Goal: Task Accomplishment & Management: Use online tool/utility

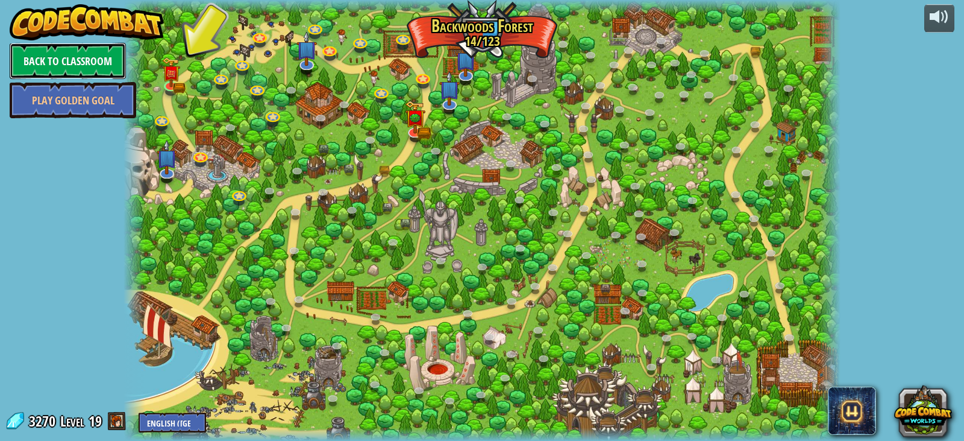
click at [87, 57] on link "Back to Classroom" at bounding box center [68, 61] width 116 height 36
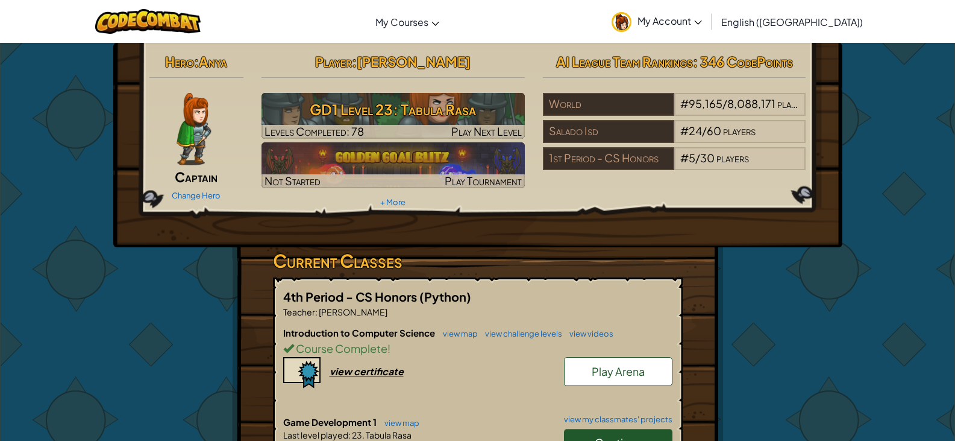
scroll to position [241, 0]
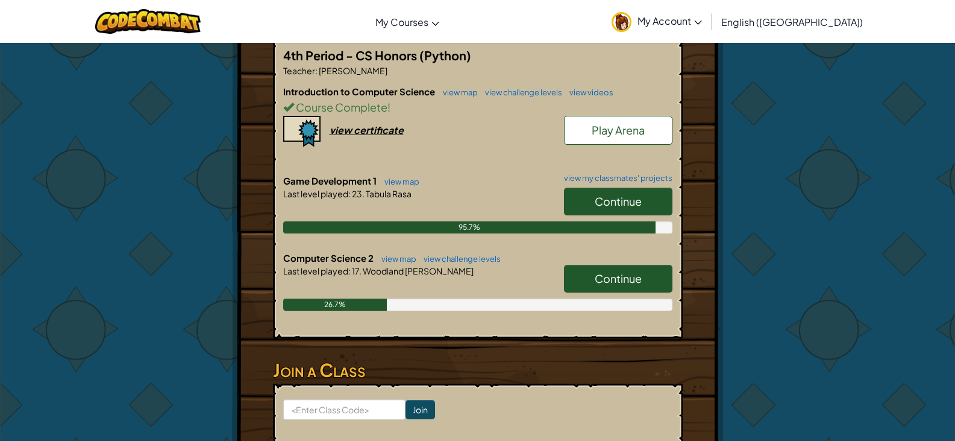
click at [635, 272] on span "Continue" at bounding box center [618, 278] width 47 height 14
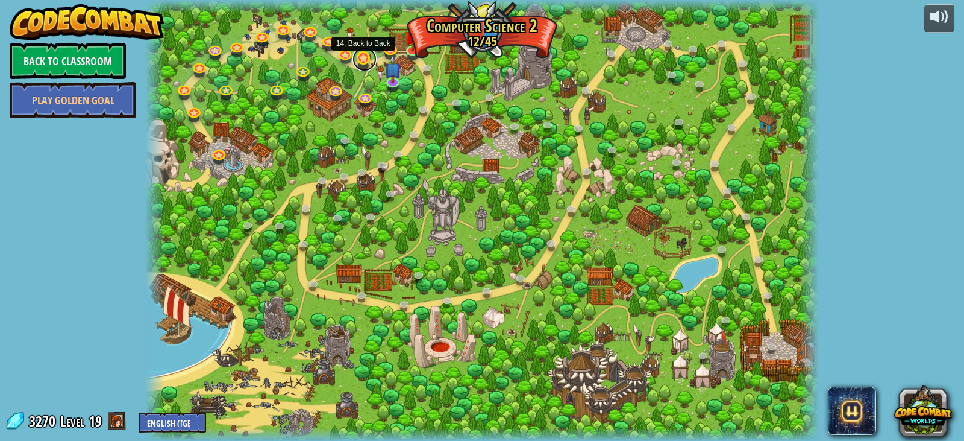
click at [360, 52] on link at bounding box center [365, 59] width 24 height 24
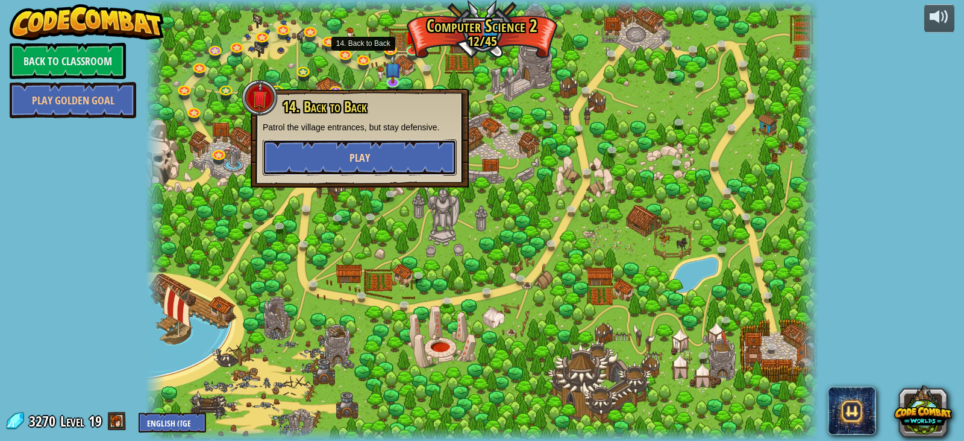
click at [397, 159] on button "Play" at bounding box center [360, 157] width 194 height 36
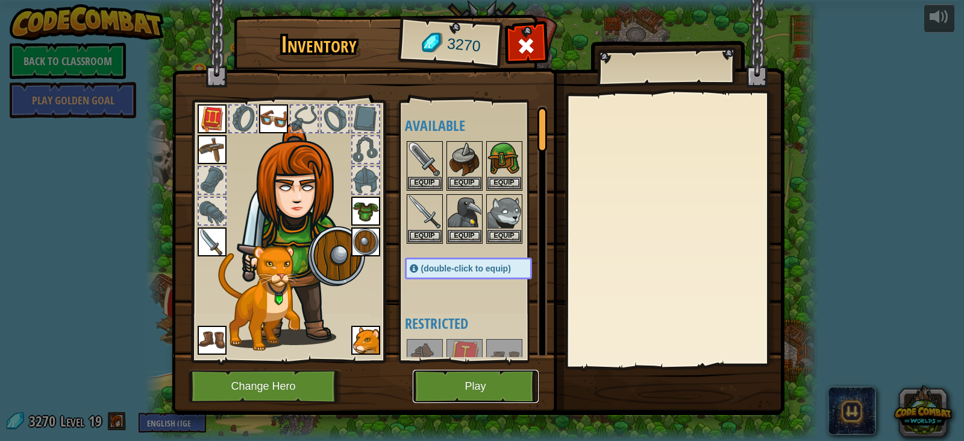
click at [495, 377] on button "Play" at bounding box center [476, 385] width 126 height 33
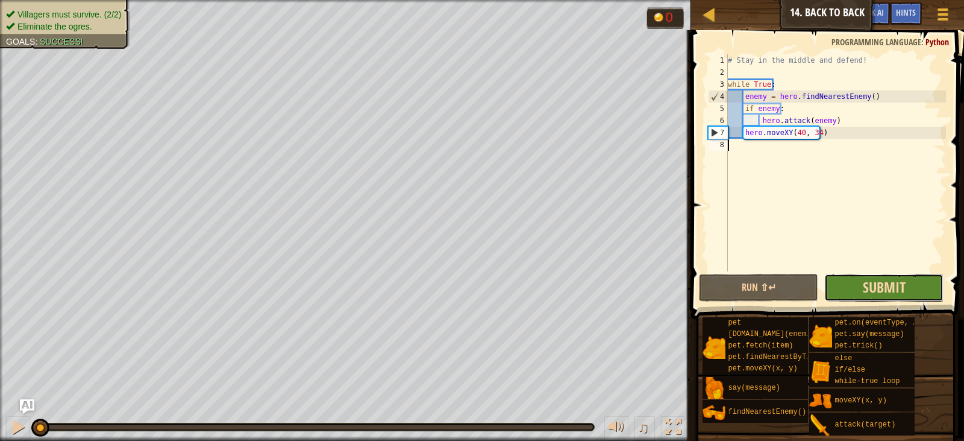
click at [882, 282] on span "Submit" at bounding box center [884, 286] width 43 height 19
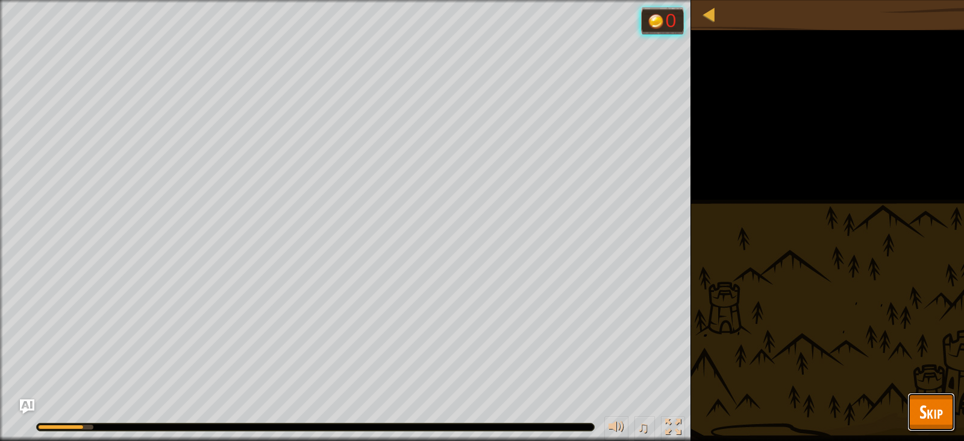
click at [946, 403] on button "Skip" at bounding box center [932, 411] width 48 height 39
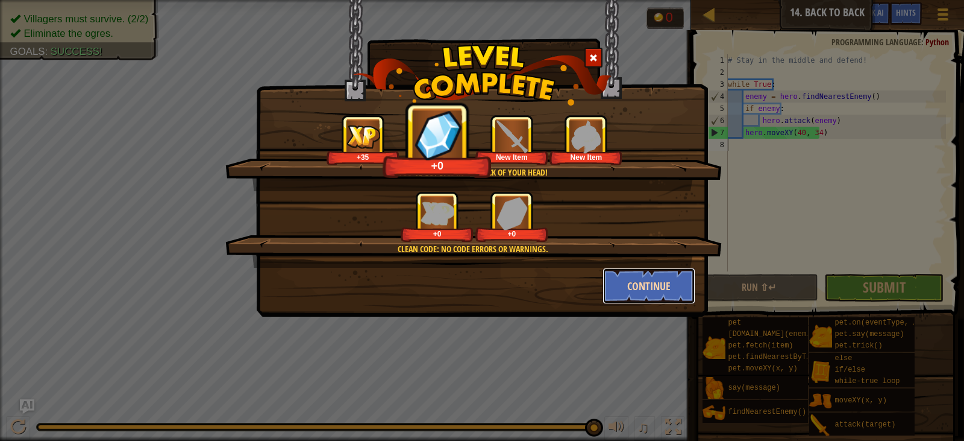
click at [660, 286] on button "Continue" at bounding box center [649, 286] width 93 height 36
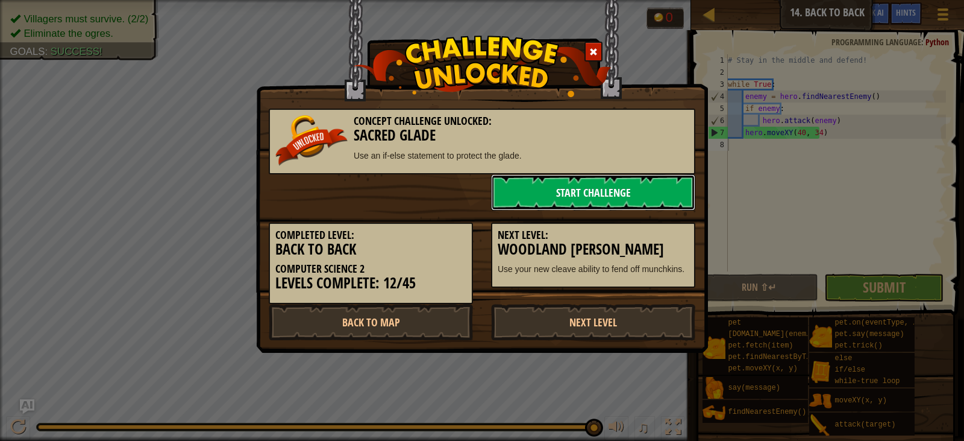
click at [551, 190] on link "Start Challenge" at bounding box center [593, 192] width 204 height 36
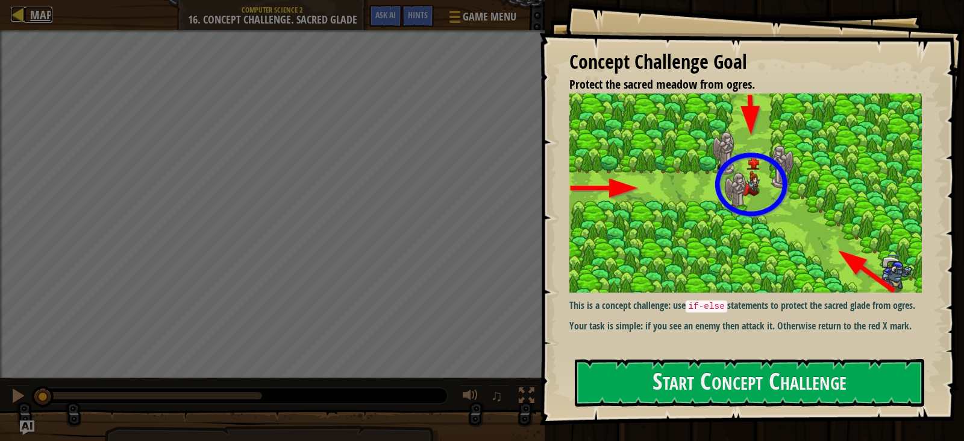
click at [34, 10] on span "Map" at bounding box center [41, 15] width 22 height 16
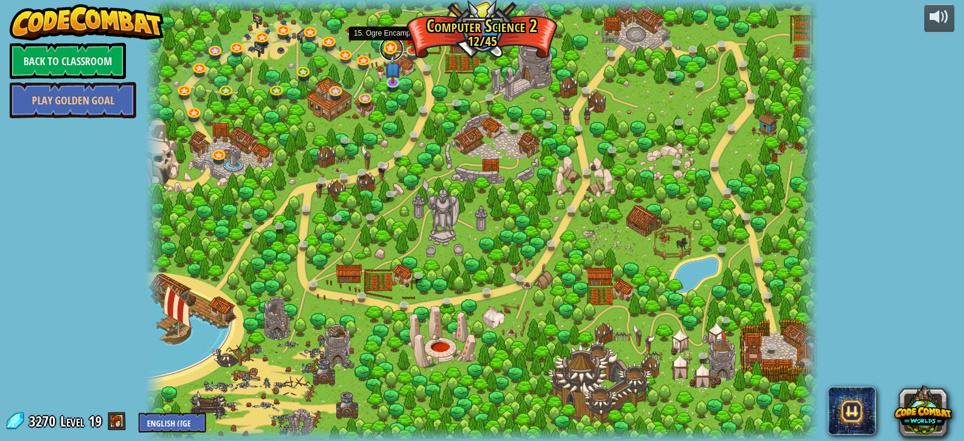
click at [388, 48] on link at bounding box center [392, 49] width 24 height 24
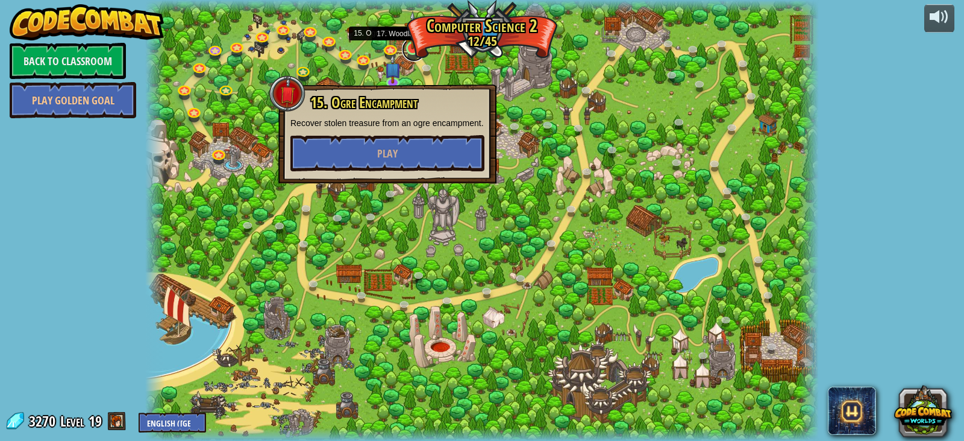
click at [411, 50] on link at bounding box center [414, 49] width 24 height 24
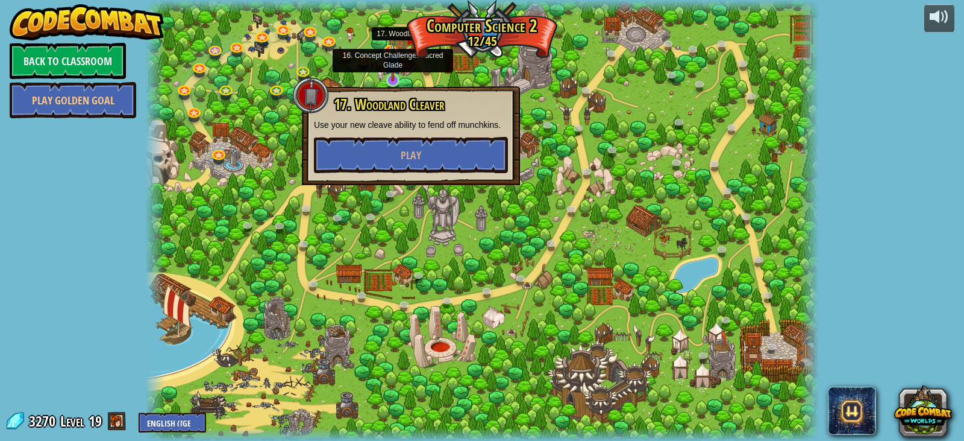
click at [388, 75] on img at bounding box center [393, 62] width 17 height 39
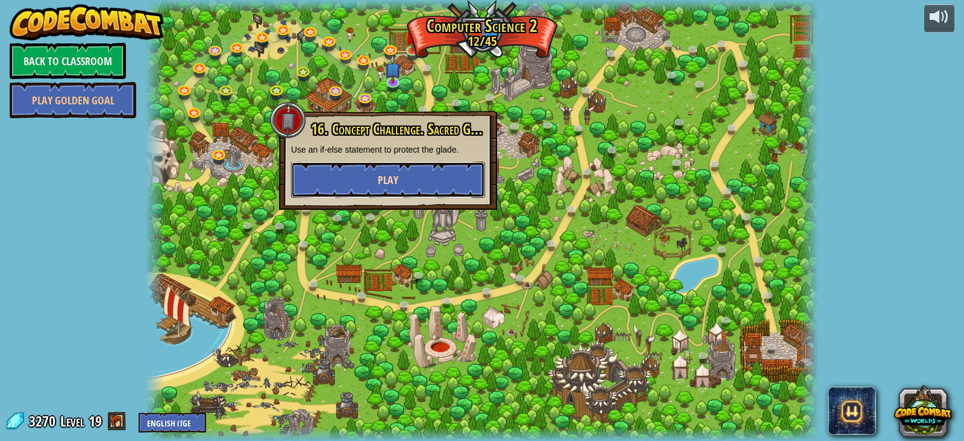
click at [415, 179] on button "Play" at bounding box center [388, 180] width 194 height 36
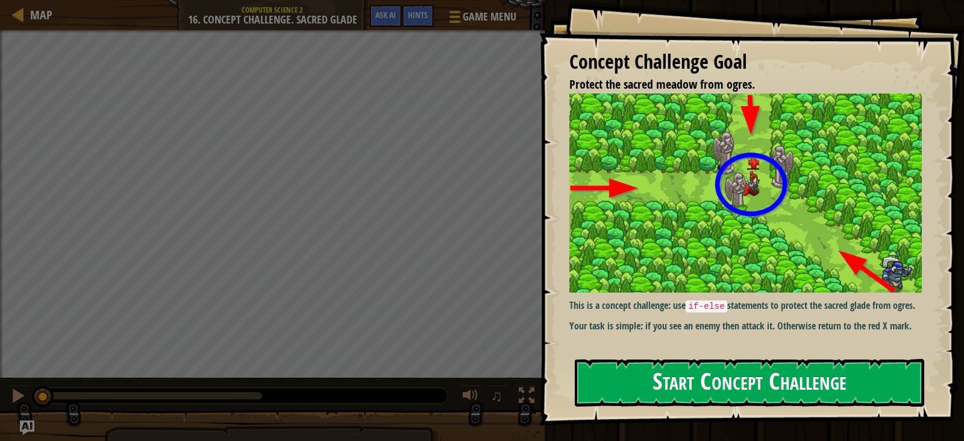
click at [711, 370] on button "Start Concept Challenge" at bounding box center [750, 383] width 350 height 48
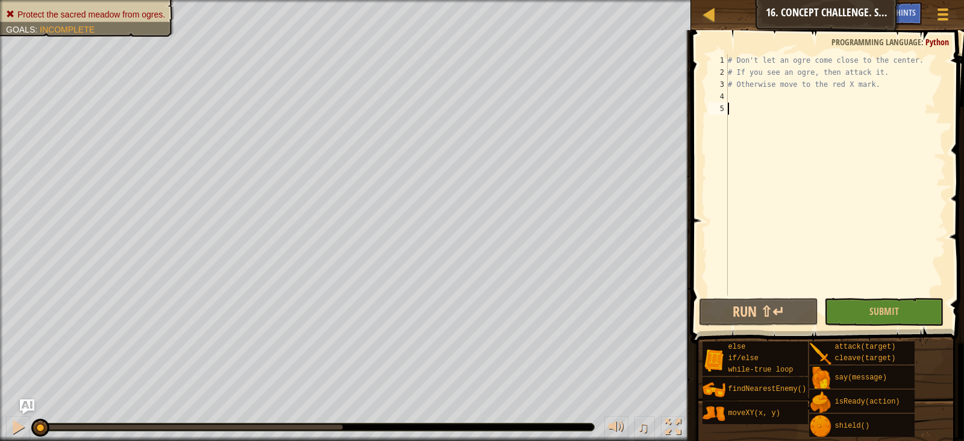
type textarea "f"
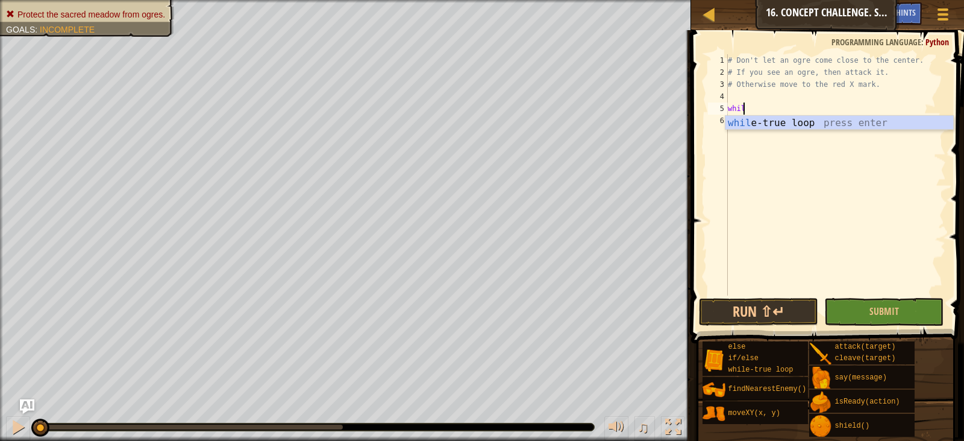
scroll to position [5, 1]
type textarea "while"
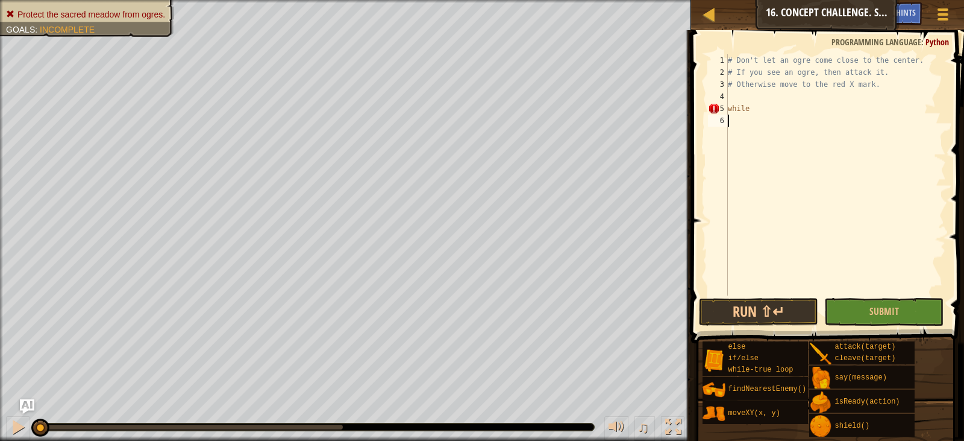
click at [784, 115] on div "# Don't let an ogre come close to the center. # If you see an ogre, then attack…" at bounding box center [836, 186] width 221 height 265
click at [757, 109] on div "# Don't let an ogre come close to the center. # If you see an ogre, then attack…" at bounding box center [836, 186] width 221 height 265
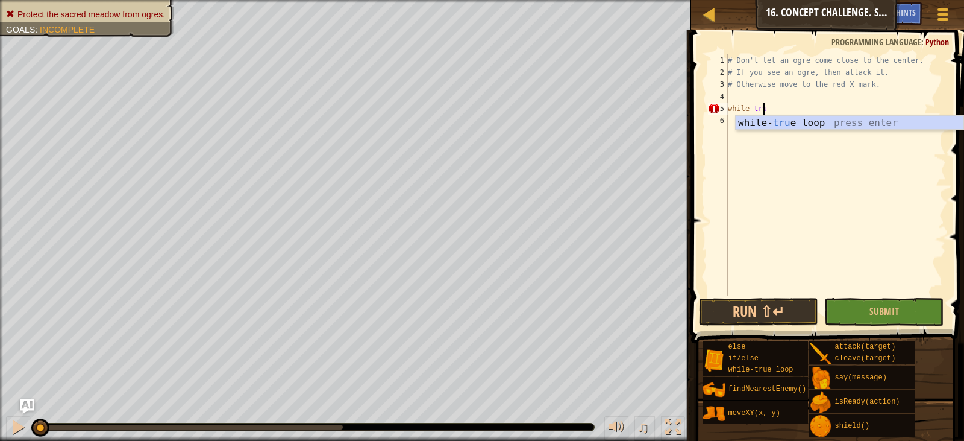
scroll to position [5, 2]
type textarea "while true:"
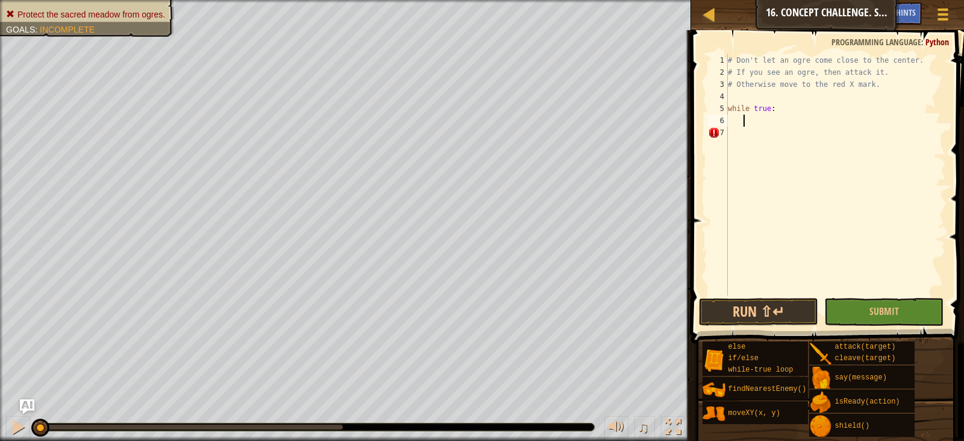
scroll to position [5, 1]
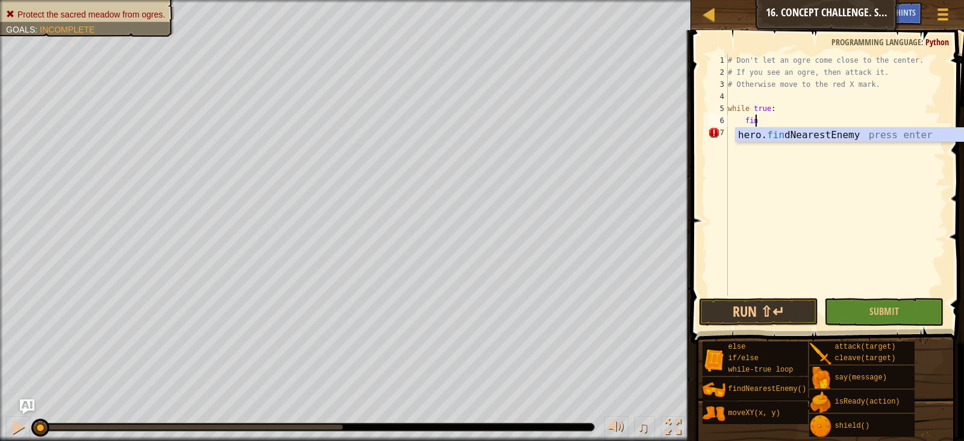
type textarea "find"
click at [774, 135] on div "hero. find NearestEnemy press enter" at bounding box center [850, 149] width 228 height 43
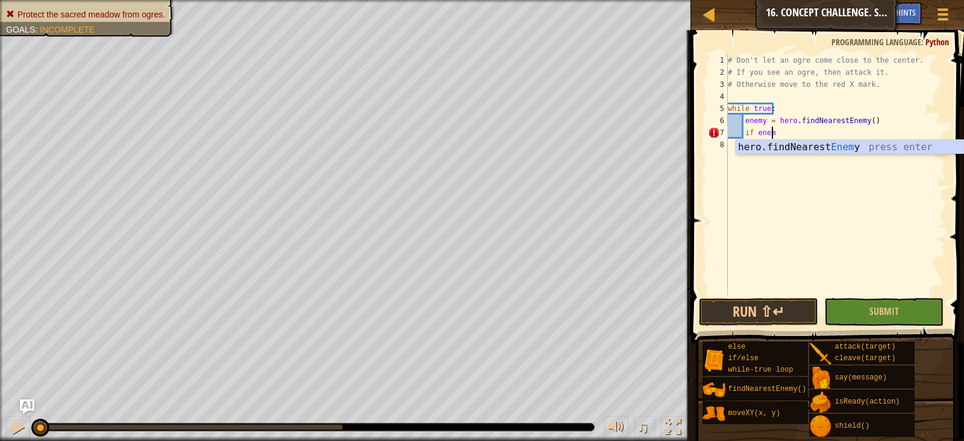
scroll to position [5, 3]
type textarea "if enemy:"
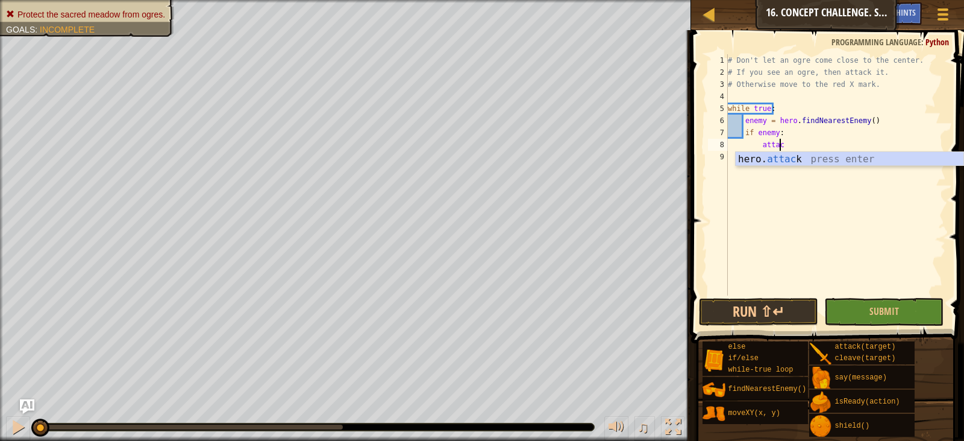
scroll to position [5, 4]
click at [791, 157] on div "hero. attack press enter" at bounding box center [850, 173] width 228 height 43
type textarea "hero.attack(enemy)"
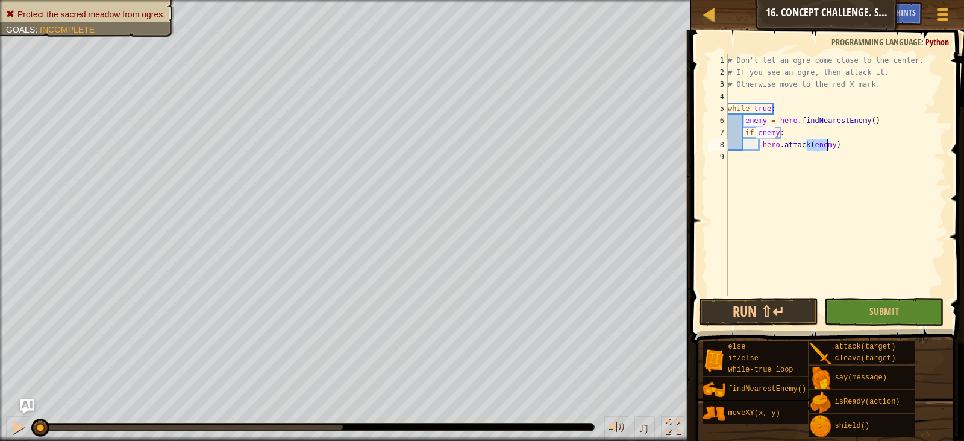
click at [838, 142] on div "# Don't let an ogre come close to the center. # If you see an ogre, then attack…" at bounding box center [836, 186] width 221 height 265
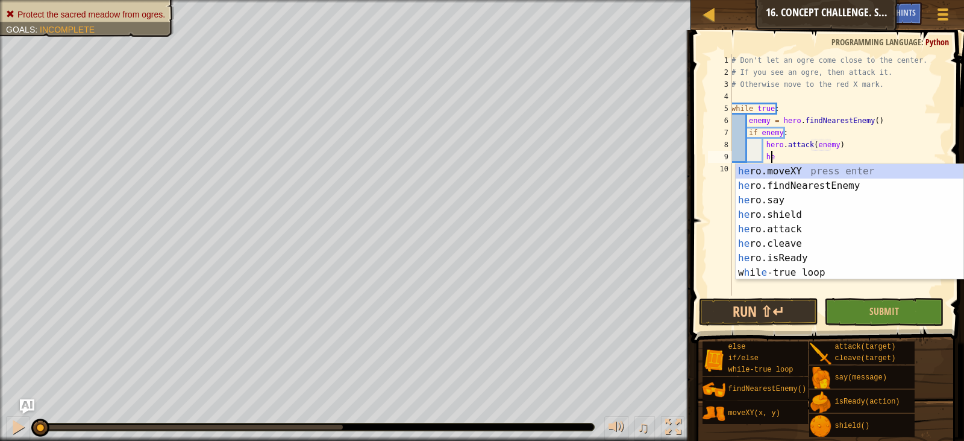
scroll to position [5, 3]
click at [798, 230] on div "hero .moveXY press enter hero .findNearestEnemy press enter hero .say press ent…" at bounding box center [850, 236] width 228 height 145
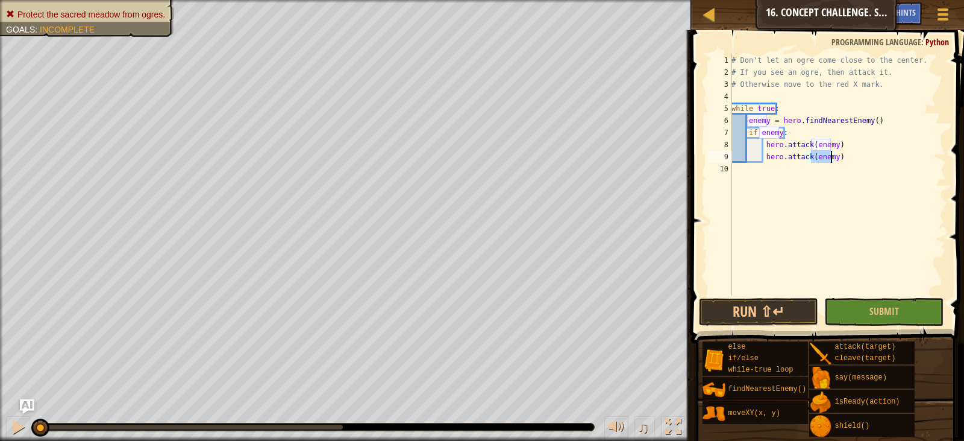
click at [870, 154] on div "# Don't let an ogre come close to the center. # If you see an ogre, then attack…" at bounding box center [837, 186] width 217 height 265
click at [923, 308] on button "Submit" at bounding box center [883, 312] width 119 height 28
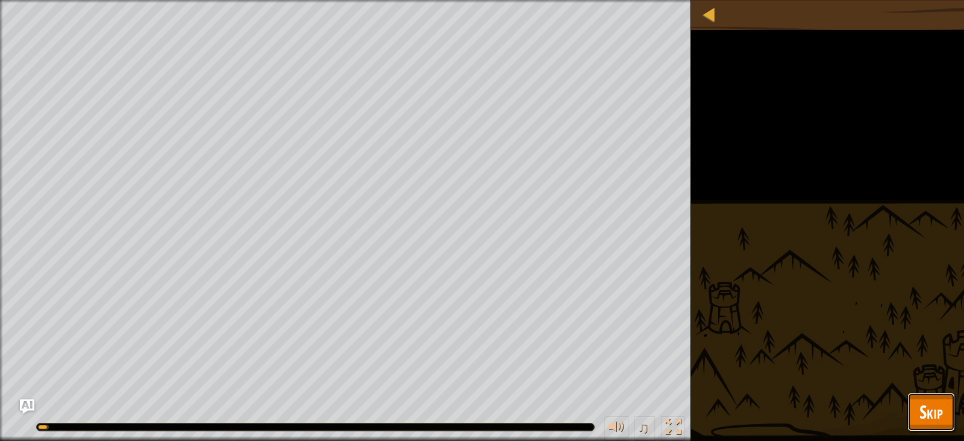
click at [911, 400] on button "Skip" at bounding box center [932, 411] width 48 height 39
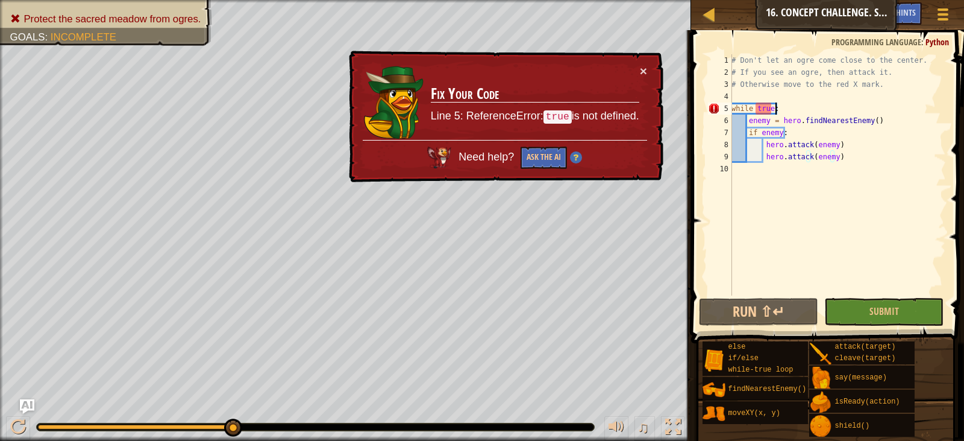
click at [779, 108] on div "# Don't let an ogre come close to the center. # If you see an ogre, then attack…" at bounding box center [837, 186] width 217 height 265
click at [758, 106] on div "# Don't let an ogre come close to the center. # If you see an ogre, then attack…" at bounding box center [837, 186] width 217 height 265
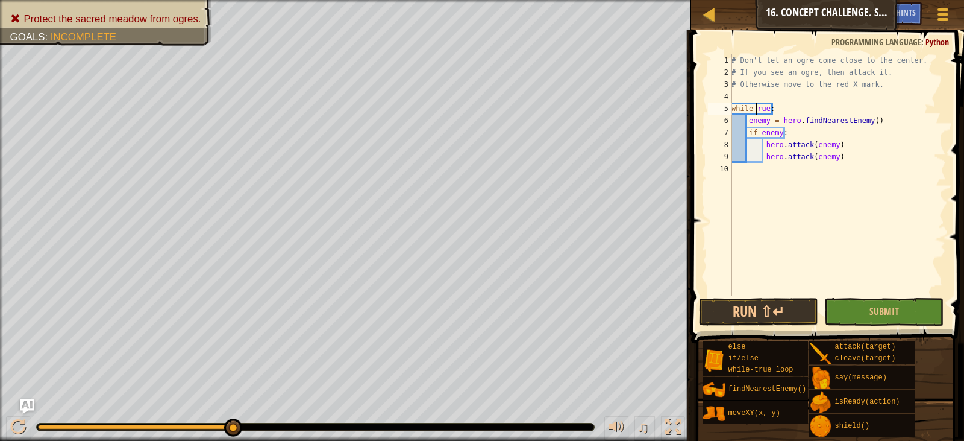
type textarea "while True:"
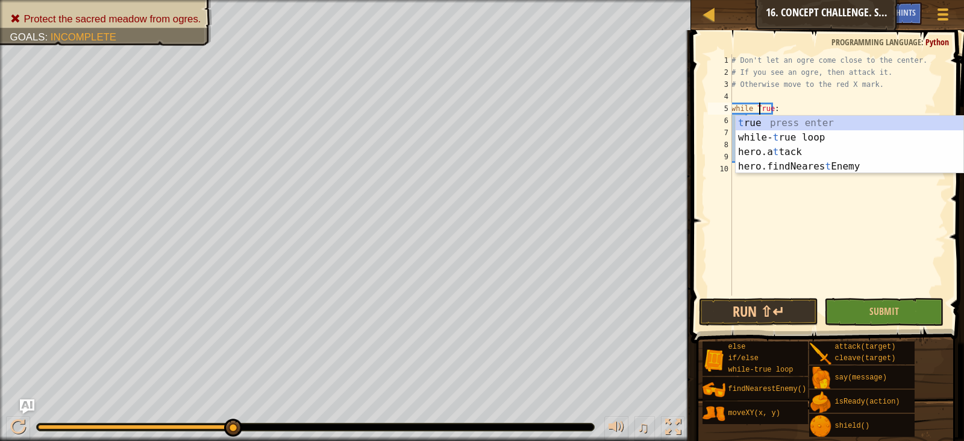
click at [797, 209] on div "# Don't let an ogre come close to the center. # If you see an ogre, then attack…" at bounding box center [837, 186] width 217 height 265
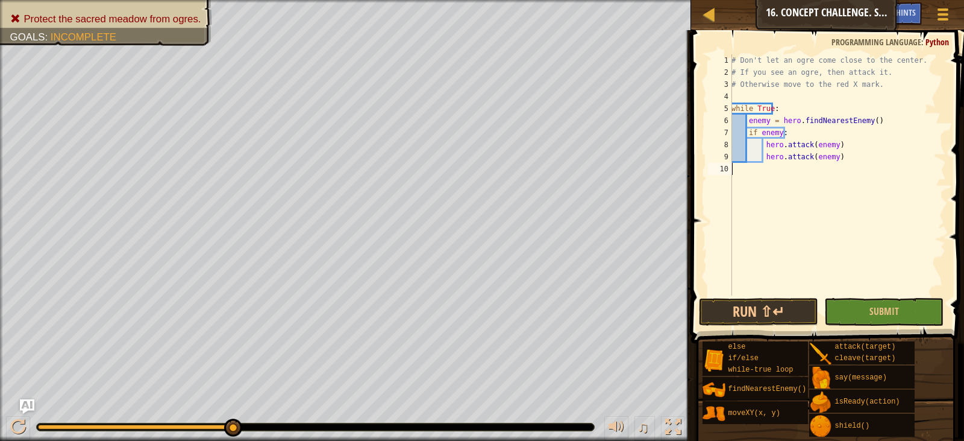
scroll to position [5, 0]
click at [890, 320] on button "Submit" at bounding box center [883, 312] width 119 height 28
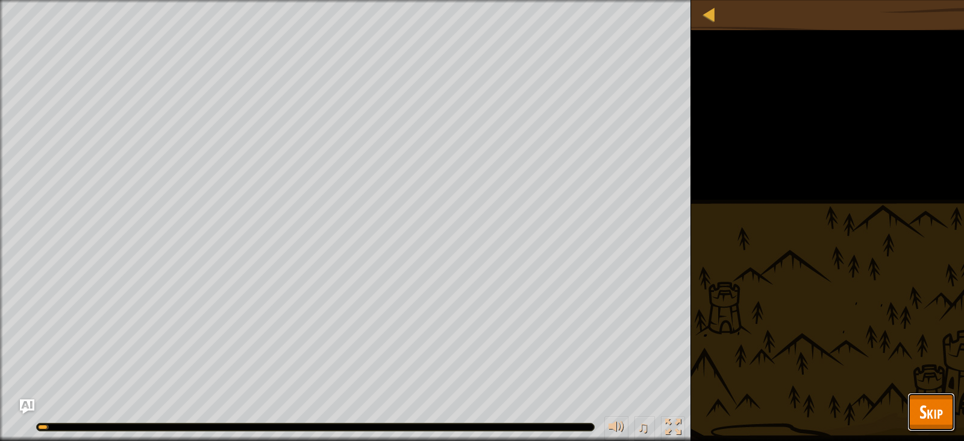
click at [924, 408] on span "Skip" at bounding box center [932, 411] width 24 height 25
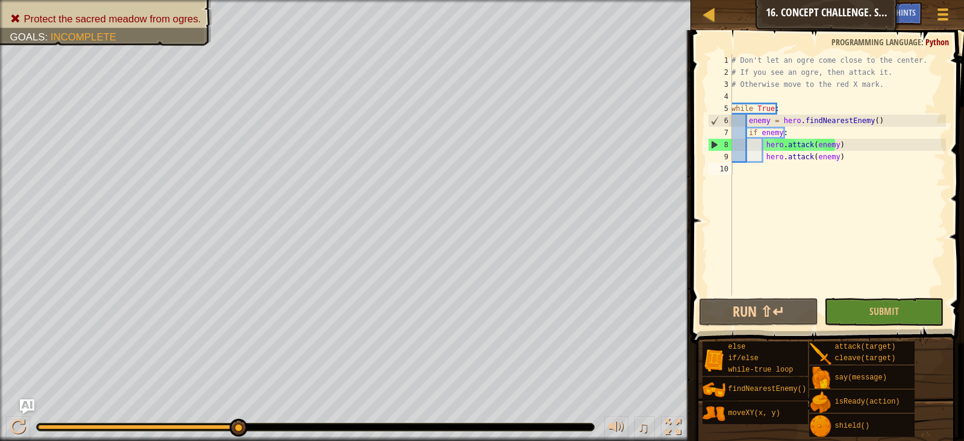
type textarea "hero.attack(enemy)"
click at [842, 158] on div "# Don't let an ogre come close to the center. # If you see an ogre, then attack…" at bounding box center [837, 186] width 217 height 265
click at [844, 309] on button "Submit" at bounding box center [883, 312] width 119 height 28
click at [853, 159] on div "# Don't let an ogre come close to the center. # If you see an ogre, then attack…" at bounding box center [837, 186] width 217 height 265
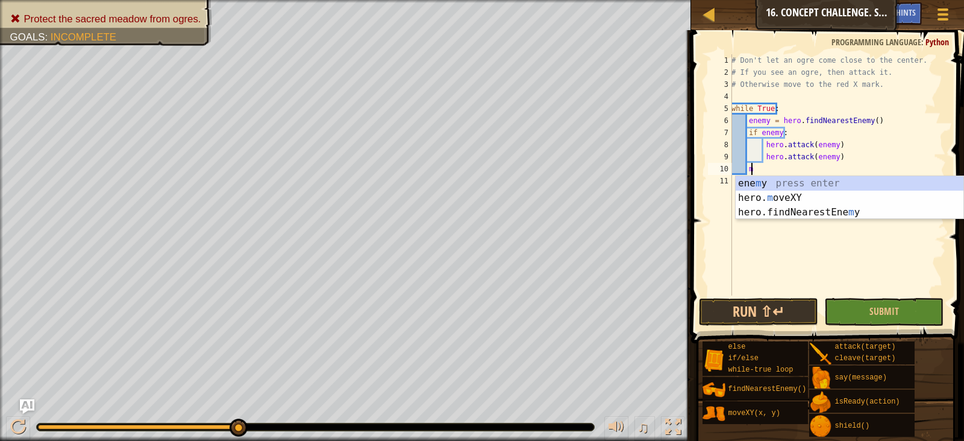
scroll to position [5, 1]
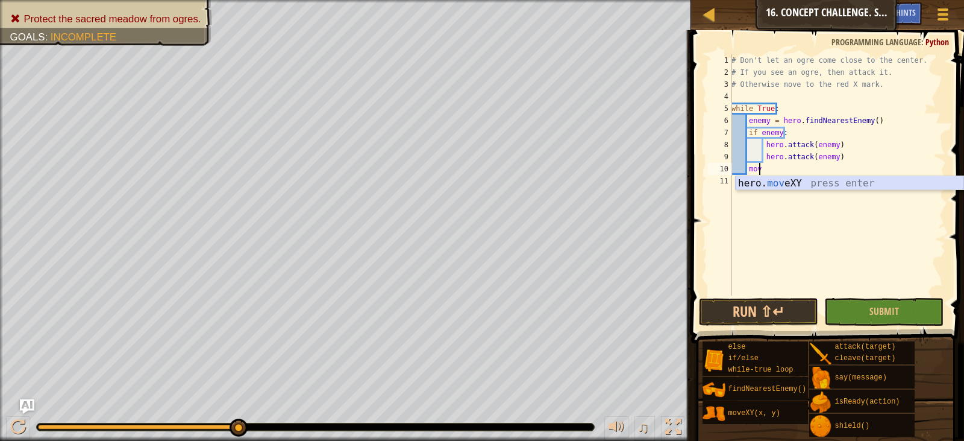
click at [817, 184] on div "hero. mov eXY press enter" at bounding box center [850, 197] width 228 height 43
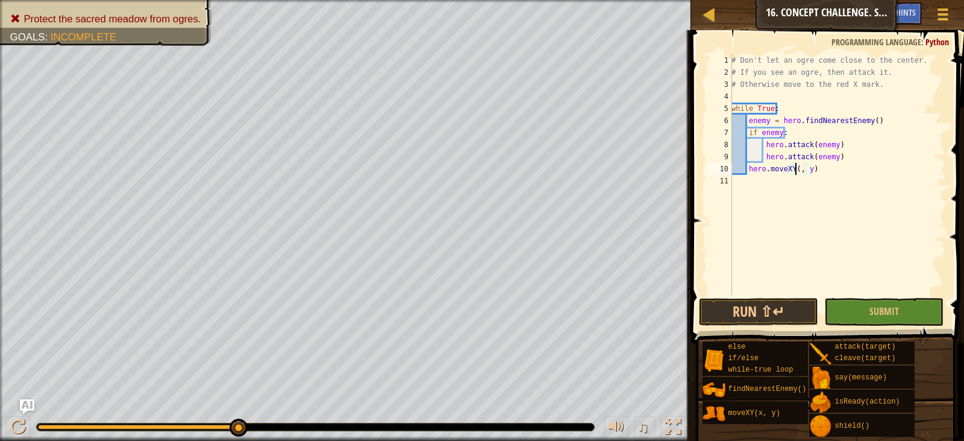
scroll to position [5, 5]
click at [815, 162] on div "# Don't let an ogre come close to the center. # If you see an ogre, then attack…" at bounding box center [837, 186] width 217 height 265
click at [816, 168] on div "# Don't let an ogre come close to the center. # If you see an ogre, then attack…" at bounding box center [837, 186] width 217 height 265
type textarea "hero.moveXY(30, 36)"
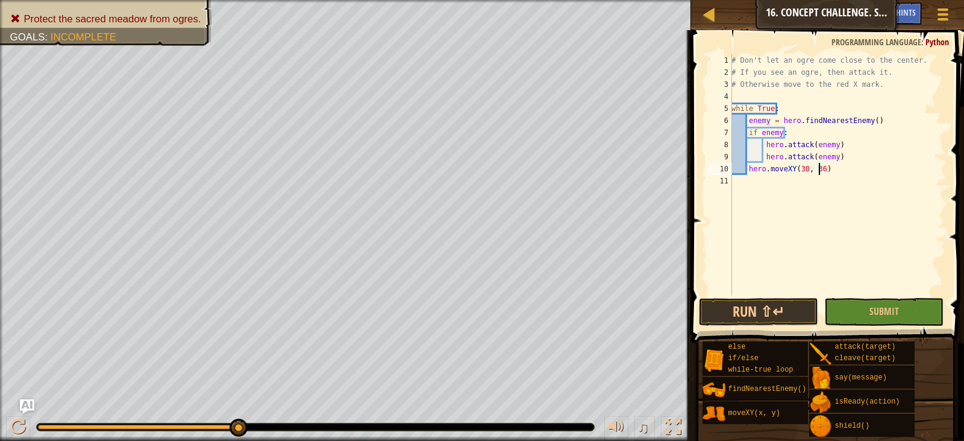
click at [841, 166] on div "# Don't let an ogre come close to the center. # If you see an ogre, then attack…" at bounding box center [837, 186] width 217 height 265
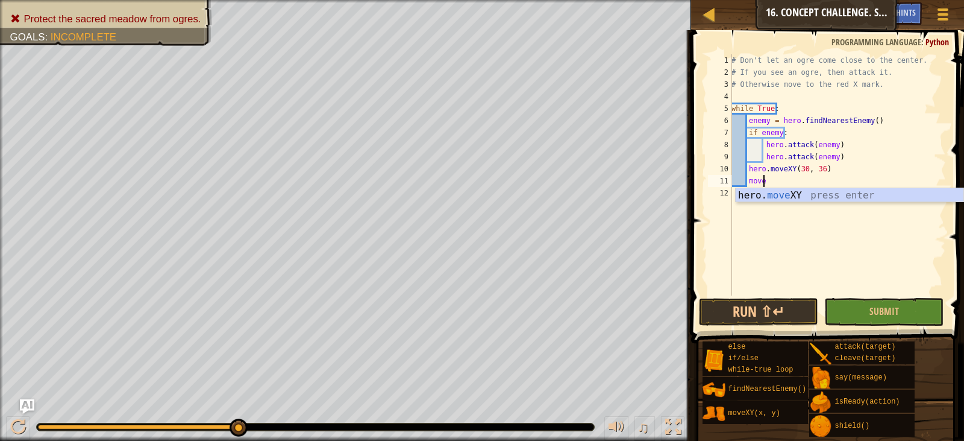
scroll to position [5, 2]
click at [794, 193] on div "hero. move XY press enter" at bounding box center [850, 209] width 228 height 43
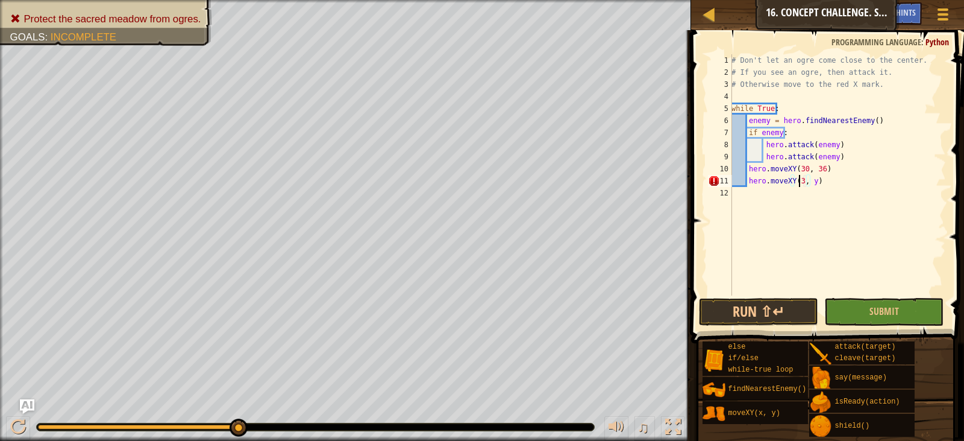
scroll to position [5, 5]
click at [815, 178] on div "# Don't let an ogre come close to the center. # If you see an ogre, then attack…" at bounding box center [837, 186] width 217 height 265
type textarea "hero.moveXY(39, 15)"
click at [904, 320] on button "Submit" at bounding box center [883, 312] width 119 height 28
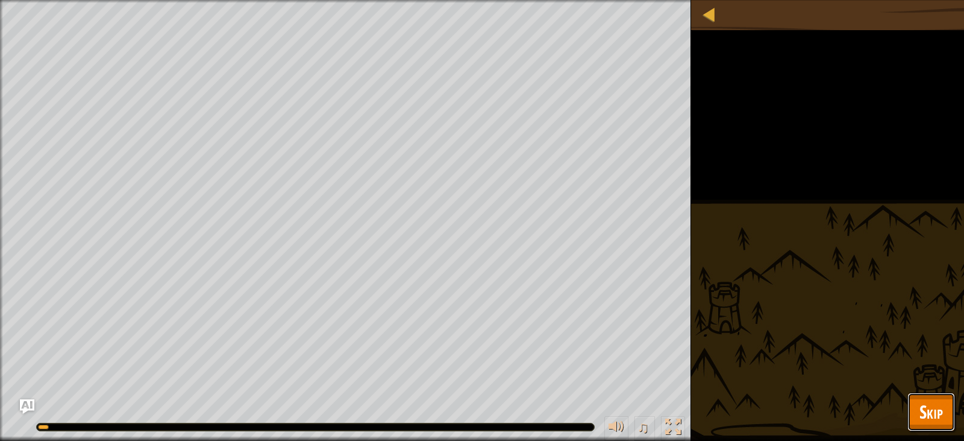
click at [923, 404] on span "Skip" at bounding box center [932, 411] width 24 height 25
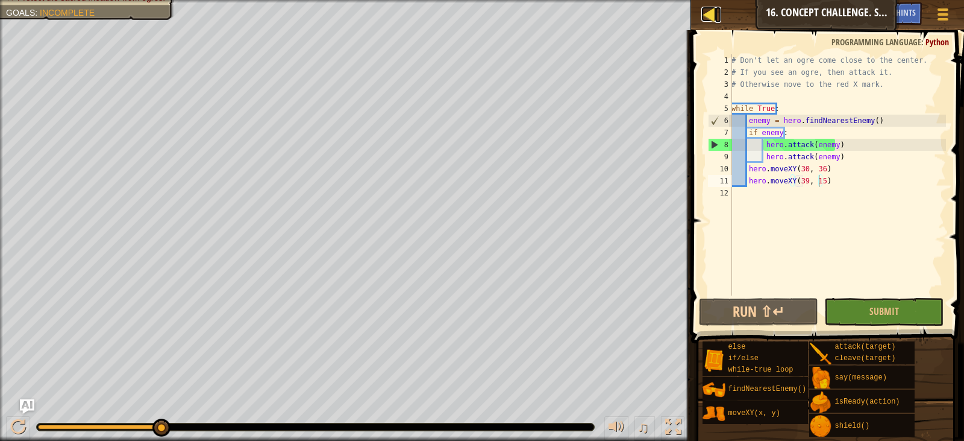
click at [706, 19] on div at bounding box center [709, 14] width 15 height 15
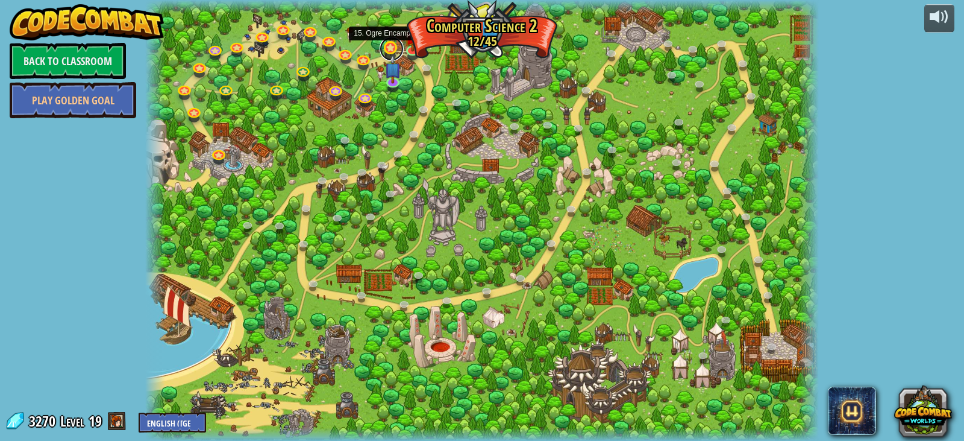
click at [397, 46] on link at bounding box center [392, 49] width 24 height 24
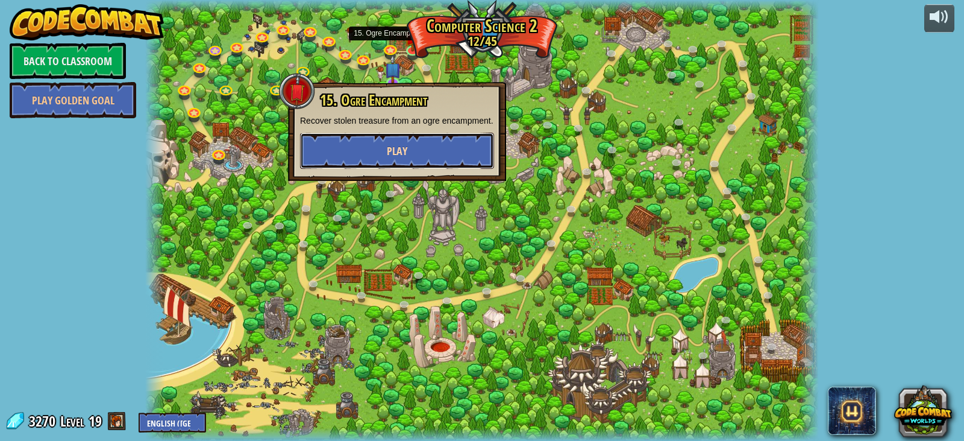
click at [403, 152] on span "Play" at bounding box center [397, 150] width 20 height 15
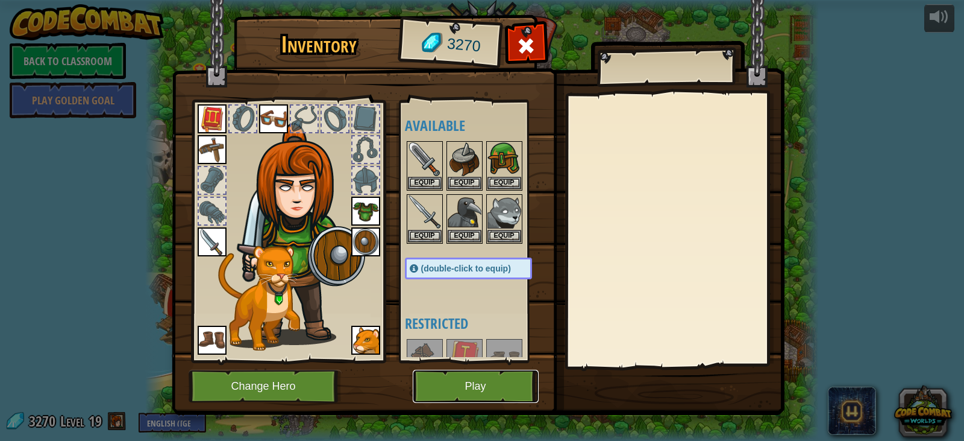
click at [498, 382] on button "Play" at bounding box center [476, 385] width 126 height 33
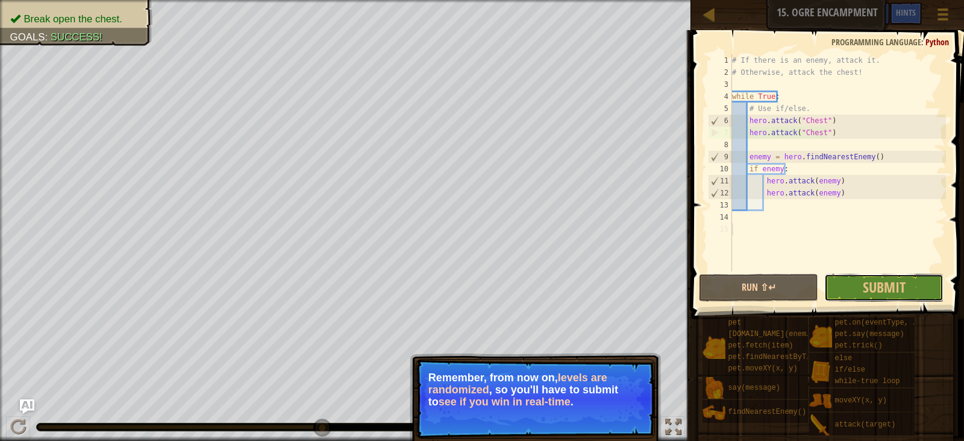
click at [899, 282] on span "Submit" at bounding box center [884, 286] width 43 height 19
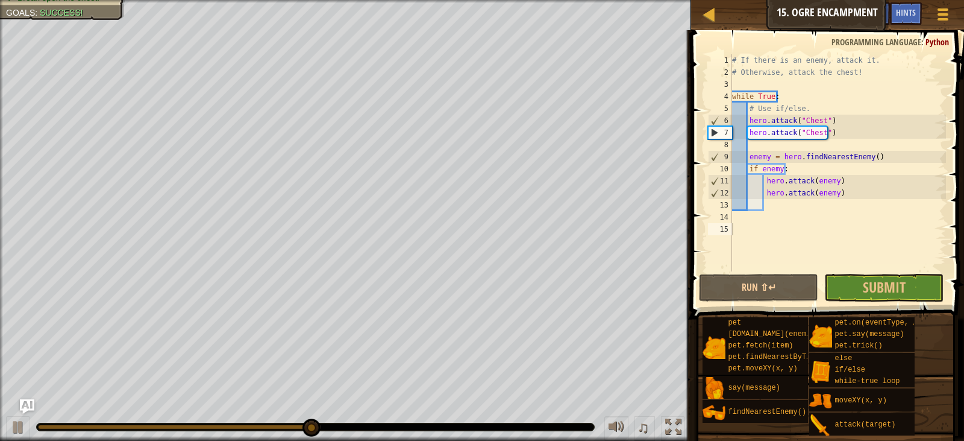
click at [958, 416] on div "Hints 1 2 3 4 5 6 7 8 9 10 11 12 13 14 15 # If there is an enemy, attack it. # …" at bounding box center [826, 232] width 277 height 404
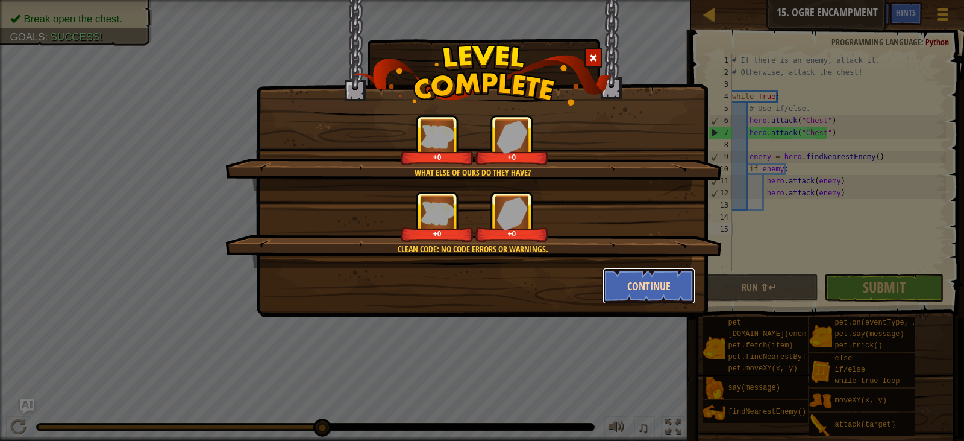
click at [661, 287] on button "Continue" at bounding box center [649, 286] width 93 height 36
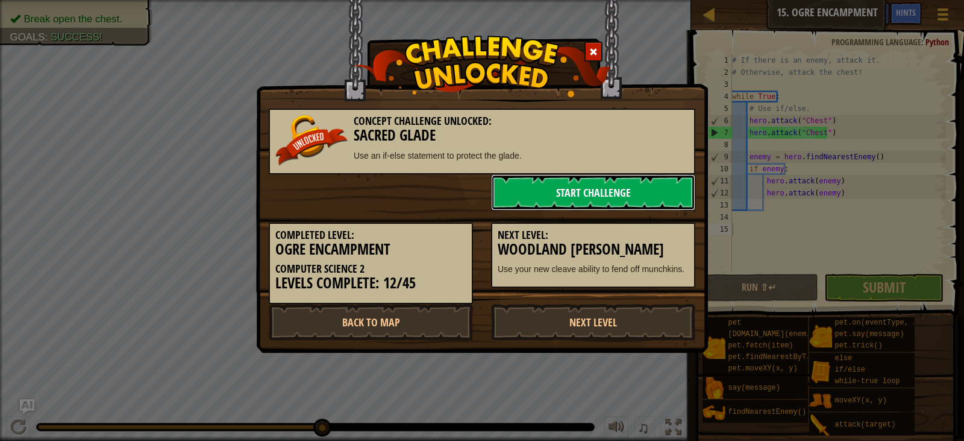
click at [619, 186] on link "Start Challenge" at bounding box center [593, 192] width 204 height 36
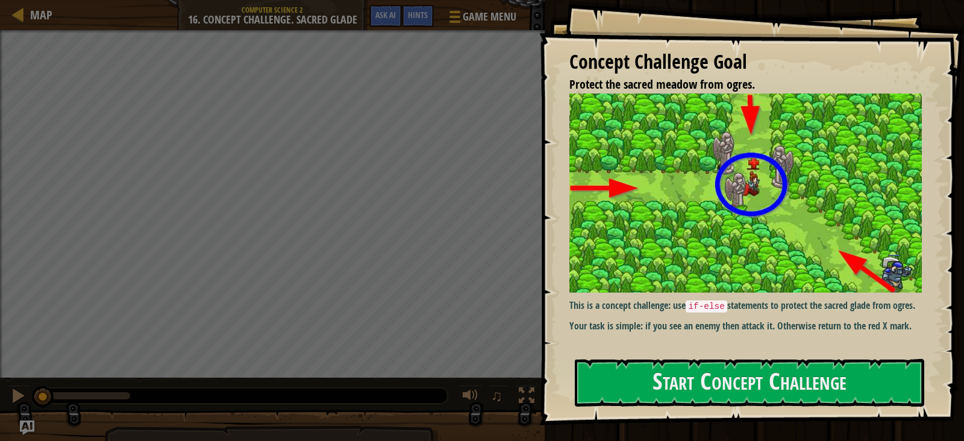
click at [820, 356] on div "Concept Challenge Goal Protect the sacred meadow from ogres. This is a concept …" at bounding box center [751, 212] width 425 height 425
drag, startPoint x: 812, startPoint y: 377, endPoint x: 835, endPoint y: 372, distance: 23.5
click at [835, 372] on button "Start Concept Challenge" at bounding box center [750, 383] width 350 height 48
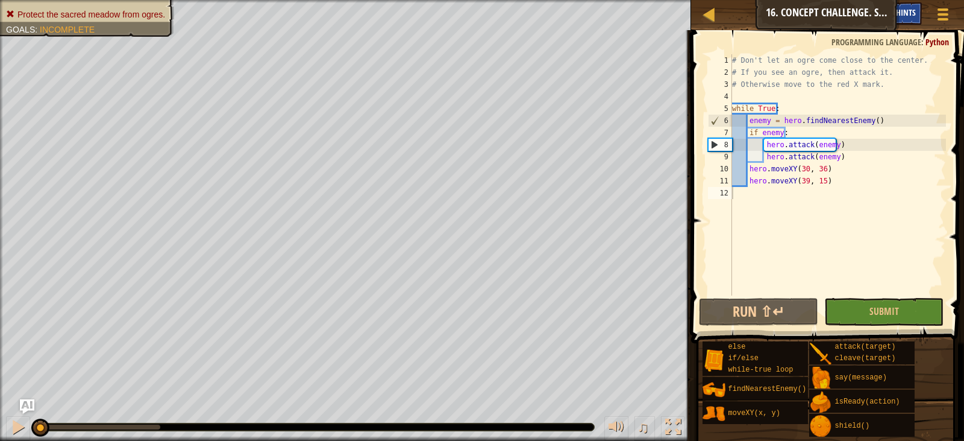
click at [900, 9] on span "Hints" at bounding box center [906, 12] width 20 height 11
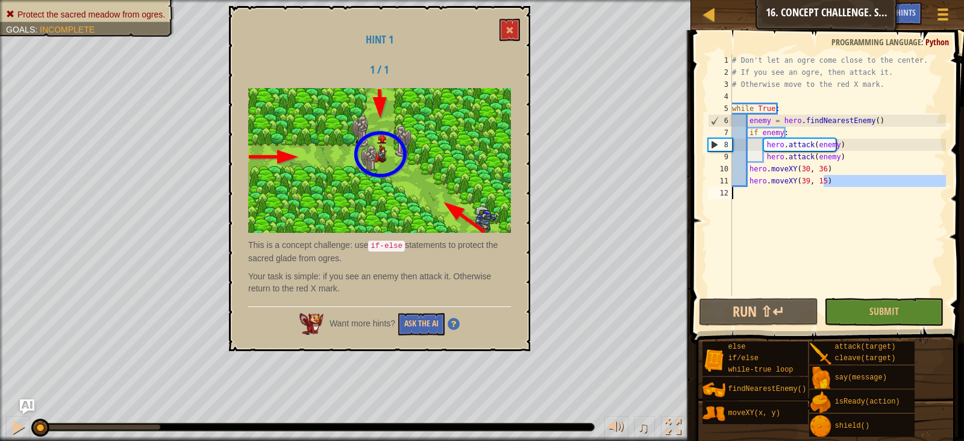
drag, startPoint x: 848, startPoint y: 175, endPoint x: 828, endPoint y: 221, distance: 49.9
click at [828, 221] on div "# Don't let an ogre come close to the center. # If you see an ogre, then attack…" at bounding box center [838, 186] width 216 height 265
drag, startPoint x: 834, startPoint y: 157, endPoint x: 768, endPoint y: 155, distance: 65.7
click at [768, 155] on div "# Don't let an ogre come close to the center. # If you see an ogre, then attack…" at bounding box center [838, 186] width 216 height 265
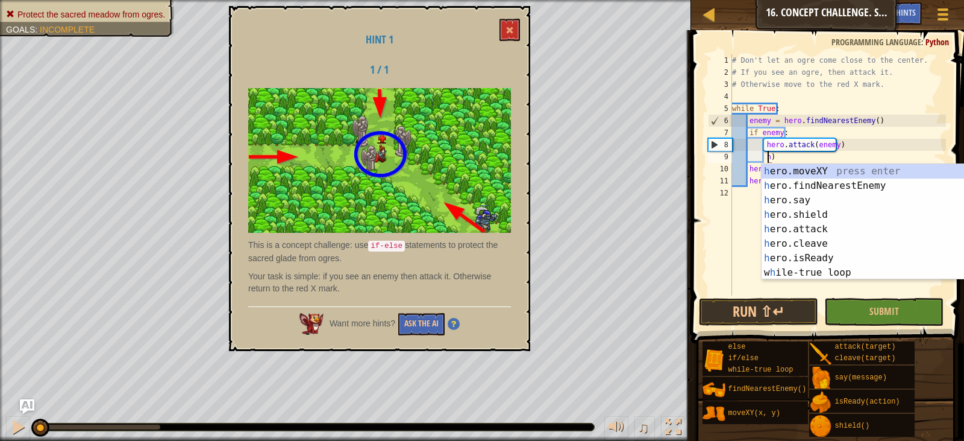
type textarea ")"
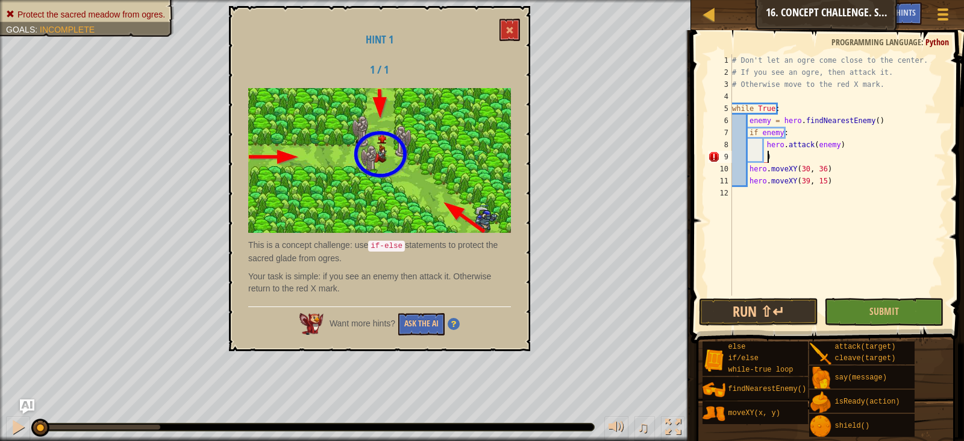
click at [784, 162] on div "# Don't let an ogre come close to the center. # If you see an ogre, then attack…" at bounding box center [838, 186] width 216 height 265
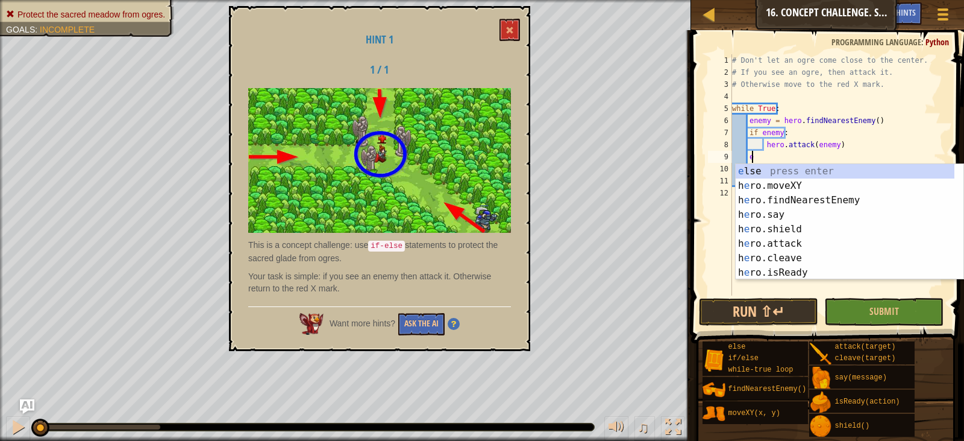
type textarea "el"
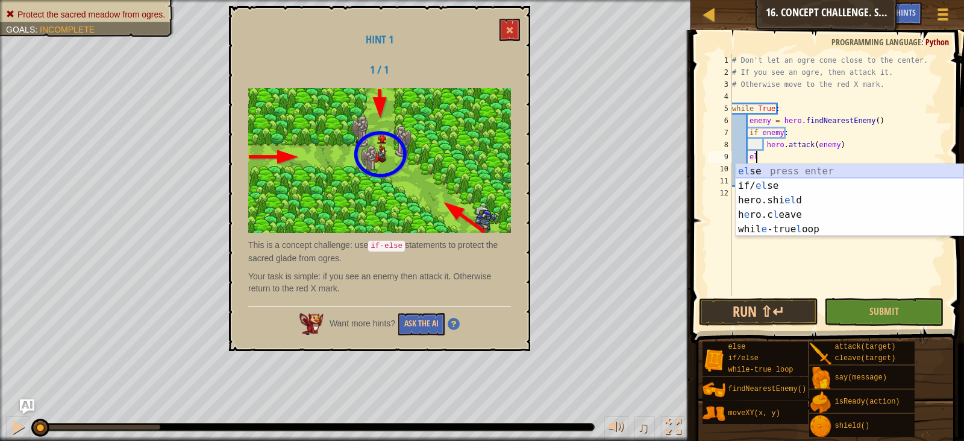
click at [811, 168] on div "el se press enter if/ el se press enter hero.shi el d press enter h e ro.c l ea…" at bounding box center [850, 214] width 228 height 101
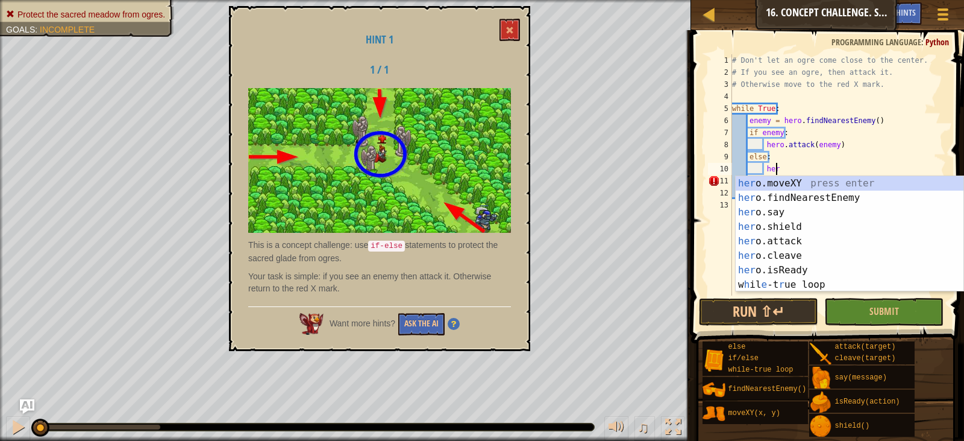
scroll to position [5, 3]
click at [791, 236] on div "her o.moveXY press enter her o.findNearestEnemy press enter her o.say press ent…" at bounding box center [850, 248] width 228 height 145
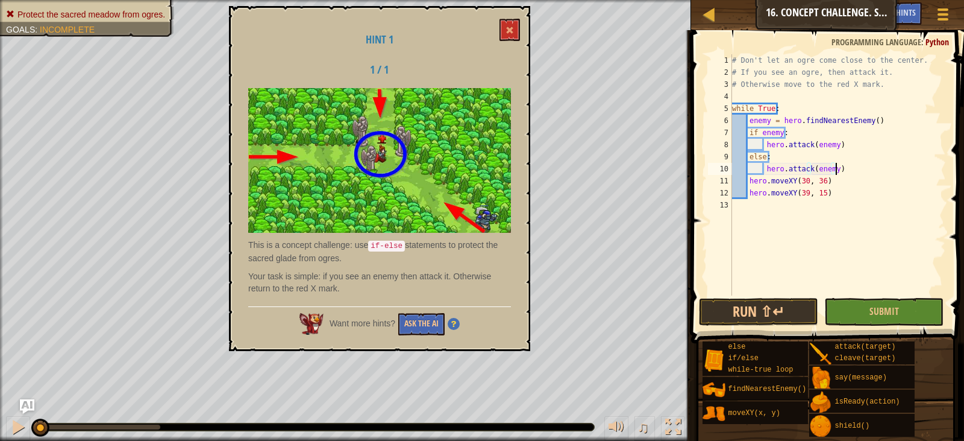
click at [868, 165] on div "# Don't let an ogre come close to the center. # If you see an ogre, then attack…" at bounding box center [838, 186] width 216 height 265
click at [506, 24] on button at bounding box center [510, 30] width 20 height 22
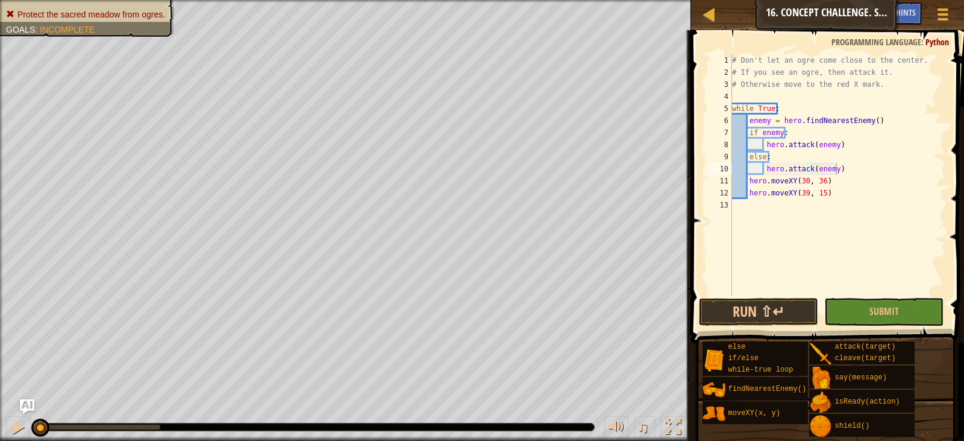
click at [821, 179] on div "# Don't let an ogre come close to the center. # If you see an ogre, then attack…" at bounding box center [838, 186] width 216 height 265
drag, startPoint x: 835, startPoint y: 197, endPoint x: 749, endPoint y: 194, distance: 85.6
click at [749, 194] on div "# Don't let an ogre come close to the center. # If you see an ogre, then attack…" at bounding box center [838, 186] width 216 height 265
type textarea "hero.moveXY(39, 15)"
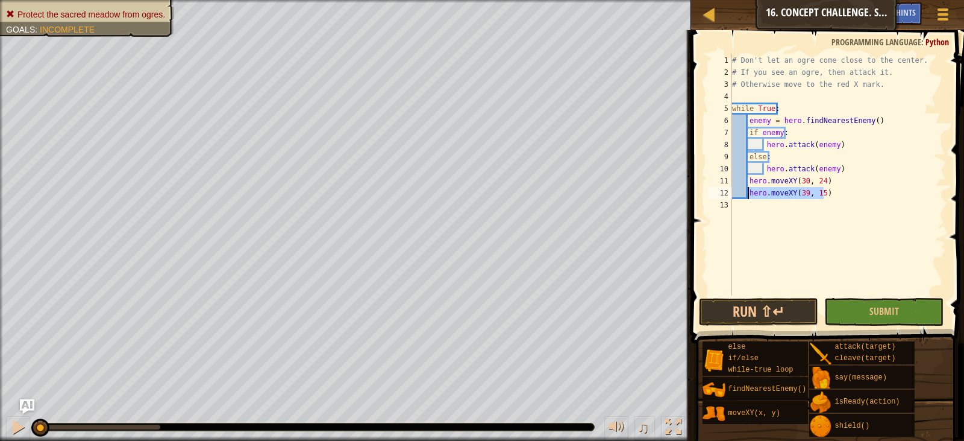
scroll to position [5, 1]
click at [905, 306] on button "Submit" at bounding box center [883, 312] width 119 height 28
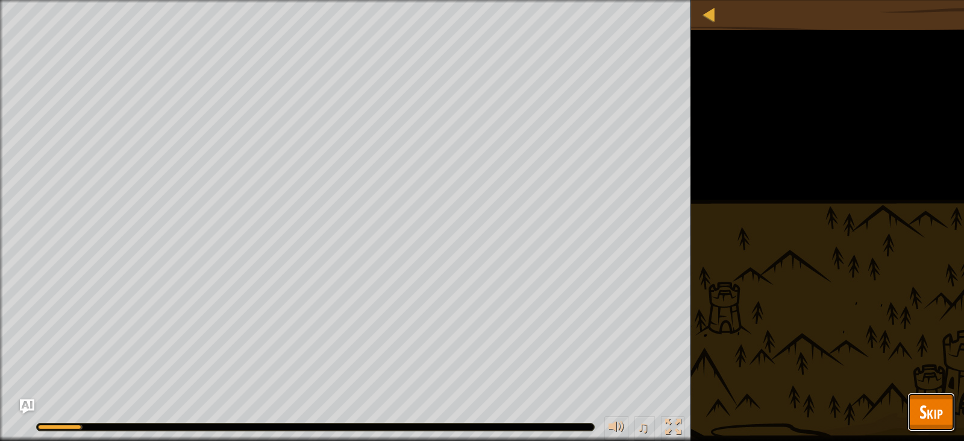
click at [939, 401] on span "Skip" at bounding box center [932, 411] width 24 height 25
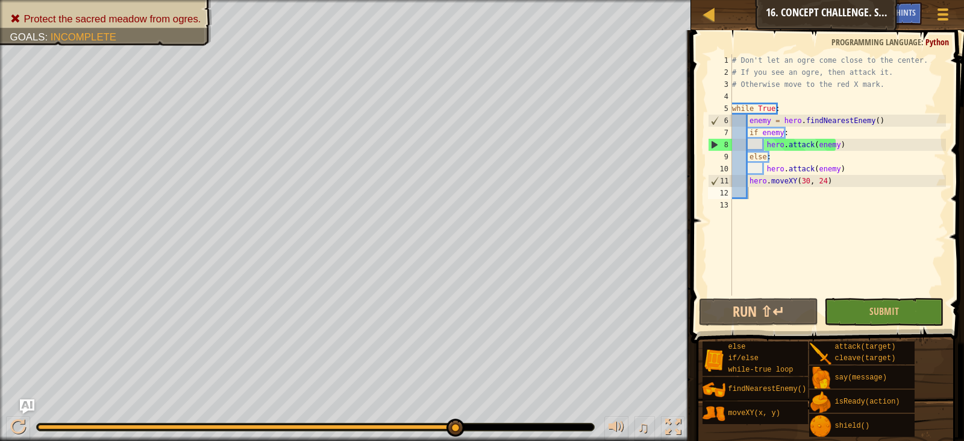
type textarea "hero.attack(enemy)"
drag, startPoint x: 852, startPoint y: 169, endPoint x: 765, endPoint y: 166, distance: 86.8
click at [765, 166] on div "# Don't let an ogre come close to the center. # If you see an ogre, then attack…" at bounding box center [838, 186] width 216 height 265
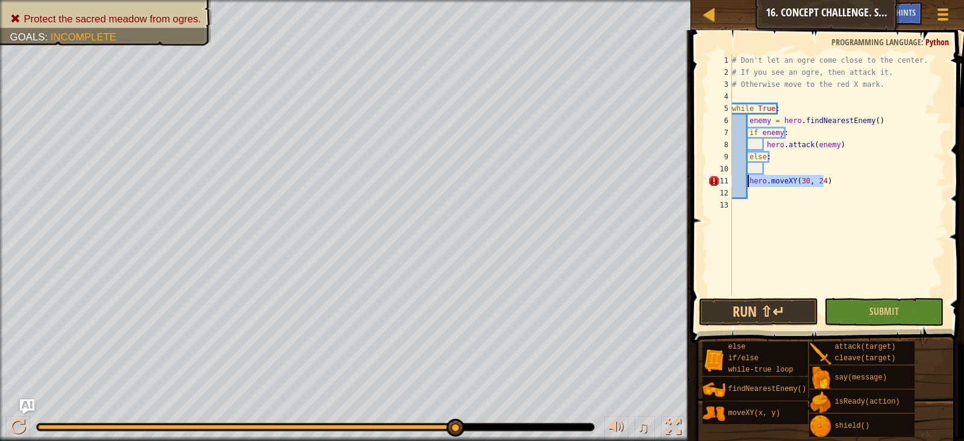
drag, startPoint x: 831, startPoint y: 181, endPoint x: 746, endPoint y: 180, distance: 84.4
click at [746, 180] on div "# Don't let an ogre come close to the center. # If you see an ogre, then attack…" at bounding box center [838, 186] width 216 height 265
type textarea "hero.moveXY(30, 24)"
click at [771, 168] on div "# Don't let an ogre come close to the center. # If you see an ogre, then attack…" at bounding box center [838, 186] width 216 height 265
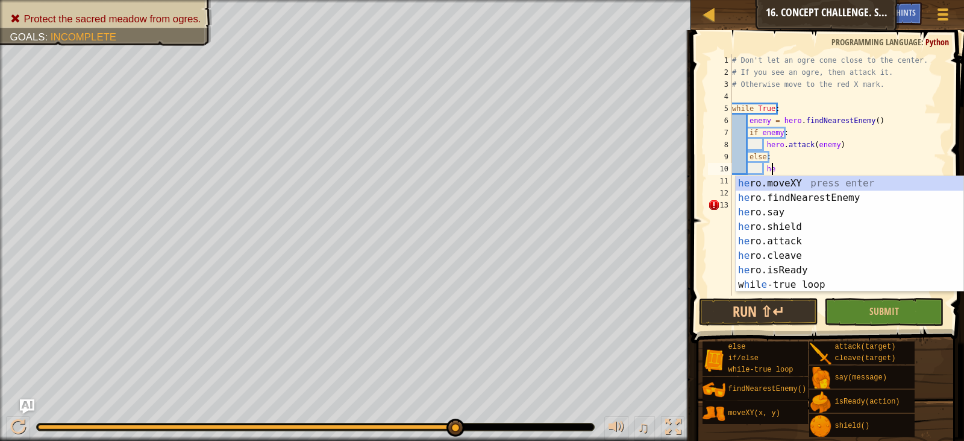
scroll to position [5, 3]
click at [800, 177] on div "hero .moveXY press enter hero .findNearestEnemy press enter hero .say press ent…" at bounding box center [850, 248] width 228 height 145
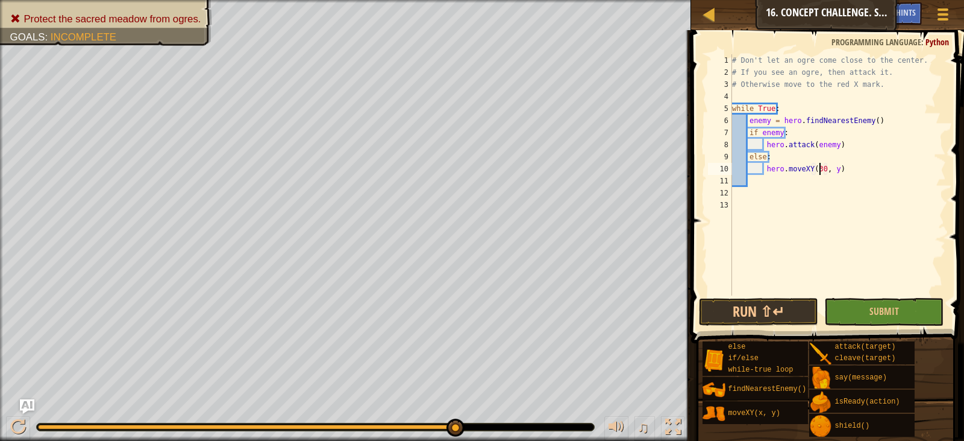
scroll to position [5, 7]
click at [830, 166] on div "# Don't let an ogre come close to the center. # If you see an ogre, then attack…" at bounding box center [838, 186] width 216 height 265
type textarea "hero.moveXY(30, 24)"
click at [899, 307] on button "Submit" at bounding box center [883, 312] width 119 height 28
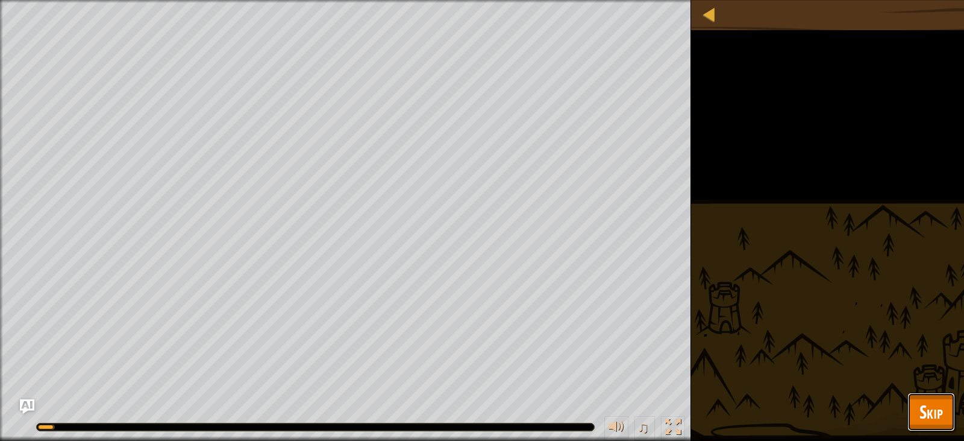
click at [928, 412] on span "Skip" at bounding box center [932, 411] width 24 height 25
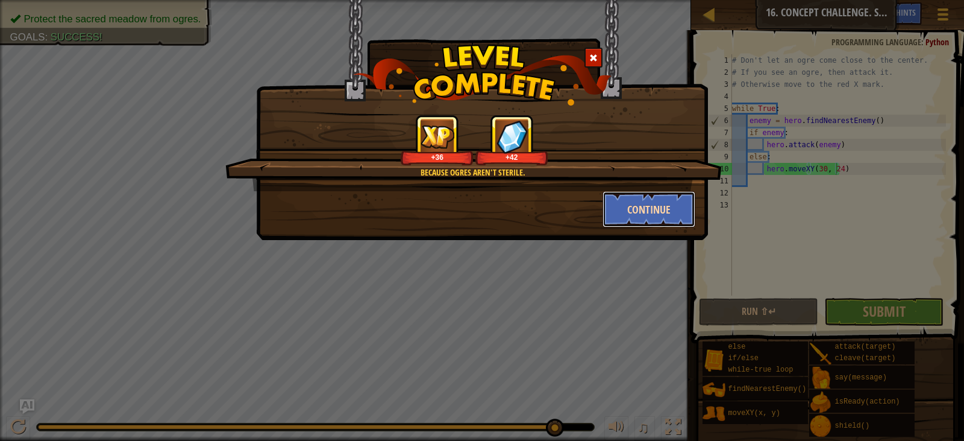
click at [666, 213] on button "Continue" at bounding box center [649, 209] width 93 height 36
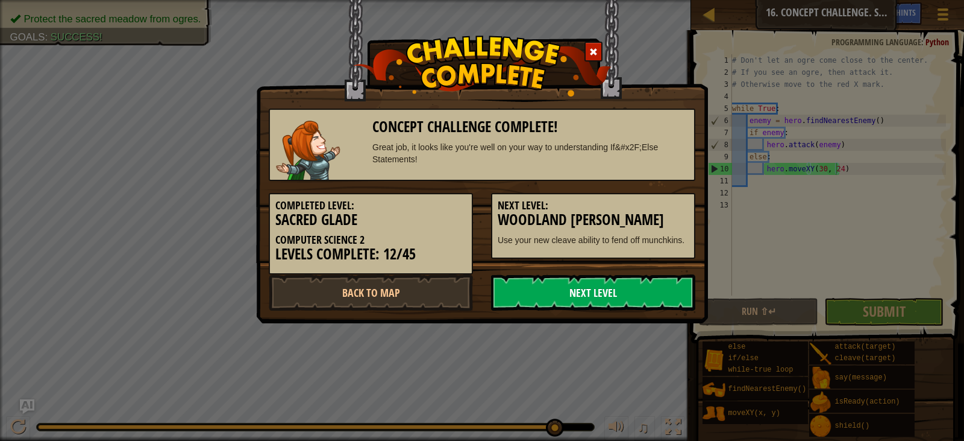
click at [624, 291] on link "Next Level" at bounding box center [593, 292] width 204 height 36
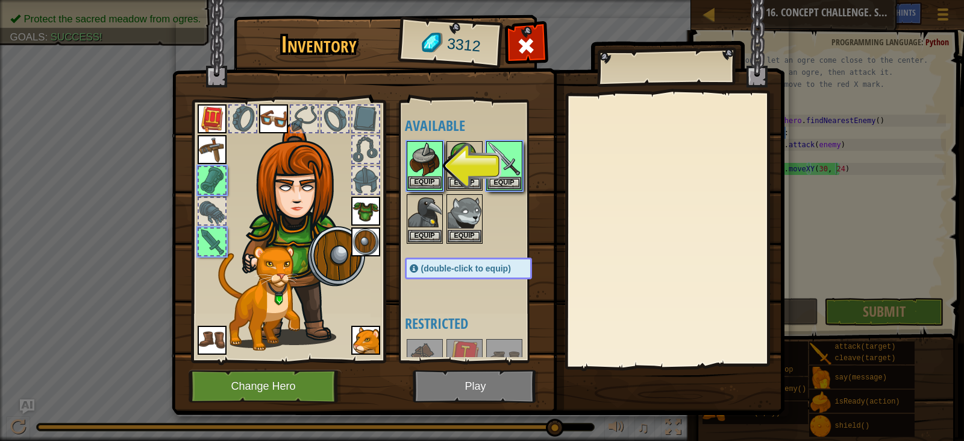
click at [430, 160] on div "Inventory 3312 Available Equip Equip Equip Equip Equip Equip Equip Equip Equip …" at bounding box center [482, 220] width 964 height 441
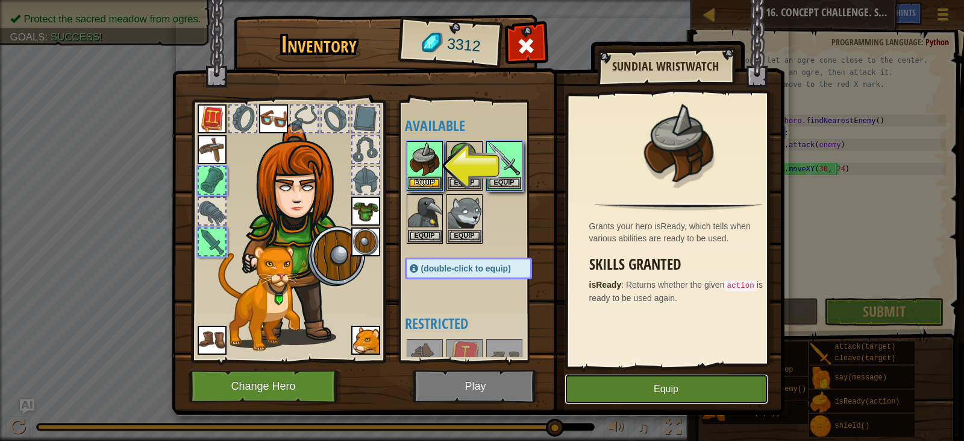
drag, startPoint x: 605, startPoint y: 385, endPoint x: 600, endPoint y: 374, distance: 11.9
click at [606, 386] on button "Equip" at bounding box center [667, 389] width 204 height 30
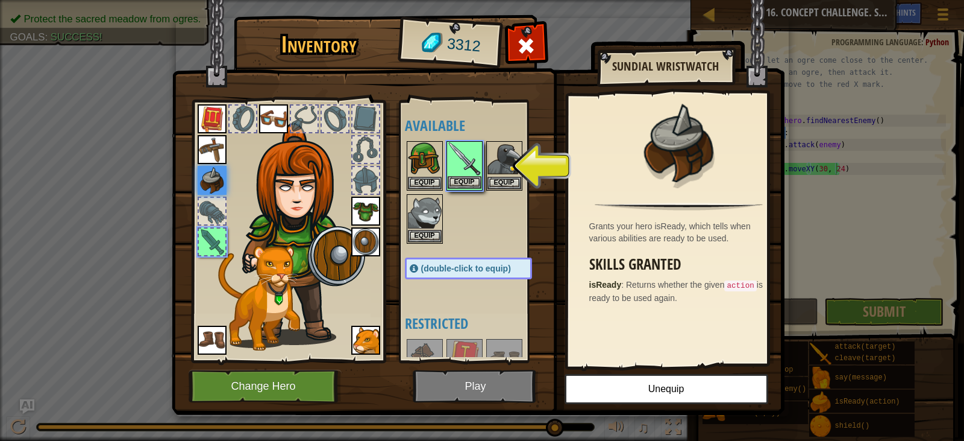
click at [463, 174] on img at bounding box center [465, 159] width 34 height 34
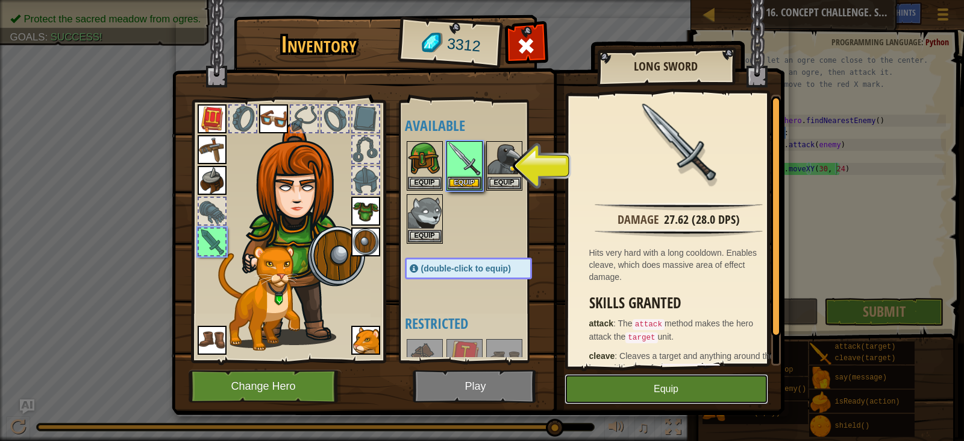
click at [671, 378] on button "Equip" at bounding box center [667, 389] width 204 height 30
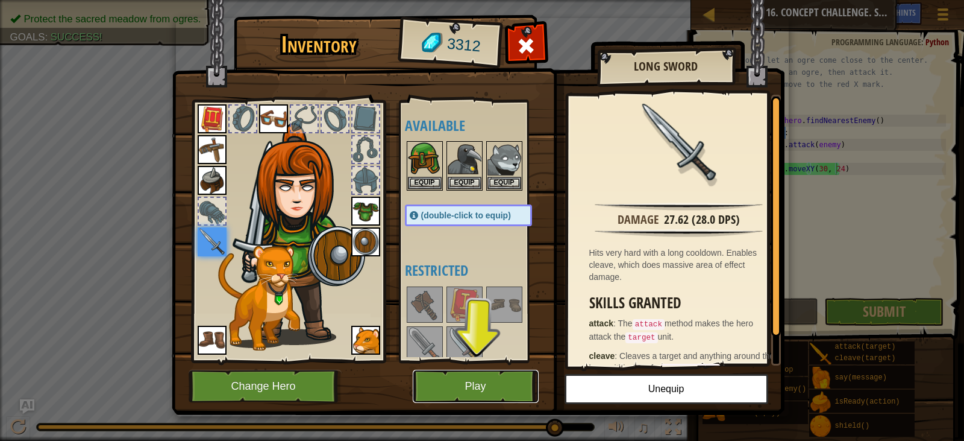
drag, startPoint x: 489, startPoint y: 379, endPoint x: 482, endPoint y: 379, distance: 6.6
click at [482, 379] on button "Play" at bounding box center [476, 385] width 126 height 33
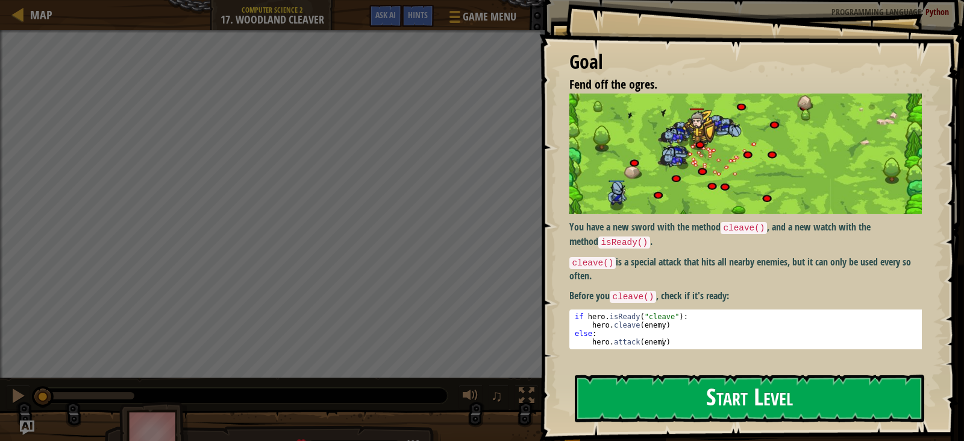
click at [653, 393] on button "Start Level" at bounding box center [750, 398] width 350 height 48
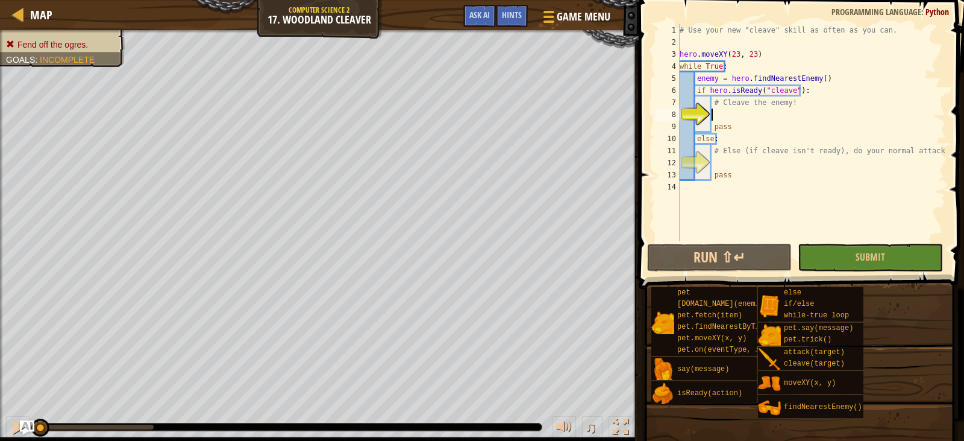
click at [33, 40] on span "Fend off the ogres." at bounding box center [52, 45] width 71 height 10
drag, startPoint x: 725, startPoint y: 116, endPoint x: 737, endPoint y: 85, distance: 32.8
click at [729, 93] on div "# Use your new "cleave" skill as often as you can. hero . moveXY ( 23 , 23 ) wh…" at bounding box center [811, 144] width 269 height 241
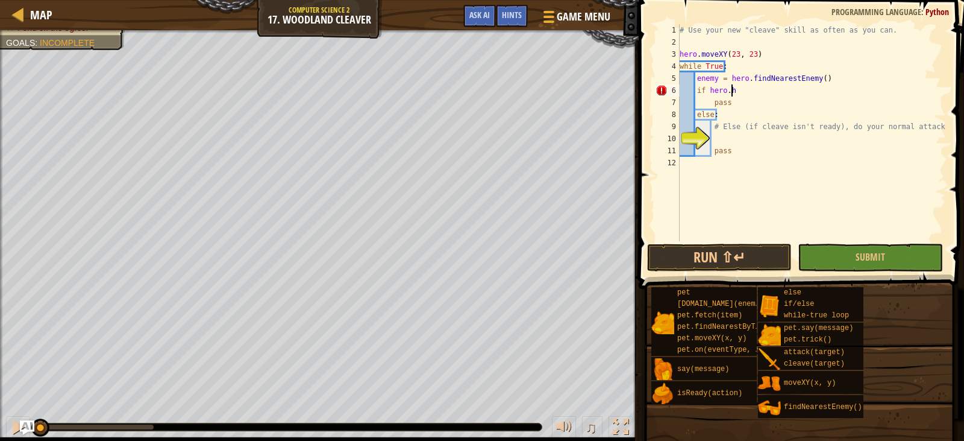
scroll to position [5, 4]
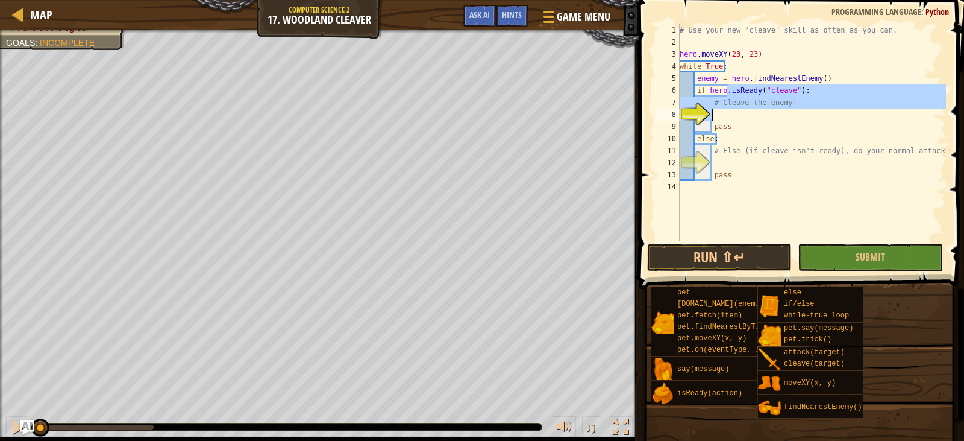
click at [844, 122] on div "# Use your new "cleave" skill as often as you can. hero . moveXY ( 23 , 23 ) wh…" at bounding box center [811, 144] width 269 height 241
type textarea "pass"
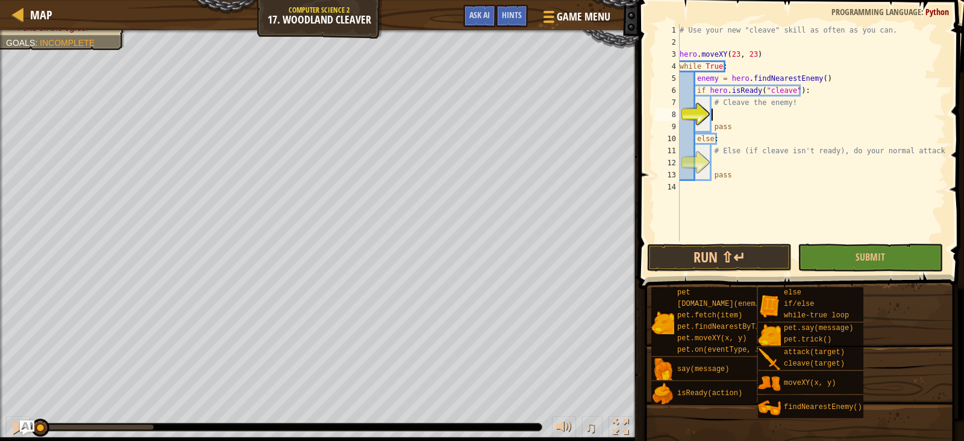
click at [728, 111] on div "# Use your new "cleave" skill as often as you can. hero . moveXY ( 23 , 23 ) wh…" at bounding box center [811, 144] width 269 height 241
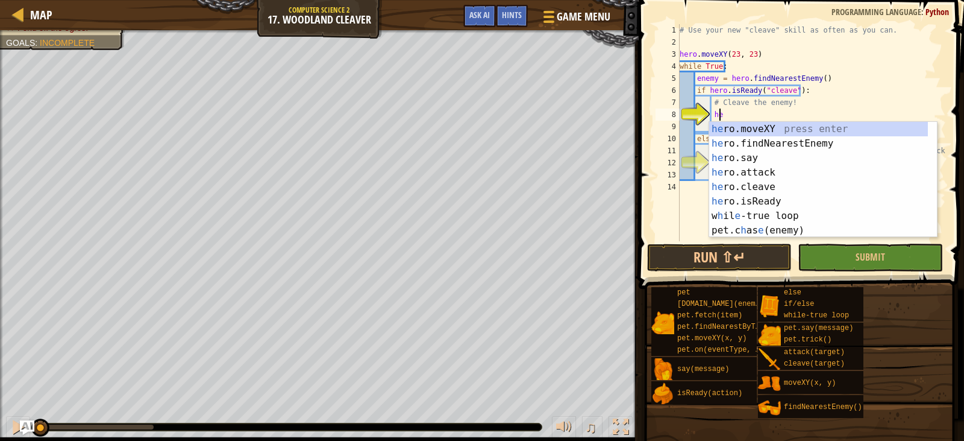
scroll to position [5, 3]
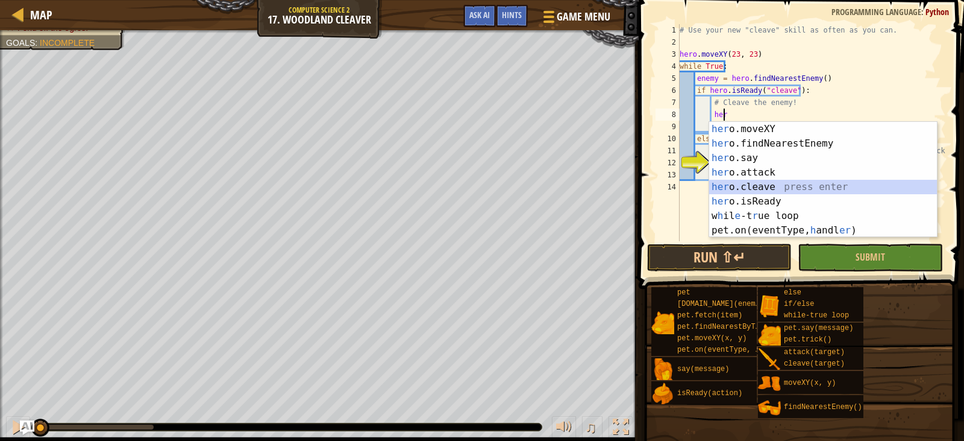
click at [758, 184] on div "her o.moveXY press enter her o.findNearestEnemy press enter her o.say press ent…" at bounding box center [823, 194] width 228 height 145
type textarea "hero.cleave(enemy)"
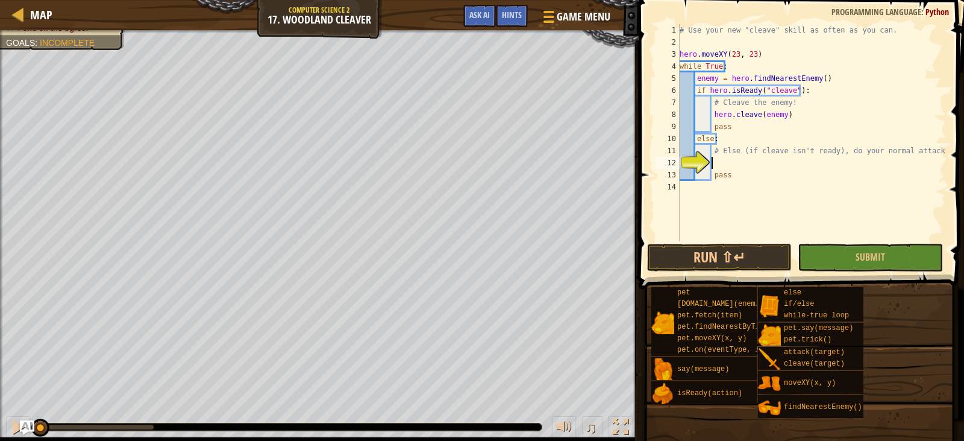
click at [724, 159] on div "# Use your new "cleave" skill as often as you can. hero . moveXY ( 23 , 23 ) wh…" at bounding box center [811, 144] width 269 height 241
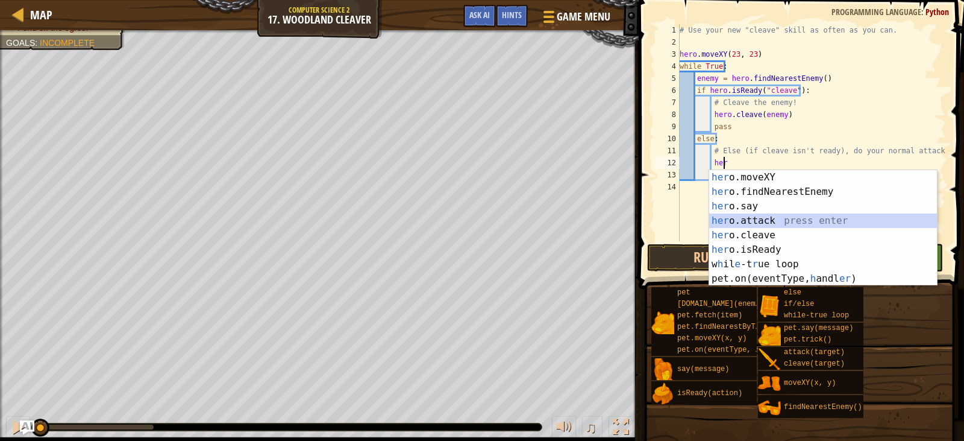
click at [790, 221] on div "her o.moveXY press enter her o.findNearestEnemy press enter her o.say press ent…" at bounding box center [823, 242] width 228 height 145
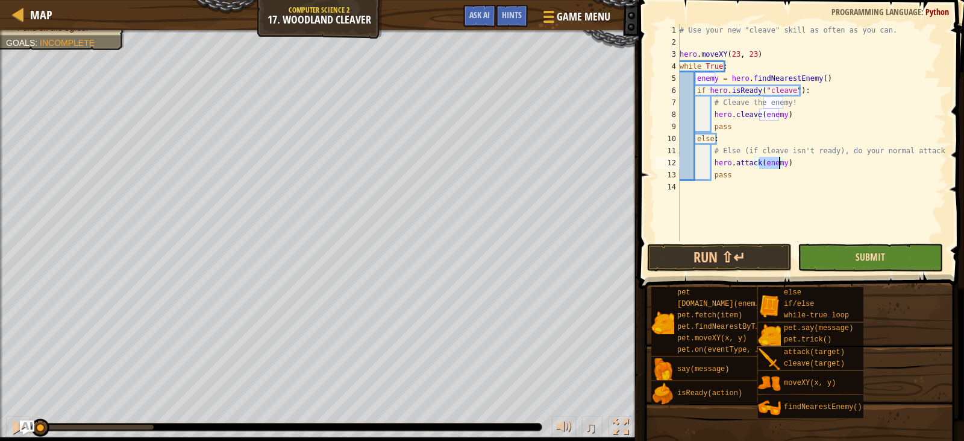
type textarea "hero.attack(enemy)"
click at [862, 255] on span "Submit" at bounding box center [871, 256] width 30 height 13
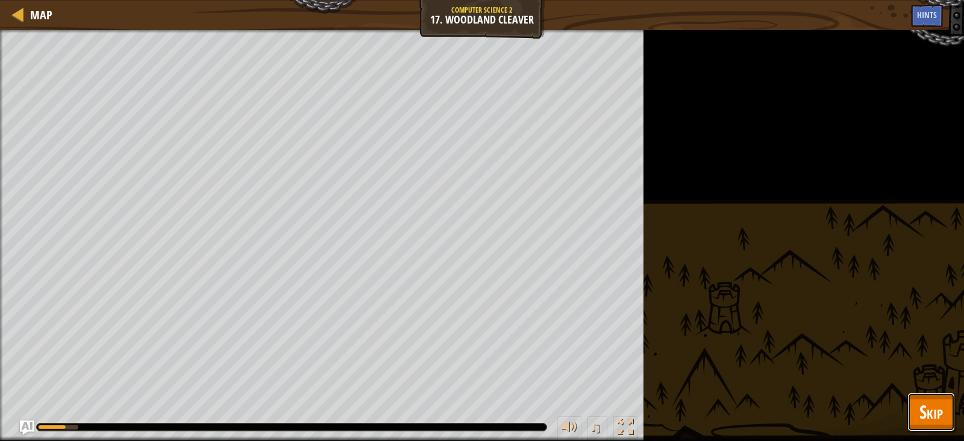
click at [920, 408] on span "Skip" at bounding box center [932, 411] width 24 height 25
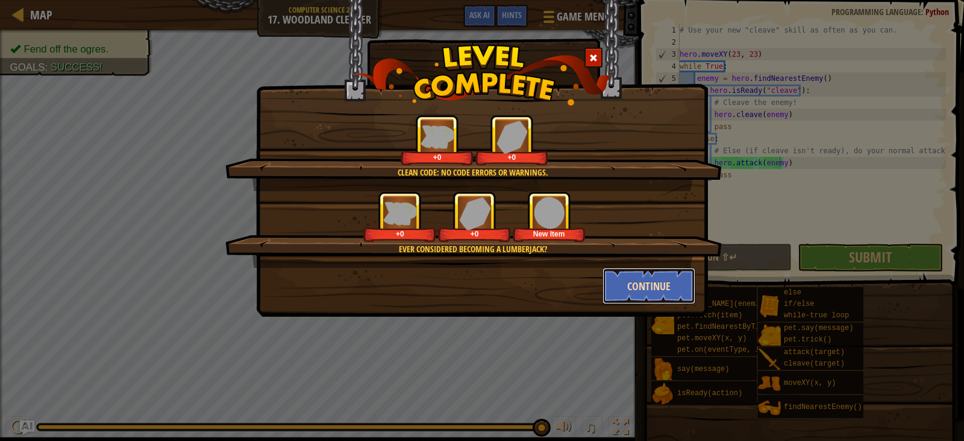
click at [635, 281] on button "Continue" at bounding box center [649, 286] width 93 height 36
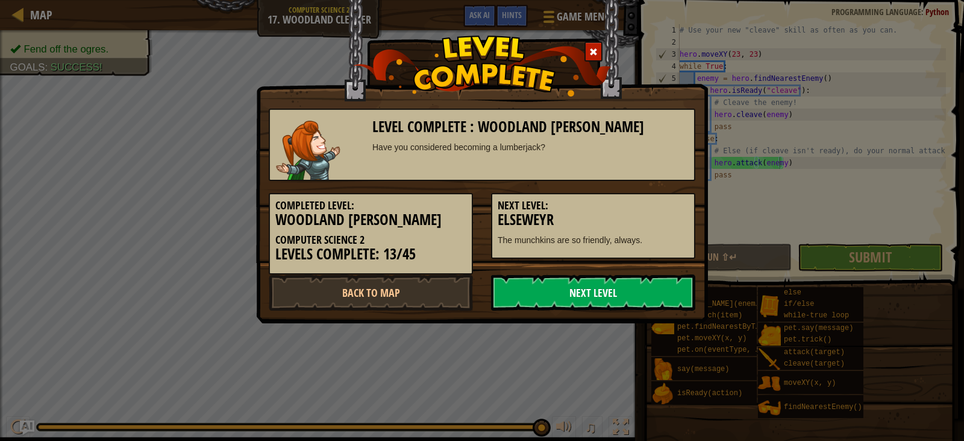
click at [615, 278] on link "Next Level" at bounding box center [593, 292] width 204 height 36
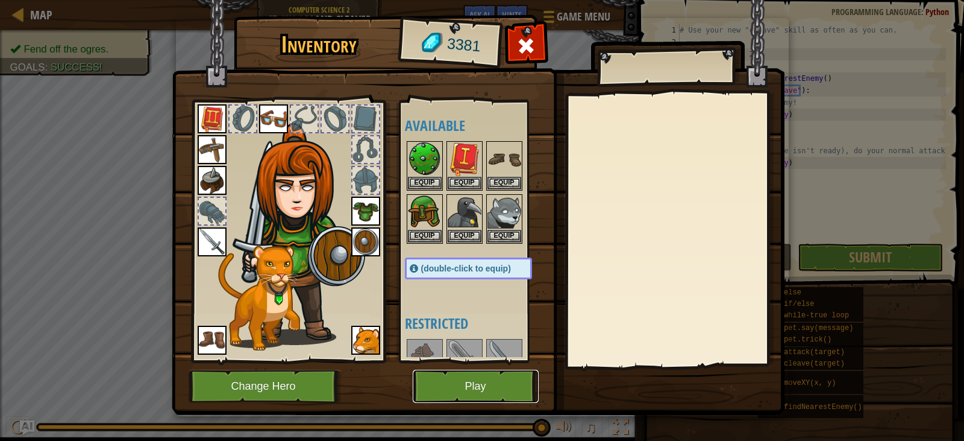
click at [514, 377] on button "Play" at bounding box center [476, 385] width 126 height 33
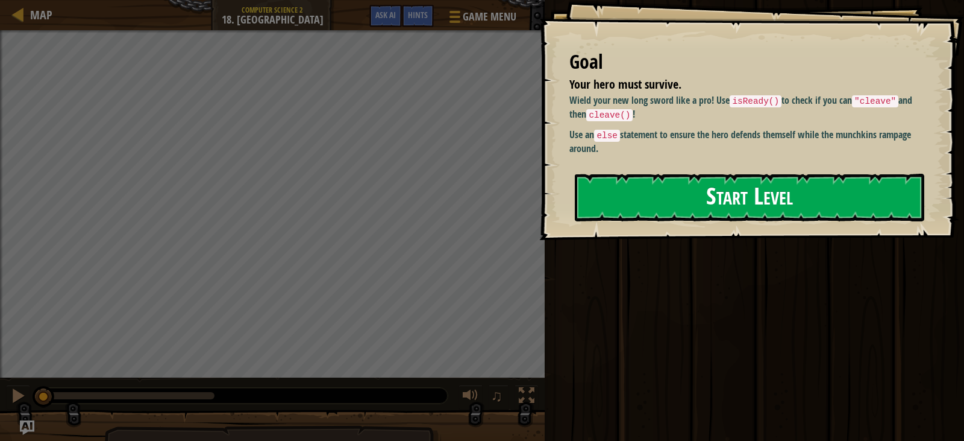
click at [748, 204] on button "Start Level" at bounding box center [750, 198] width 350 height 48
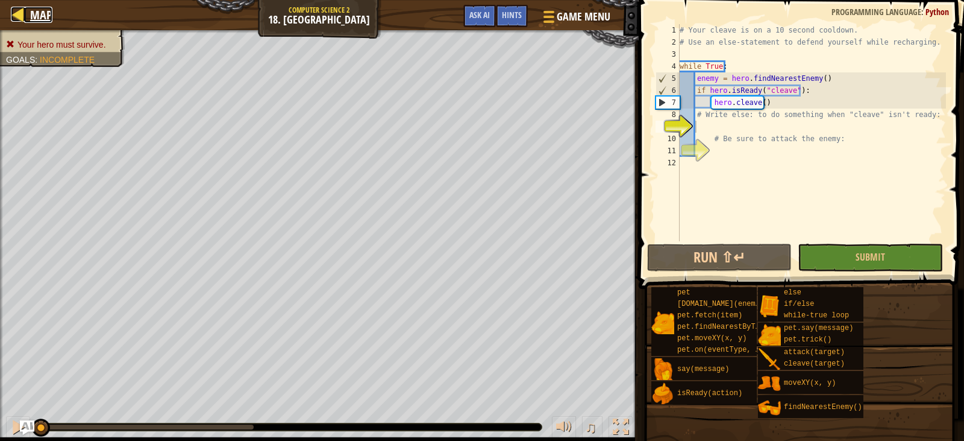
click at [46, 10] on span "Map" at bounding box center [41, 15] width 22 height 16
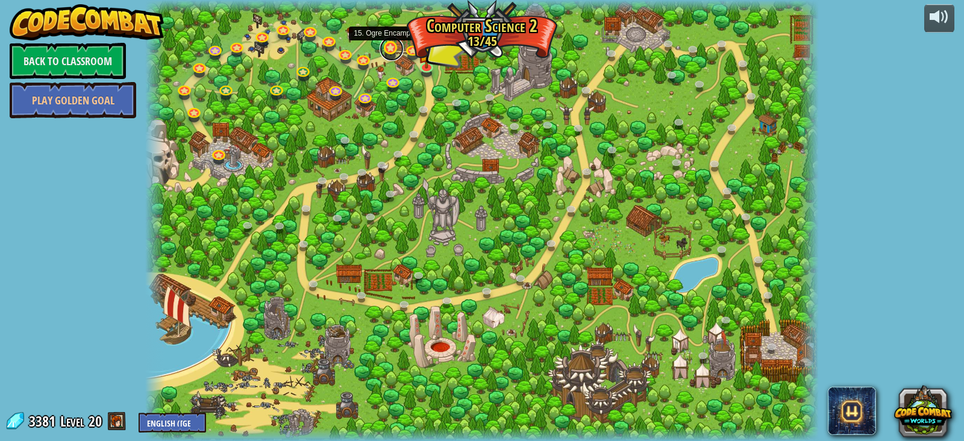
click at [387, 51] on link at bounding box center [392, 49] width 24 height 24
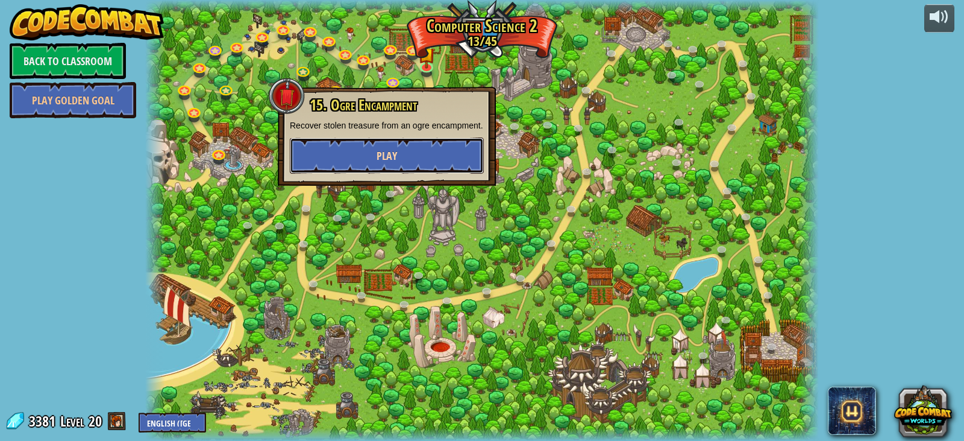
click at [459, 154] on button "Play" at bounding box center [387, 155] width 194 height 36
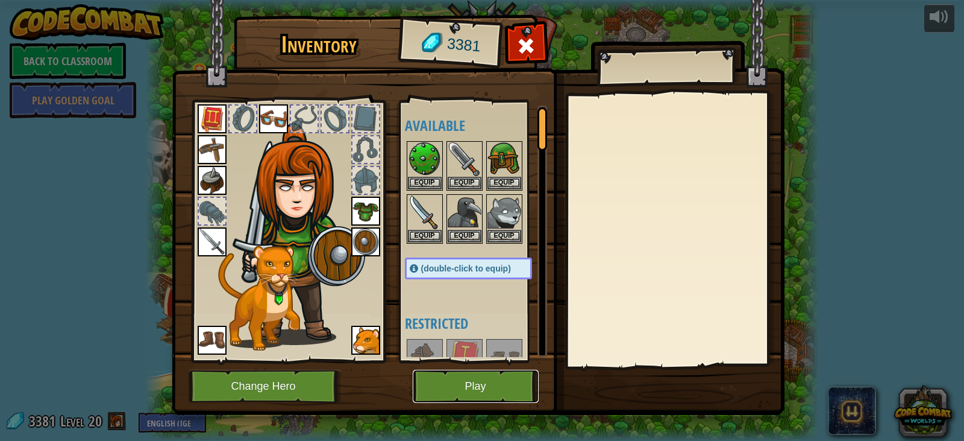
click at [476, 376] on button "Play" at bounding box center [476, 385] width 126 height 33
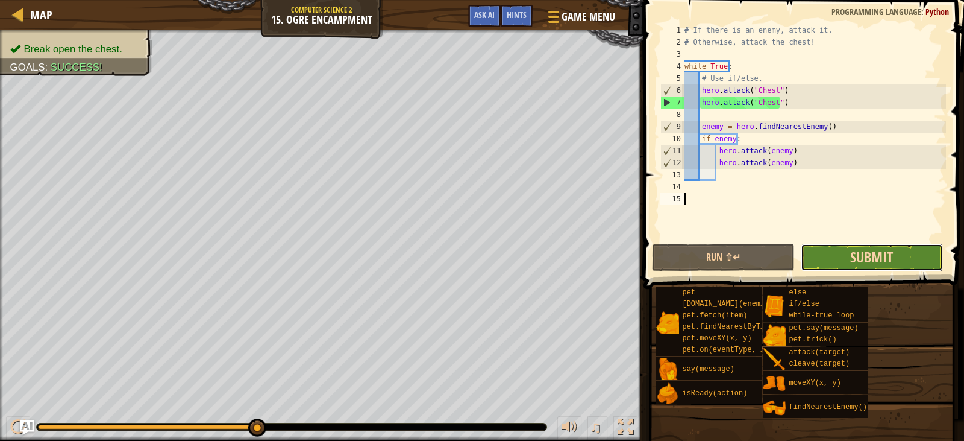
click at [854, 258] on span "Submit" at bounding box center [871, 256] width 43 height 19
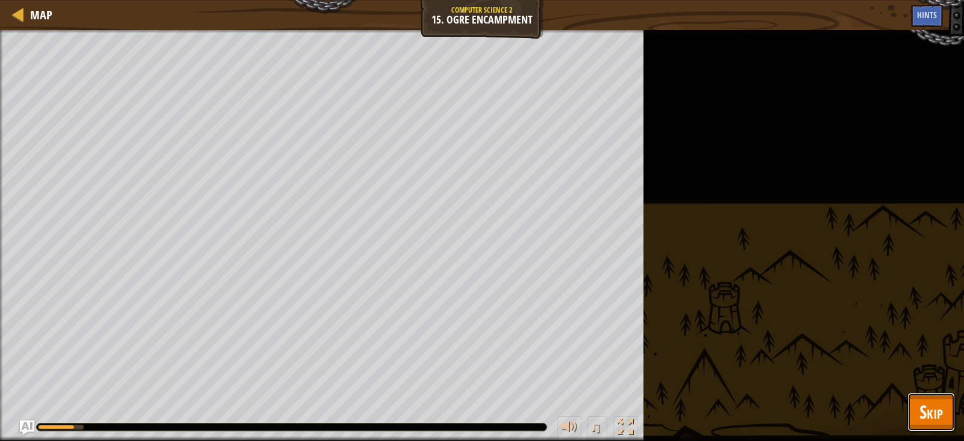
click at [926, 410] on span "Skip" at bounding box center [932, 411] width 24 height 25
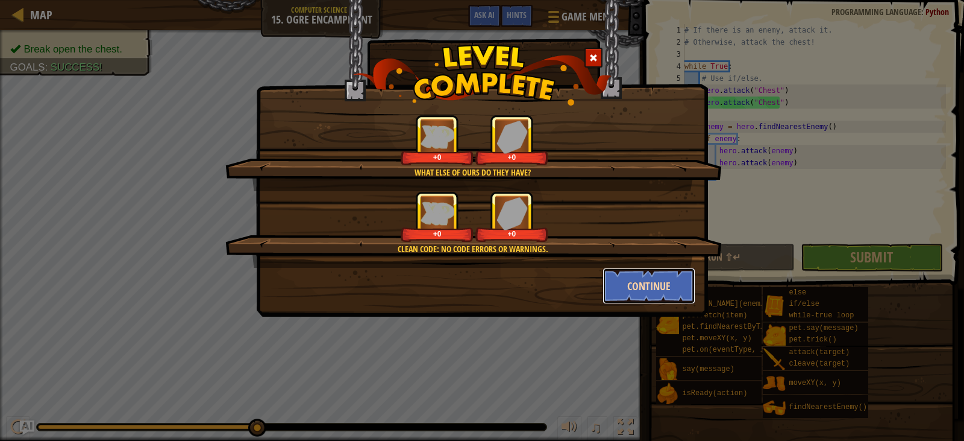
click at [645, 289] on button "Continue" at bounding box center [649, 286] width 93 height 36
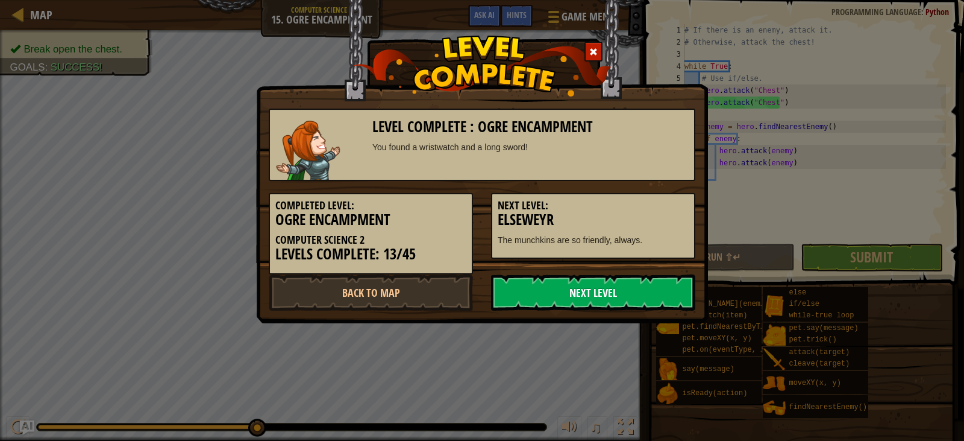
click at [576, 280] on link "Next Level" at bounding box center [593, 292] width 204 height 36
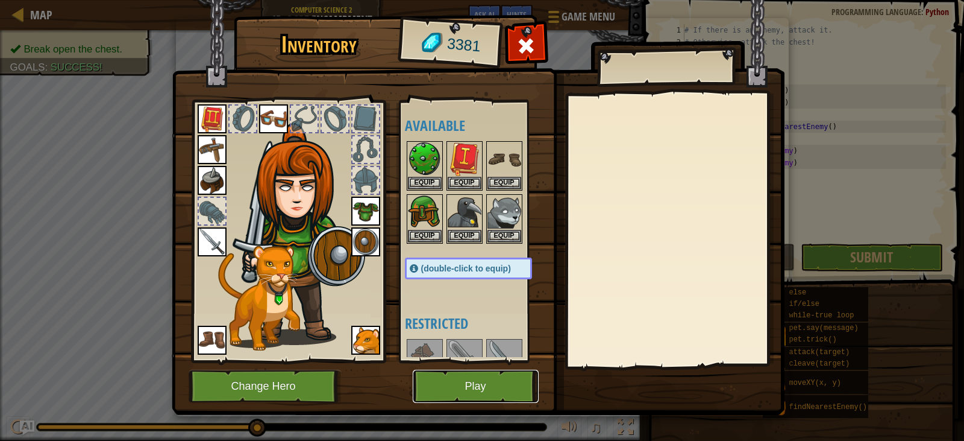
click at [470, 389] on button "Play" at bounding box center [476, 385] width 126 height 33
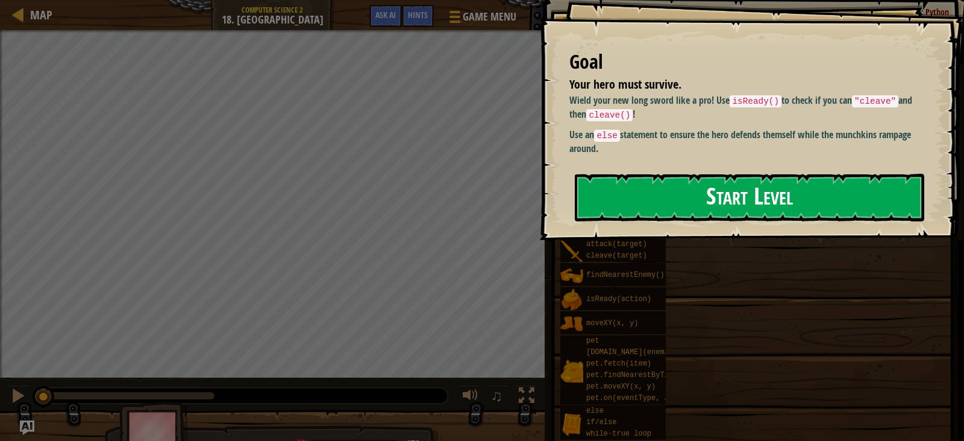
click at [757, 196] on button "Start Level" at bounding box center [750, 198] width 350 height 48
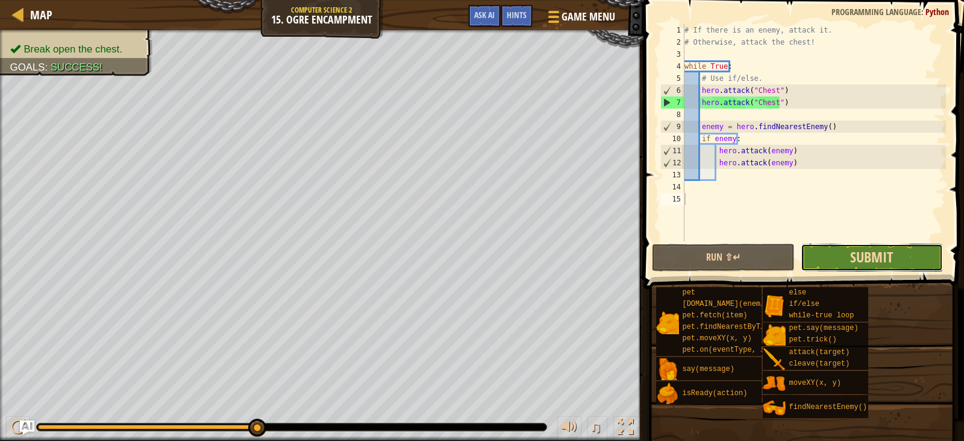
click at [868, 252] on span "Submit" at bounding box center [871, 256] width 43 height 19
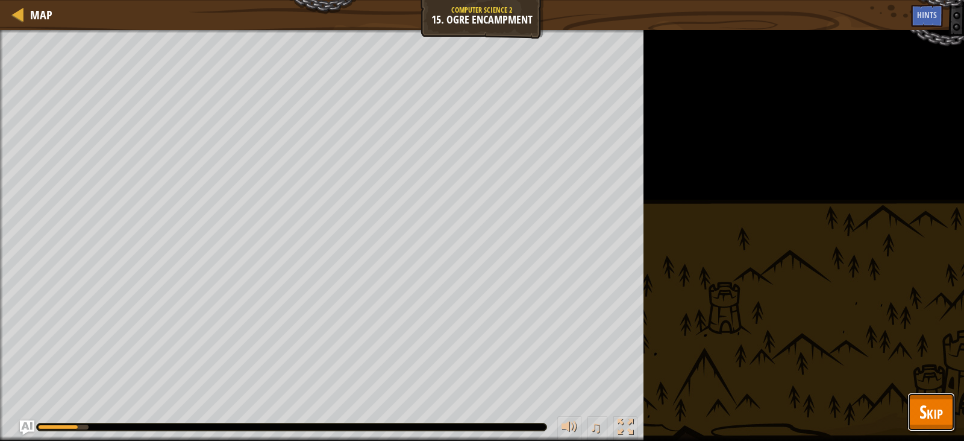
click at [953, 412] on button "Skip" at bounding box center [932, 411] width 48 height 39
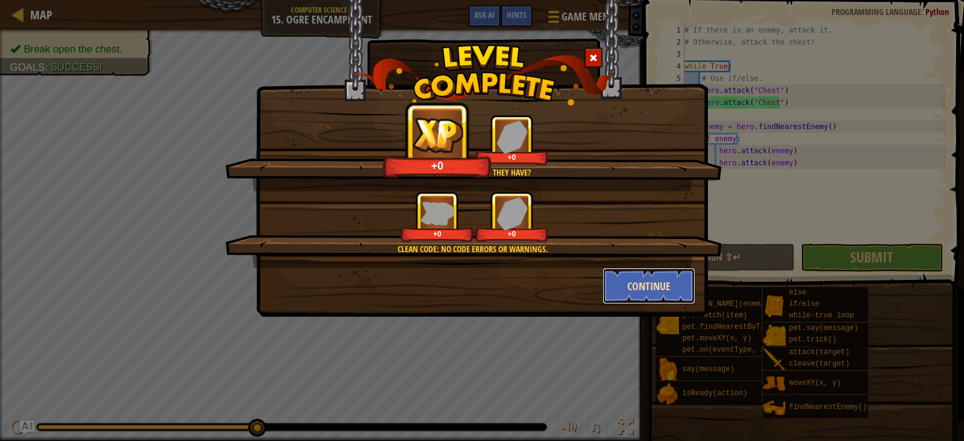
click at [642, 279] on button "Continue" at bounding box center [649, 286] width 93 height 36
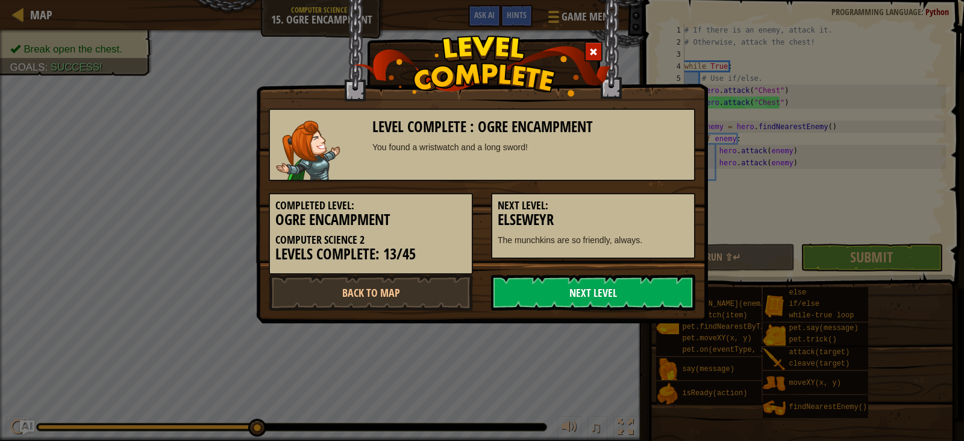
click at [615, 288] on link "Next Level" at bounding box center [593, 292] width 204 height 36
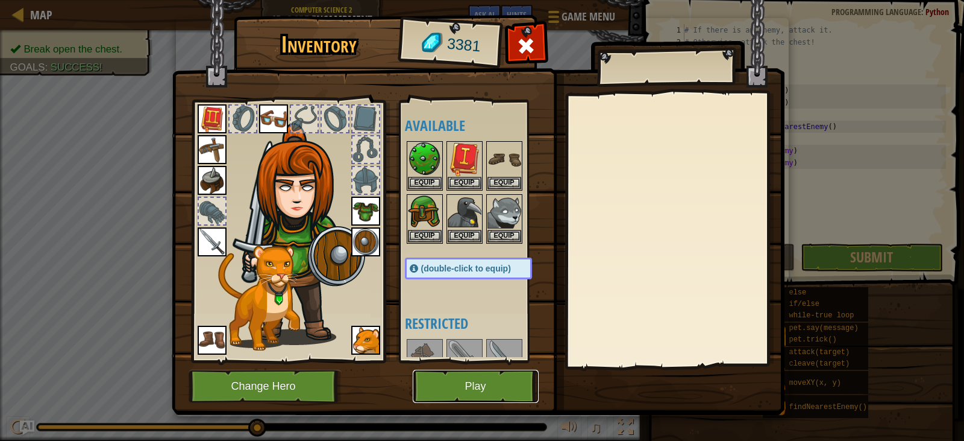
click at [498, 375] on button "Play" at bounding box center [476, 385] width 126 height 33
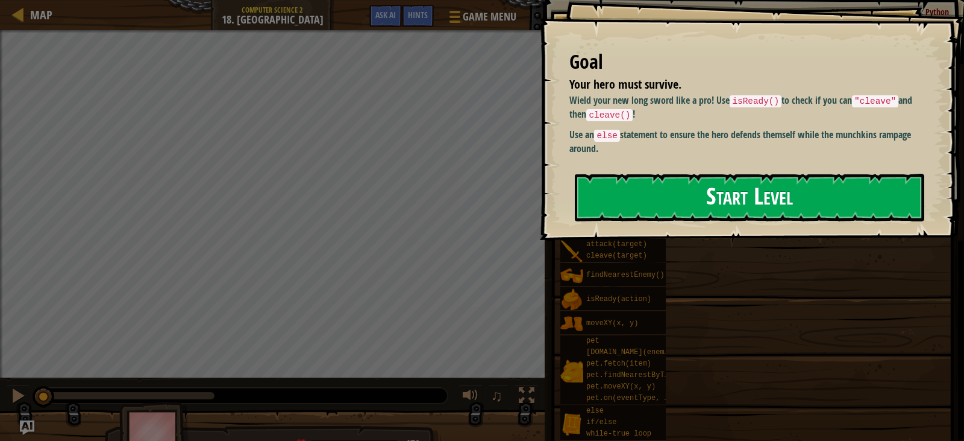
click at [696, 189] on button "Start Level" at bounding box center [750, 198] width 350 height 48
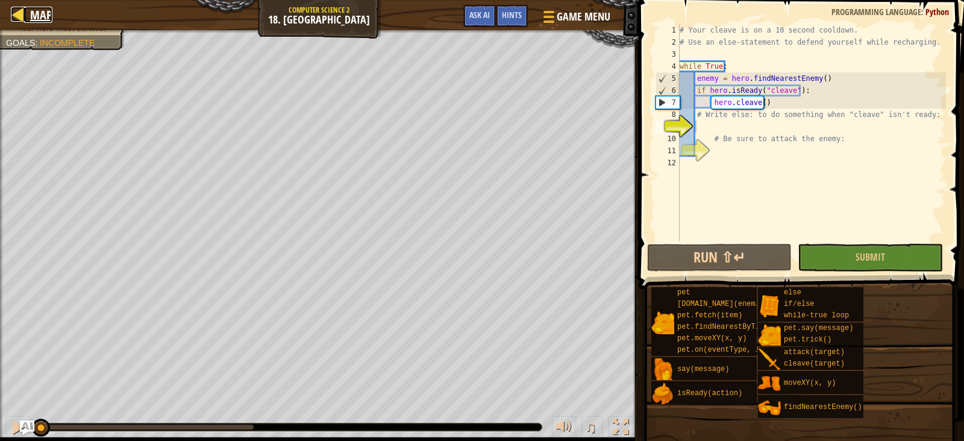
click at [30, 16] on span "Map" at bounding box center [41, 15] width 22 height 16
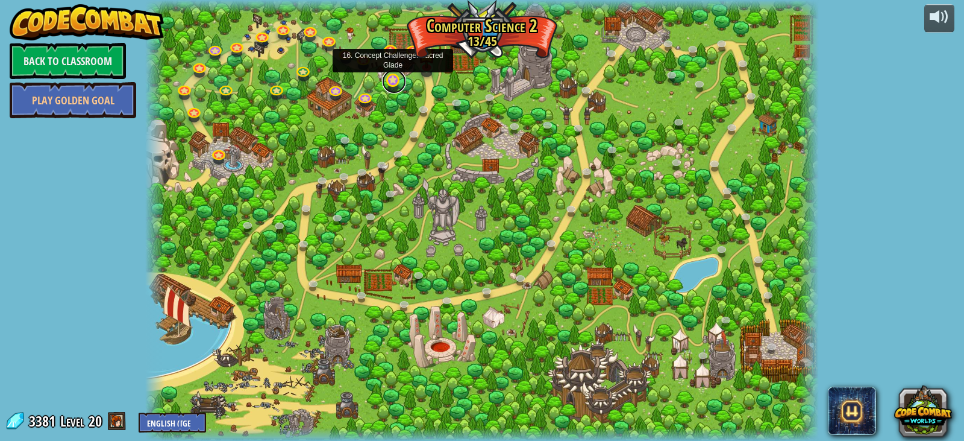
click at [390, 78] on link at bounding box center [394, 81] width 24 height 24
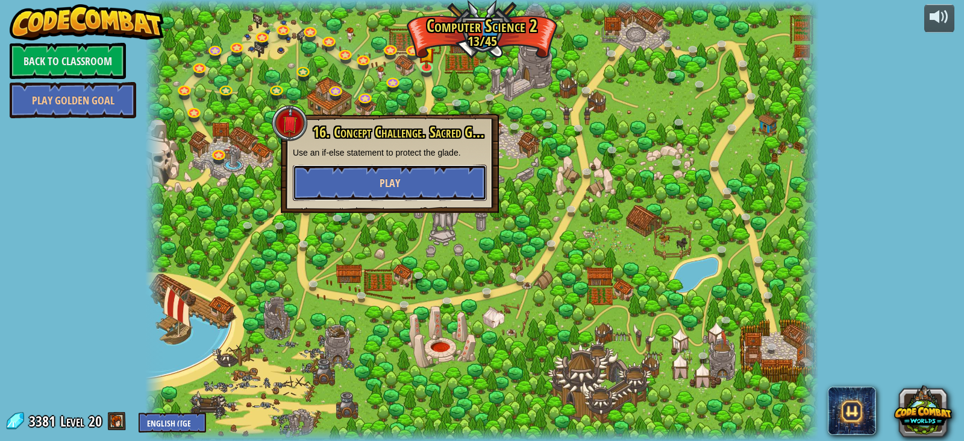
click at [400, 186] on span "Play" at bounding box center [390, 182] width 20 height 15
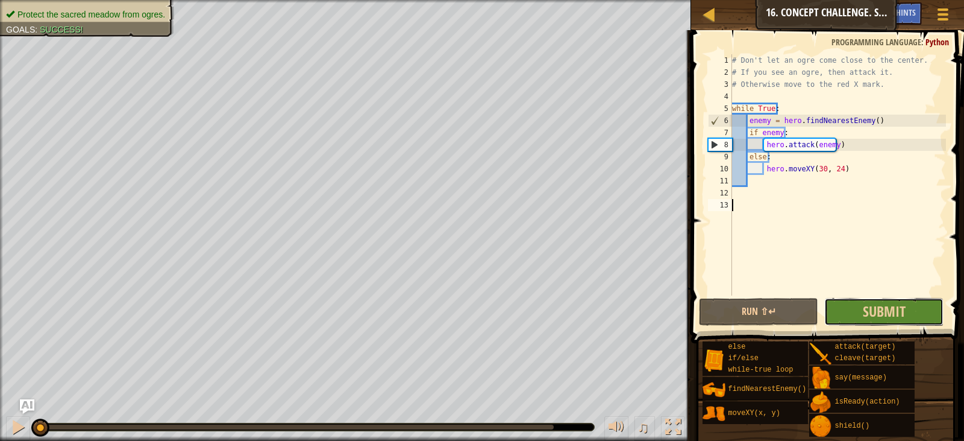
click at [852, 314] on button "Submit" at bounding box center [883, 312] width 119 height 28
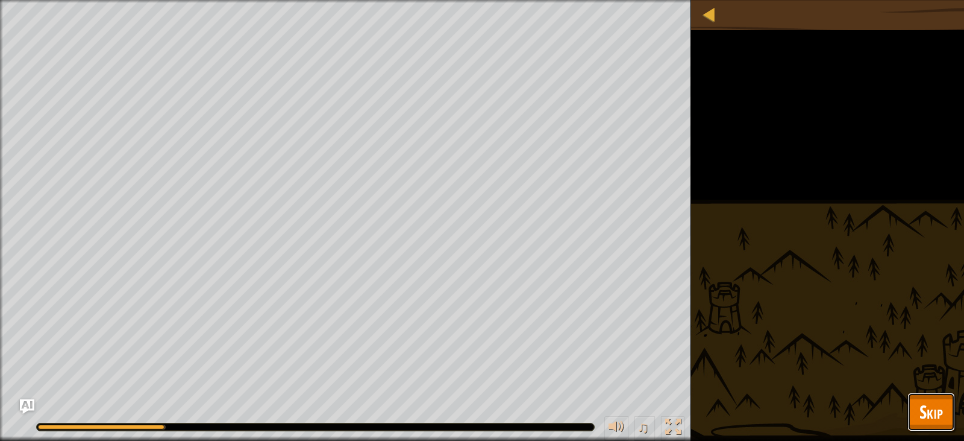
click at [911, 405] on button "Skip" at bounding box center [932, 411] width 48 height 39
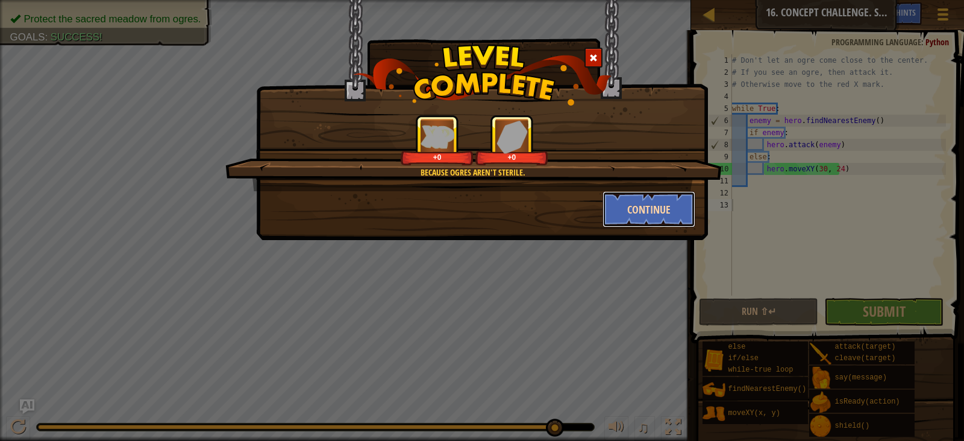
click at [645, 216] on button "Continue" at bounding box center [649, 209] width 93 height 36
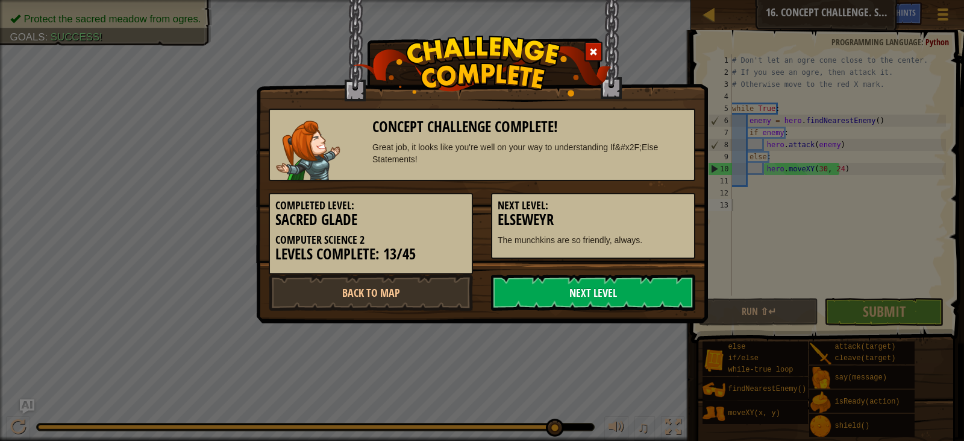
click at [561, 284] on link "Next Level" at bounding box center [593, 292] width 204 height 36
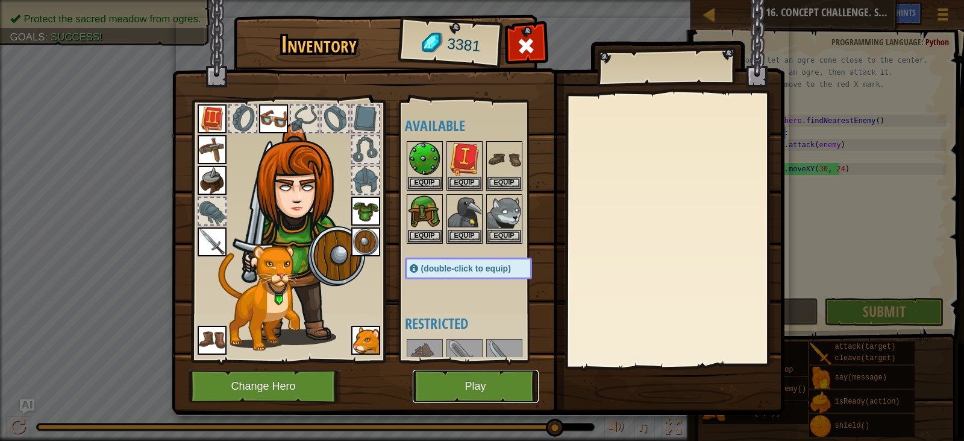
click at [479, 375] on button "Play" at bounding box center [476, 385] width 126 height 33
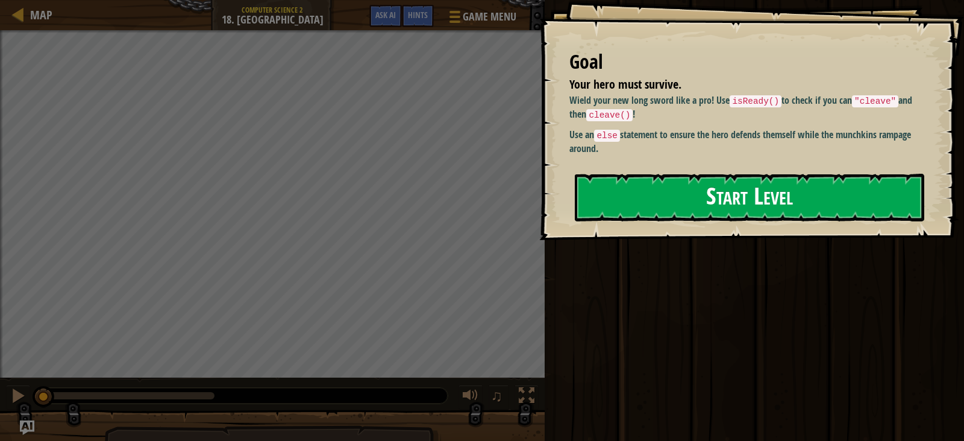
click at [734, 198] on button "Start Level" at bounding box center [750, 198] width 350 height 48
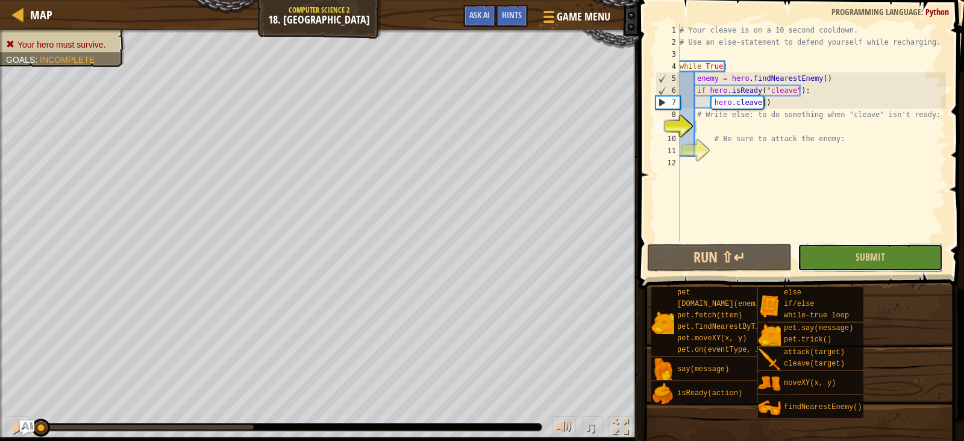
click at [820, 256] on button "Submit" at bounding box center [870, 257] width 145 height 28
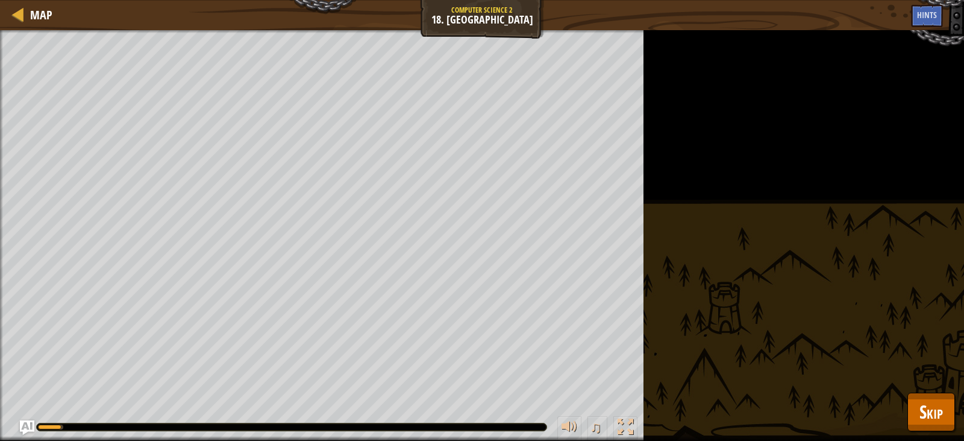
click at [923, 388] on div "Your hero must survive. Goals : Running... ♫ Anya 172 x: 27 y: 24 No target" at bounding box center [482, 235] width 964 height 410
click at [928, 410] on span "Skip" at bounding box center [932, 411] width 24 height 25
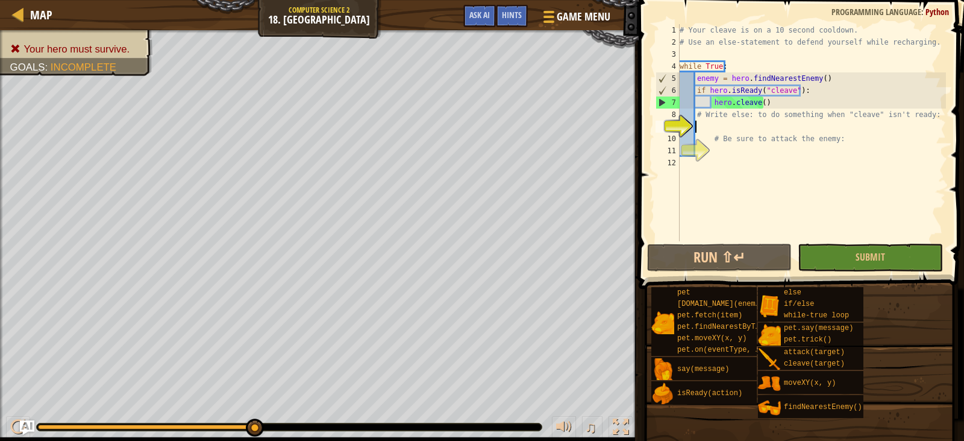
click at [717, 128] on div "# Your cleave is on a 10 second cooldown. # Use an else-statement to defend you…" at bounding box center [811, 144] width 269 height 241
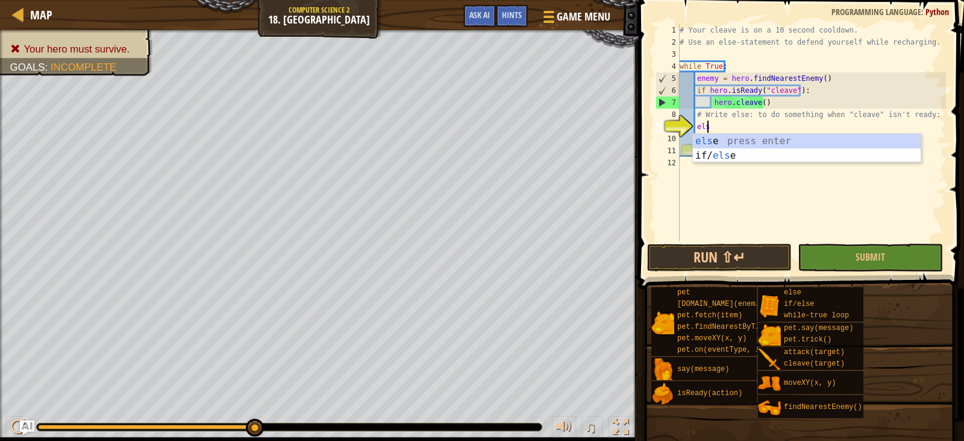
type textarea "else"
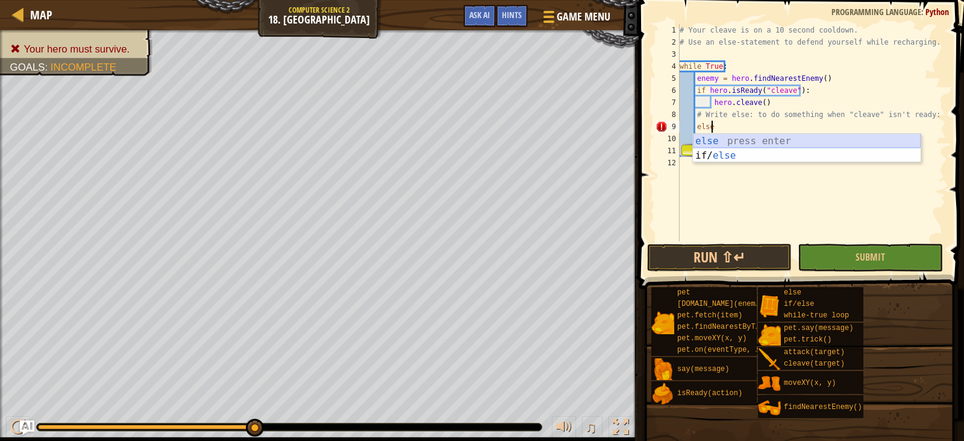
click at [712, 139] on div "else press enter if/ else press enter" at bounding box center [807, 163] width 228 height 58
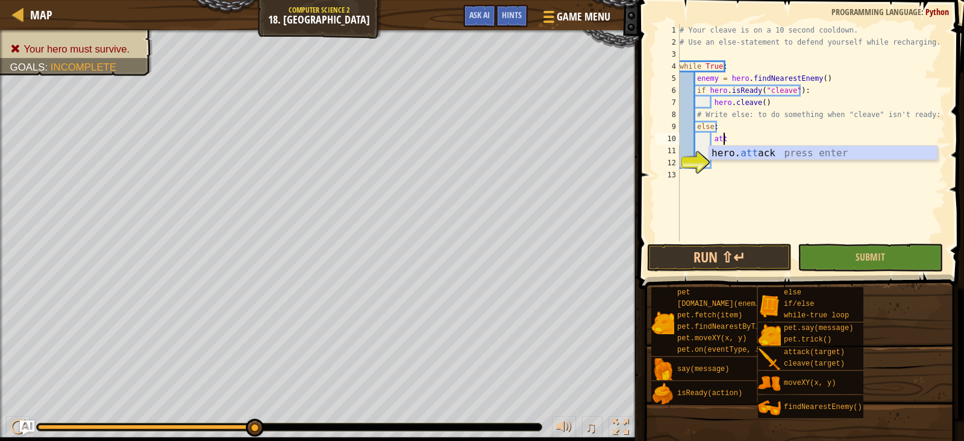
scroll to position [5, 3]
click at [757, 146] on div "hero. att ack press enter" at bounding box center [823, 167] width 228 height 43
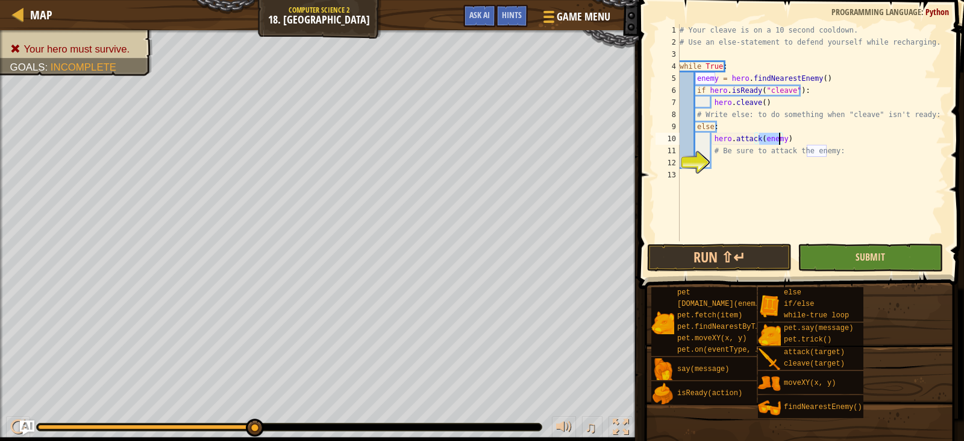
type textarea "hero.attack(enemy)"
drag, startPoint x: 866, startPoint y: 254, endPoint x: 829, endPoint y: 334, distance: 88.4
click at [865, 256] on span "Submit" at bounding box center [871, 256] width 30 height 13
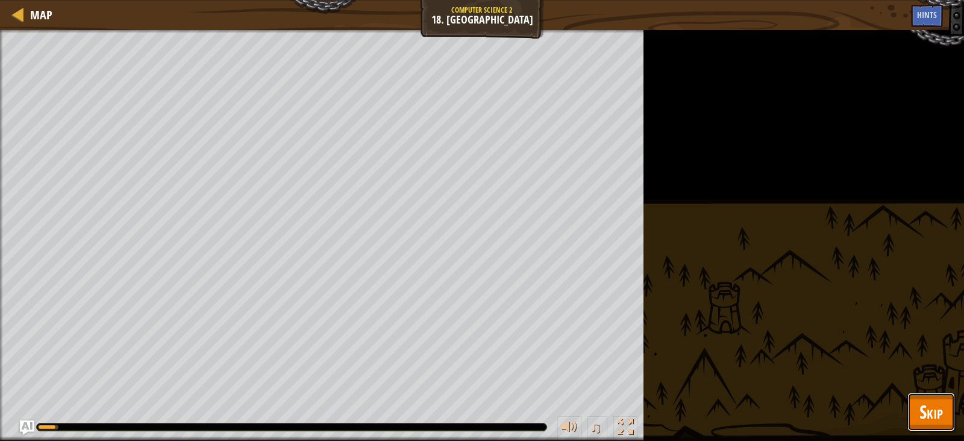
click at [927, 410] on span "Skip" at bounding box center [932, 411] width 24 height 25
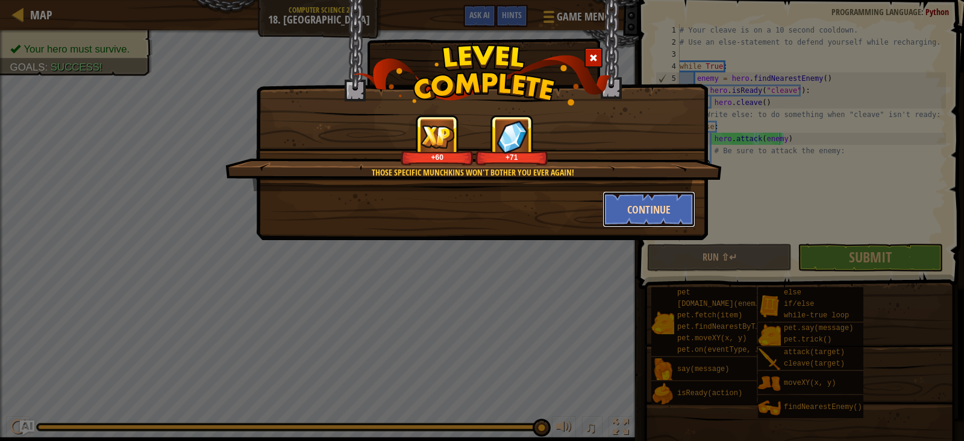
click at [656, 210] on button "Continue" at bounding box center [649, 209] width 93 height 36
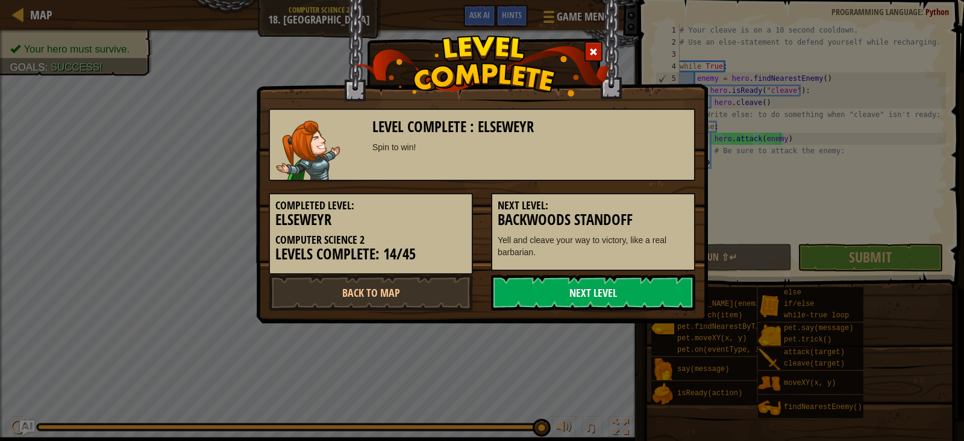
click at [633, 295] on link "Next Level" at bounding box center [593, 292] width 204 height 36
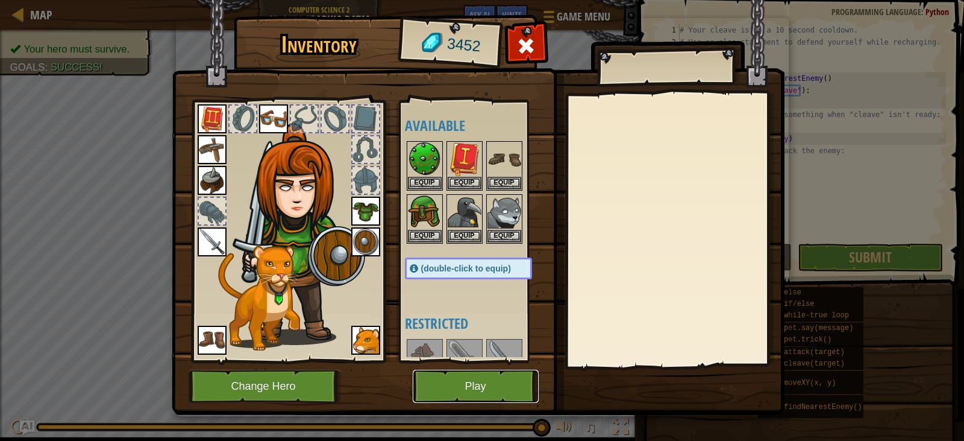
click at [483, 386] on button "Play" at bounding box center [476, 385] width 126 height 33
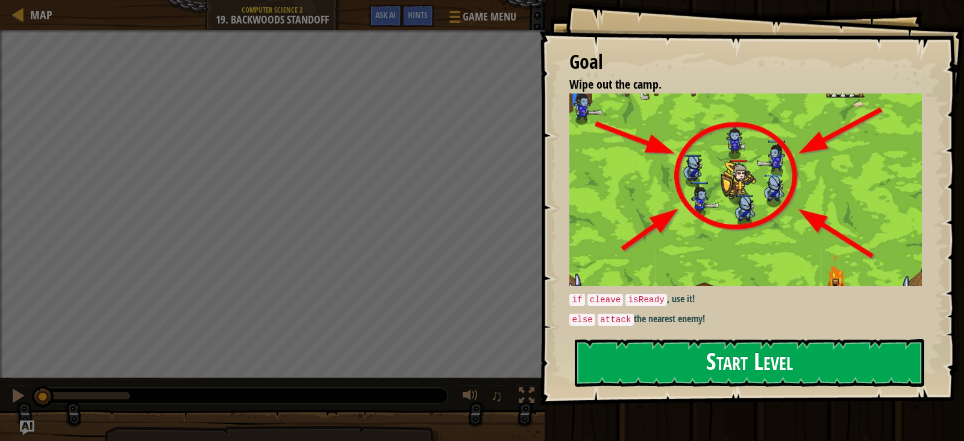
click at [813, 357] on button "Start Level" at bounding box center [750, 363] width 350 height 48
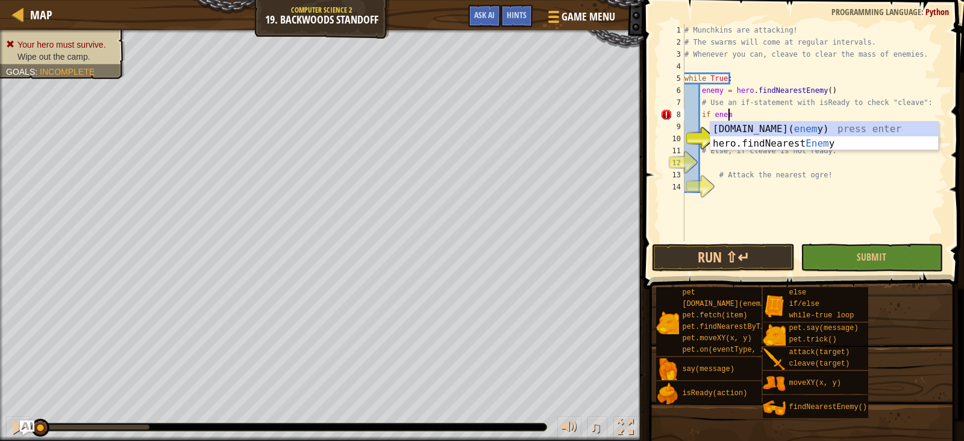
scroll to position [5, 4]
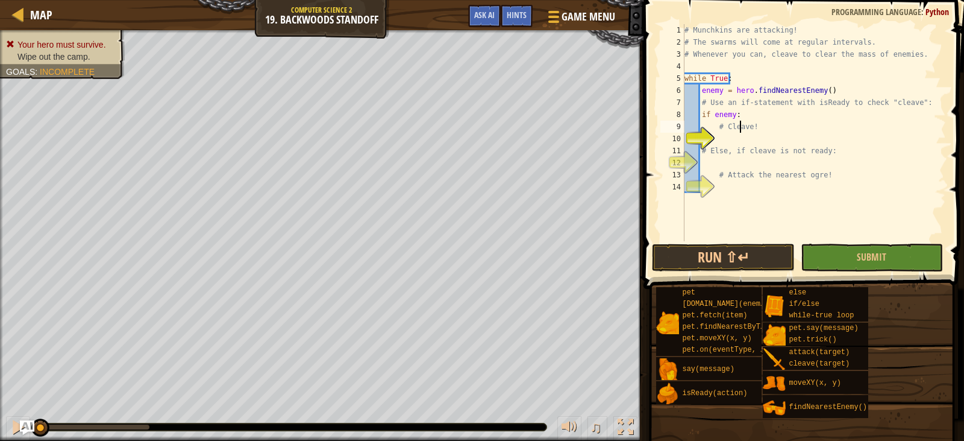
click at [740, 134] on div "# Munchkins are attacking! # The swarms will come at regular intervals. # Whene…" at bounding box center [814, 144] width 264 height 241
type textarea "# Cleave!"
click at [775, 140] on div "# Munchkins are attacking! # The swarms will come at regular intervals. # Whene…" at bounding box center [814, 132] width 264 height 217
click at [761, 123] on div "# Munchkins are attacking! # The swarms will come at regular intervals. # Whene…" at bounding box center [814, 144] width 264 height 241
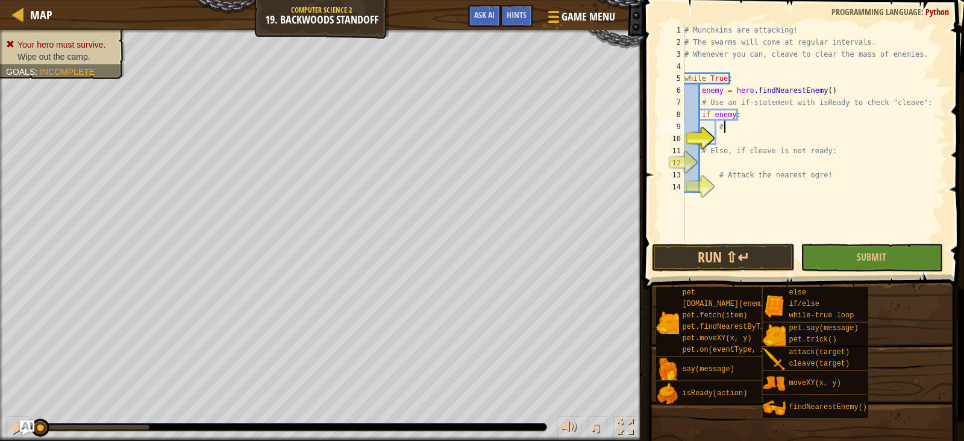
type textarea "#"
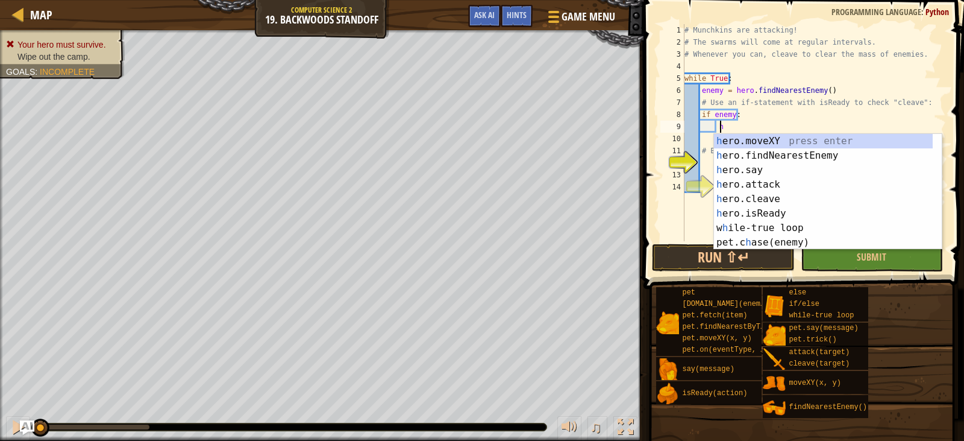
scroll to position [5, 3]
click at [767, 193] on div "her o.moveXY press enter her o.findNearestEnemy press enter her o.say press ent…" at bounding box center [828, 206] width 228 height 145
type textarea "hero.cleave(enemy)"
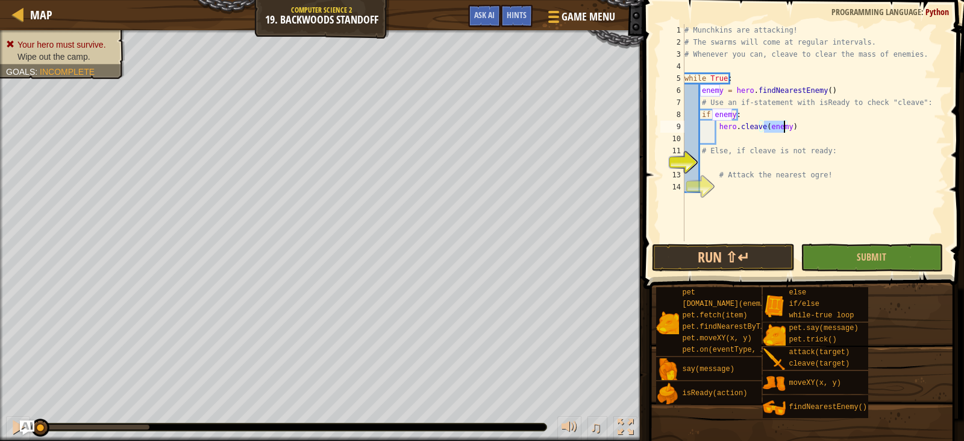
click at [824, 126] on div "# Munchkins are attacking! # The swarms will come at regular intervals. # Whene…" at bounding box center [814, 144] width 264 height 241
click at [764, 159] on div "# Munchkins are attacking! # The swarms will come at regular intervals. # Whene…" at bounding box center [814, 144] width 264 height 241
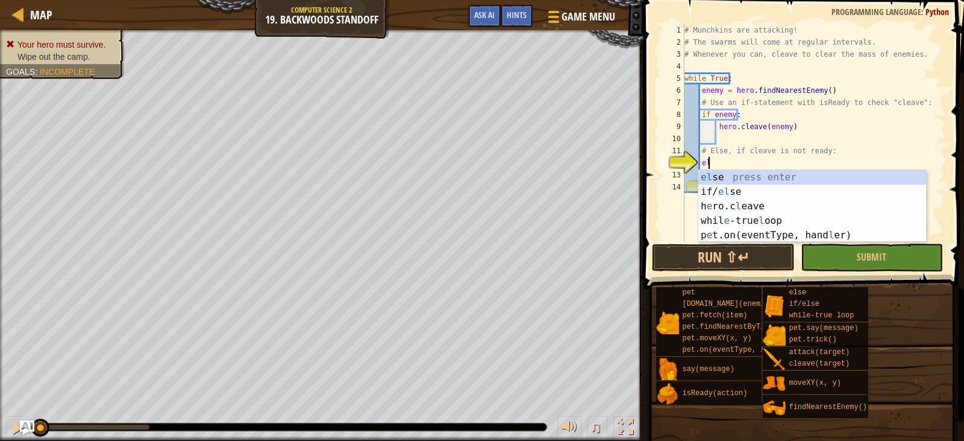
scroll to position [5, 2]
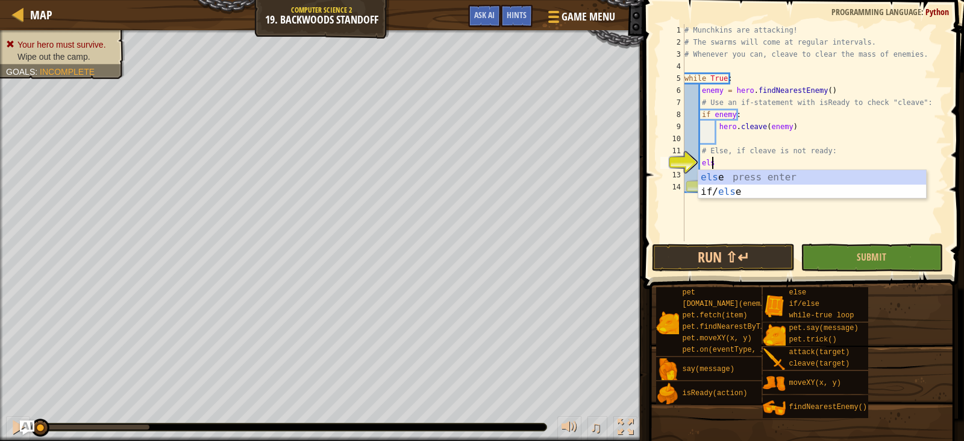
type textarea "else"
click at [771, 174] on div "else press enter if/ else press enter" at bounding box center [813, 199] width 228 height 58
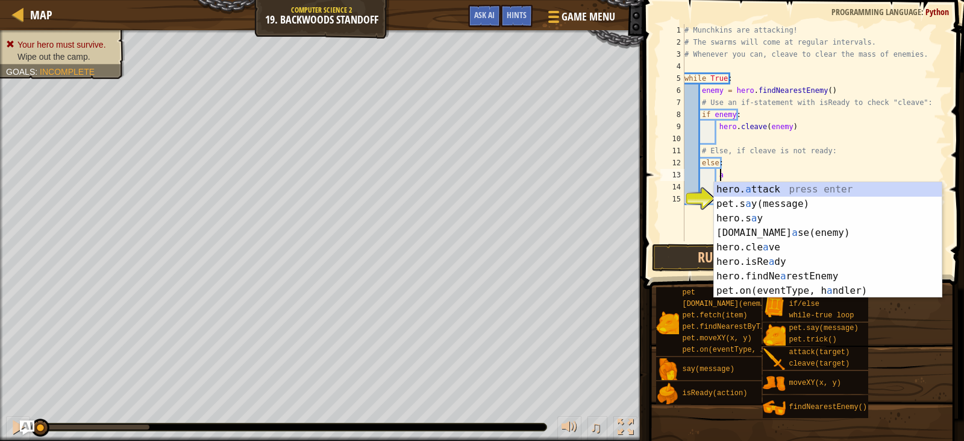
scroll to position [5, 3]
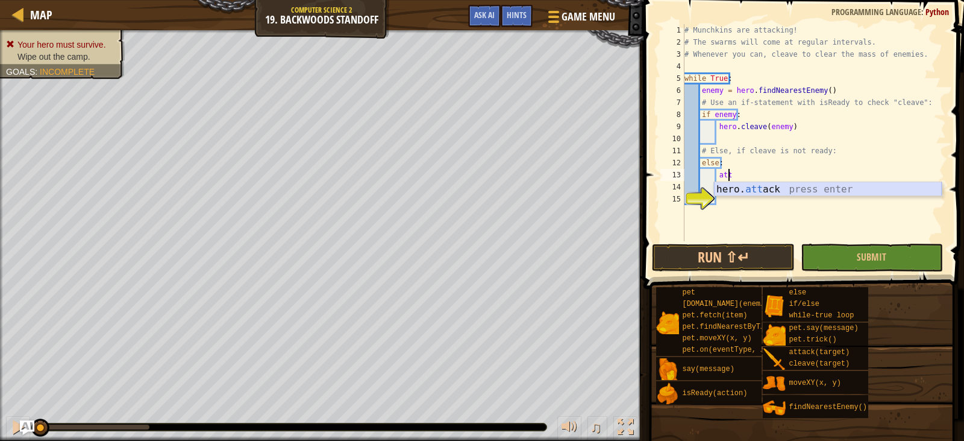
drag, startPoint x: 787, startPoint y: 184, endPoint x: 812, endPoint y: 215, distance: 39.4
click at [790, 188] on div "hero. att ack press enter" at bounding box center [828, 203] width 228 height 43
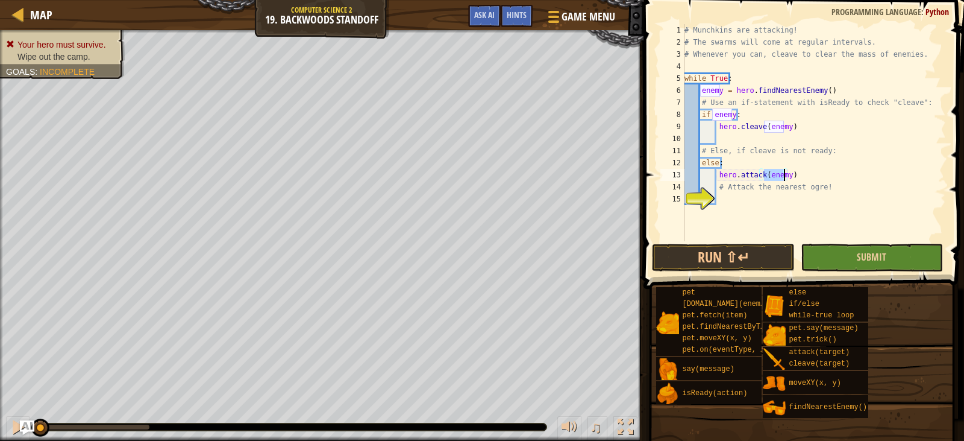
type textarea "hero.attack(enemy)"
click at [855, 249] on button "Submit" at bounding box center [872, 257] width 142 height 28
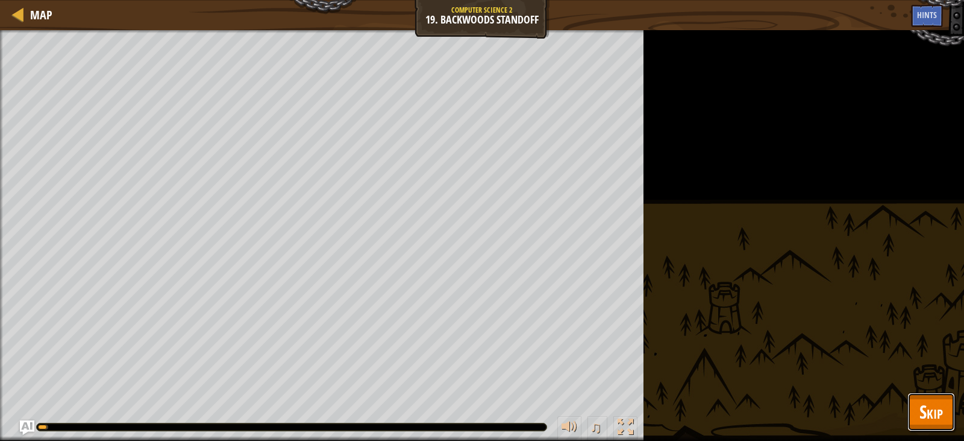
click at [922, 415] on span "Skip" at bounding box center [932, 411] width 24 height 25
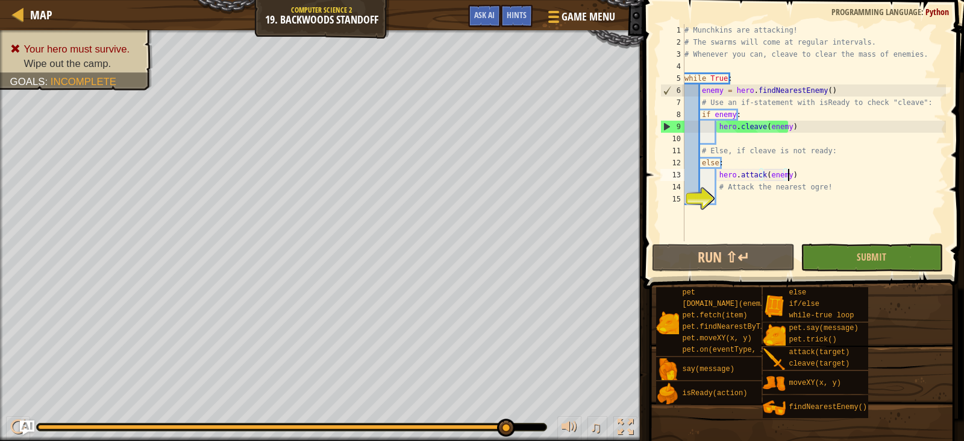
drag, startPoint x: 787, startPoint y: 177, endPoint x: 801, endPoint y: 178, distance: 13.9
click at [801, 178] on div "# Munchkins are attacking! # The swarms will come at regular intervals. # Whene…" at bounding box center [814, 144] width 264 height 241
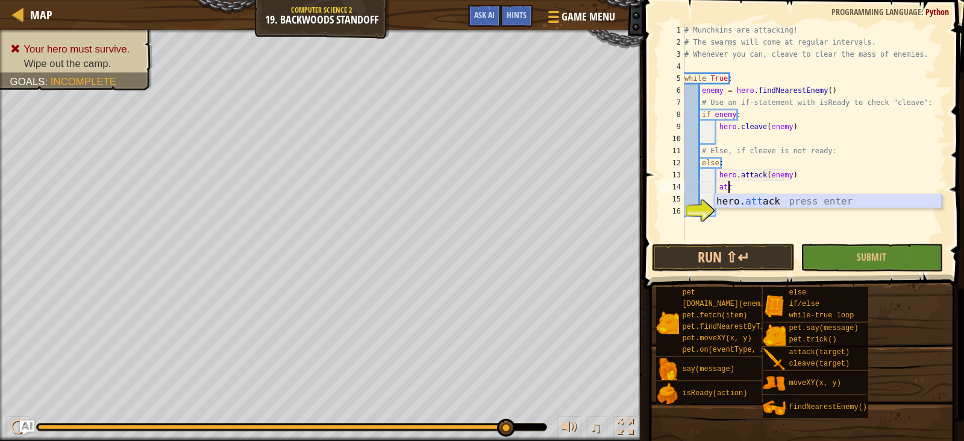
click at [806, 201] on div "hero. att ack press enter" at bounding box center [828, 215] width 228 height 43
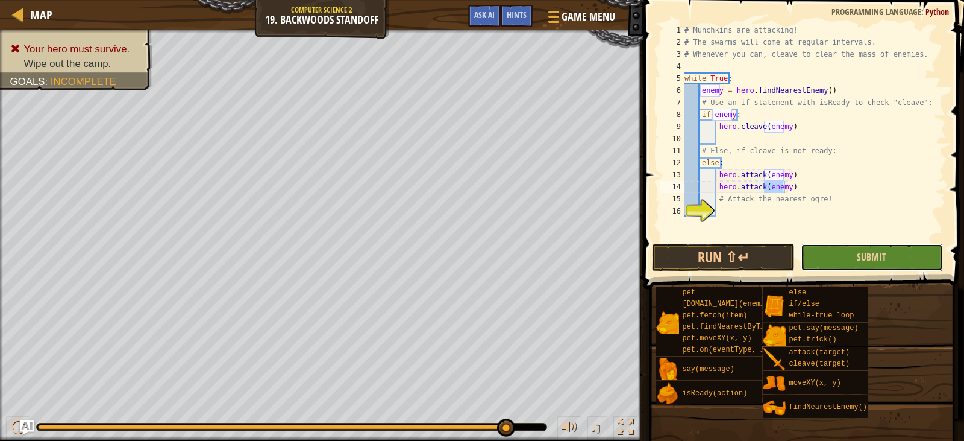
click at [855, 250] on button "Submit" at bounding box center [872, 257] width 142 height 28
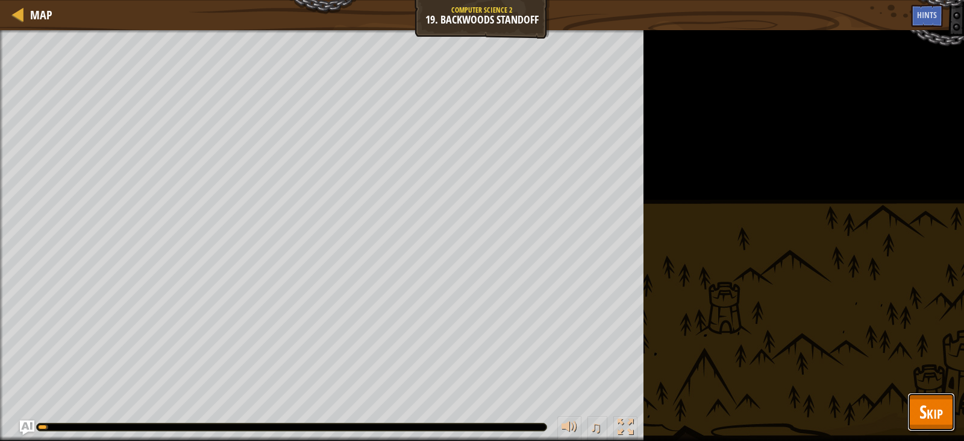
click at [946, 405] on button "Skip" at bounding box center [932, 411] width 48 height 39
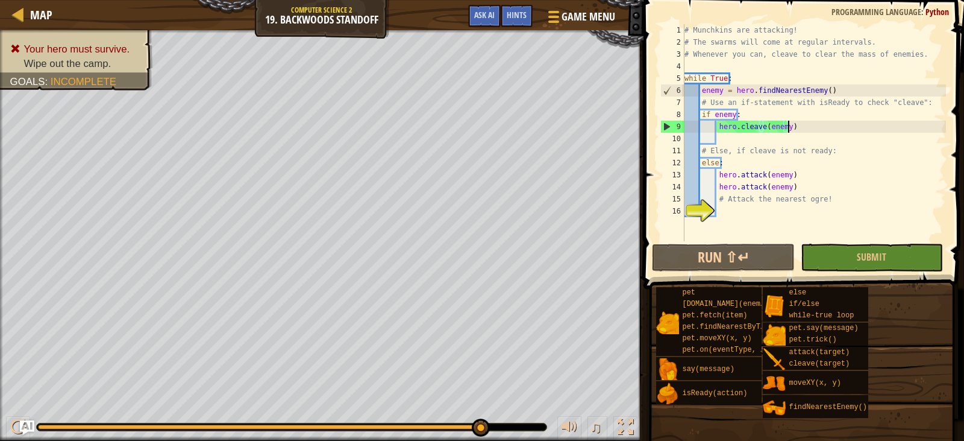
click at [793, 127] on div "# Munchkins are attacking! # The swarms will come at regular intervals. # Whene…" at bounding box center [814, 144] width 264 height 241
click at [732, 114] on div "# Munchkins are attacking! # The swarms will come at regular intervals. # Whene…" at bounding box center [814, 144] width 264 height 241
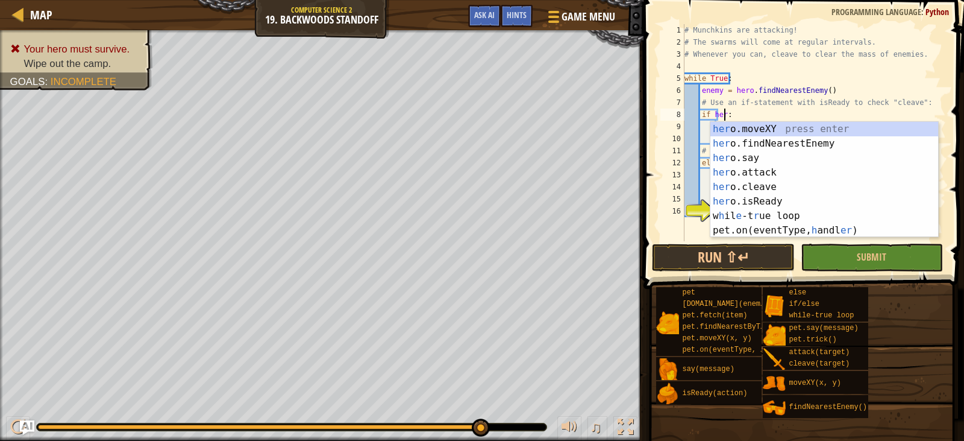
scroll to position [5, 4]
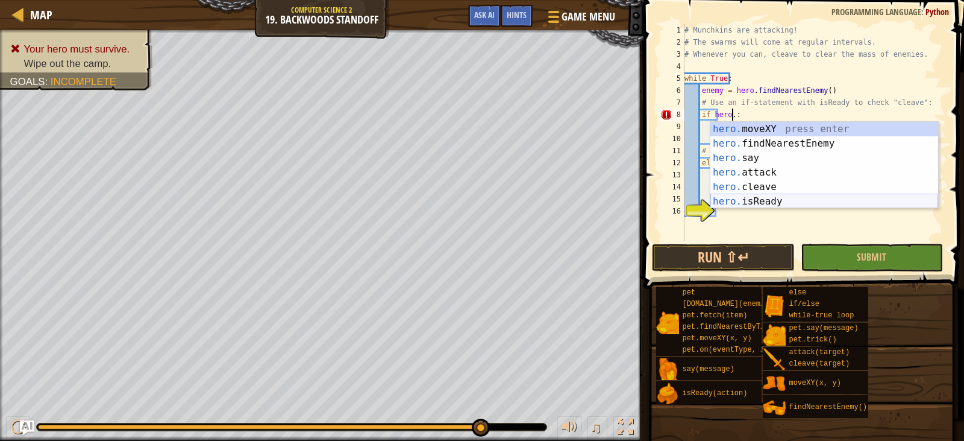
click at [756, 201] on div "hero. moveXY press enter hero. findNearestEnemy press enter hero. say press ent…" at bounding box center [825, 180] width 228 height 116
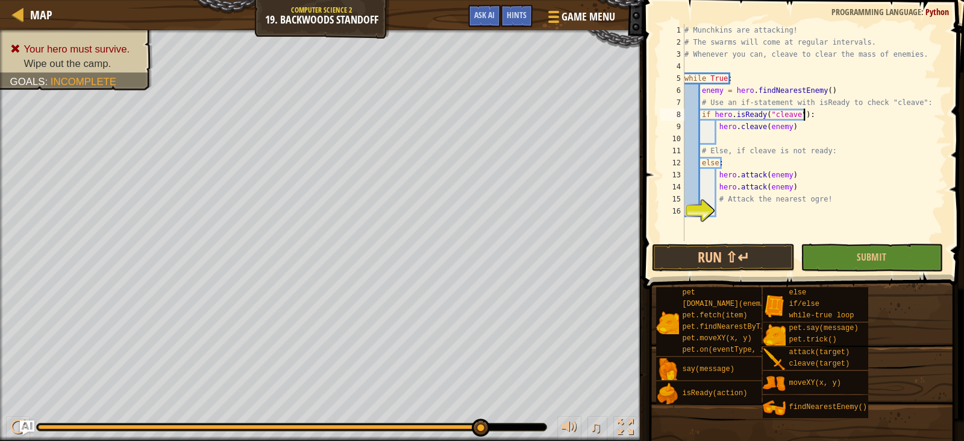
click at [825, 113] on div "# Munchkins are attacking! # The swarms will come at regular intervals. # Whene…" at bounding box center [814, 144] width 264 height 241
click at [857, 270] on button "Submit" at bounding box center [872, 257] width 142 height 28
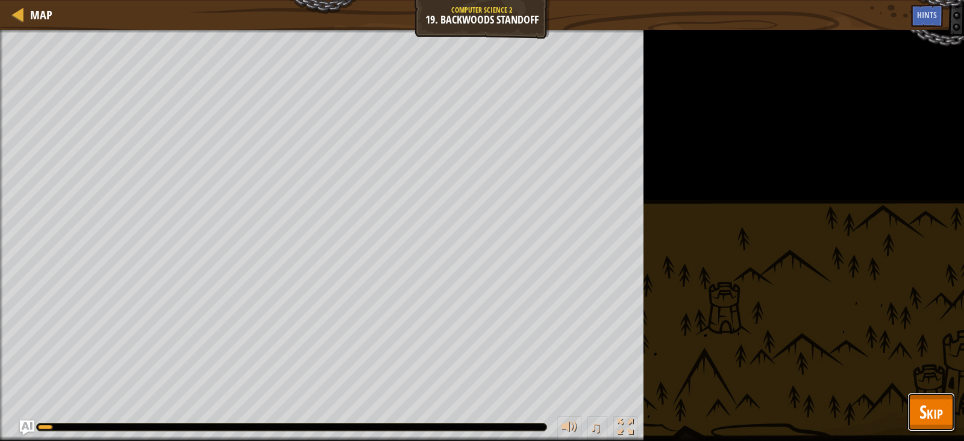
click at [943, 407] on button "Skip" at bounding box center [932, 411] width 48 height 39
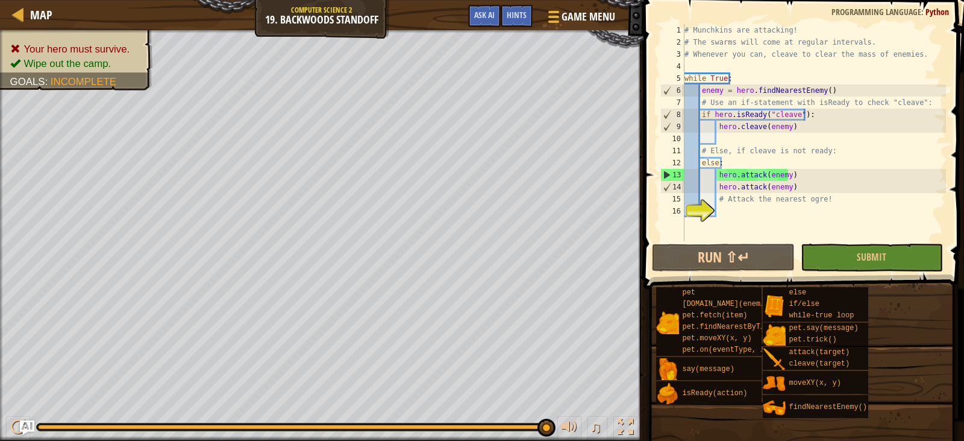
click at [790, 166] on div "# Munchkins are attacking! # The swarms will come at regular intervals. # Whene…" at bounding box center [814, 144] width 264 height 241
drag, startPoint x: 791, startPoint y: 125, endPoint x: 720, endPoint y: 129, distance: 71.2
click at [720, 129] on div "# Munchkins are attacking! # The swarms will come at regular intervals. # Whene…" at bounding box center [814, 144] width 264 height 241
type textarea "hero.cleave(enemy)"
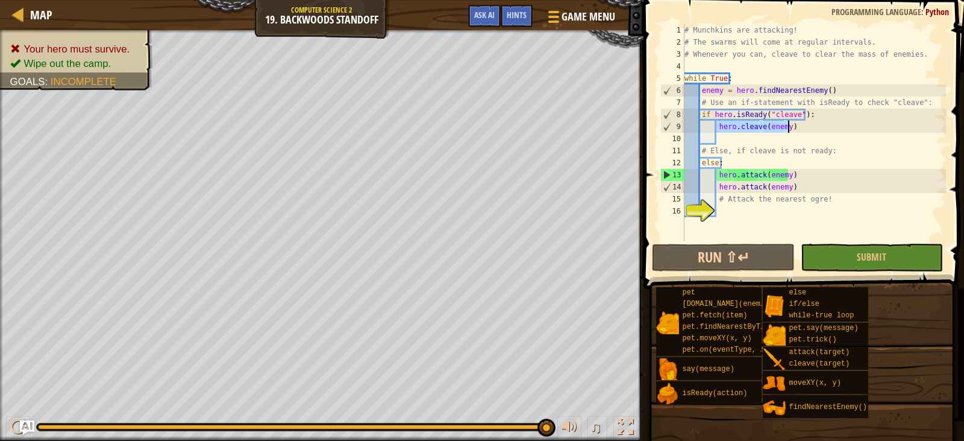
drag, startPoint x: 715, startPoint y: 127, endPoint x: 811, endPoint y: 128, distance: 95.8
click at [811, 128] on div "# Munchkins are attacking! # The swarms will come at regular intervals. # Whene…" at bounding box center [814, 144] width 264 height 241
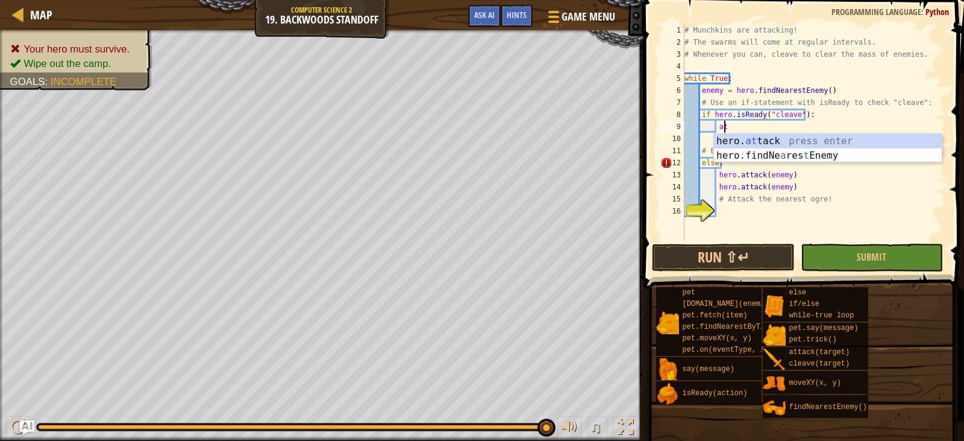
scroll to position [5, 3]
click at [804, 137] on div "hero. att ack press enter" at bounding box center [828, 155] width 228 height 43
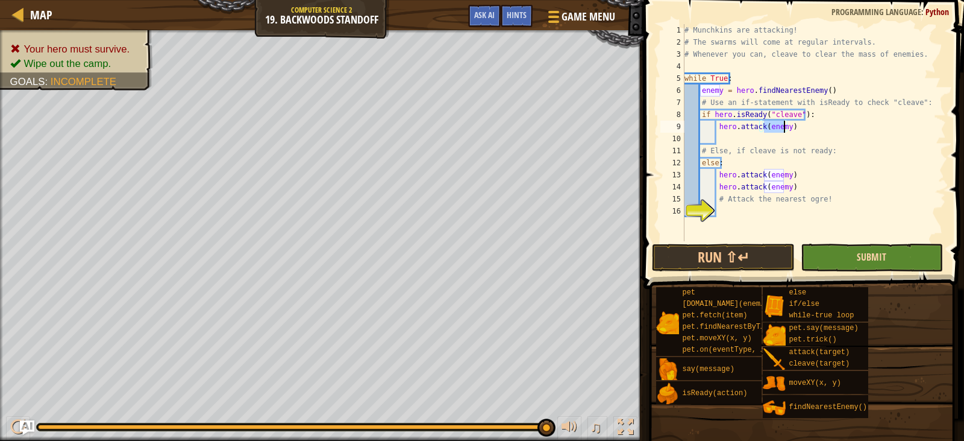
type textarea "hero.attack(enemy)"
click at [881, 257] on span "Submit" at bounding box center [872, 256] width 30 height 13
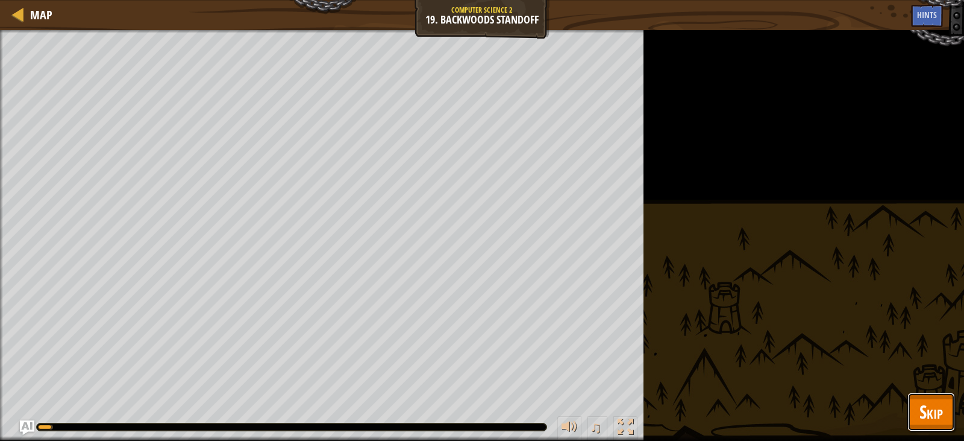
click at [935, 403] on span "Skip" at bounding box center [932, 411] width 24 height 25
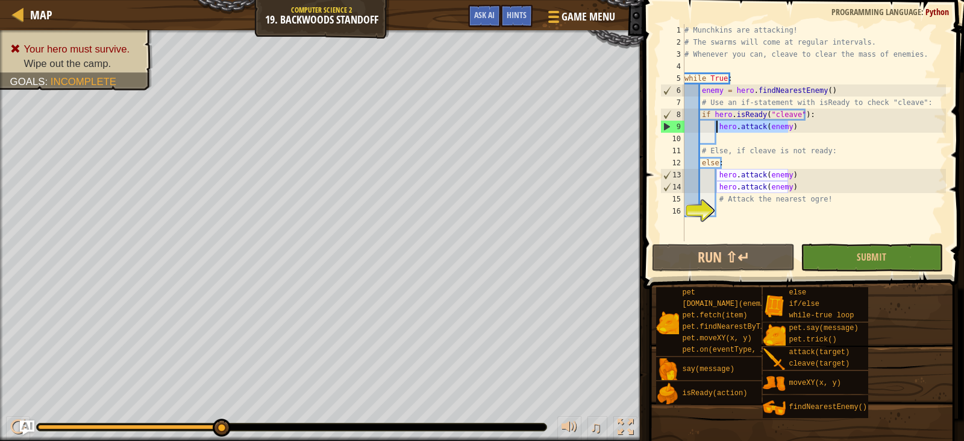
drag, startPoint x: 793, startPoint y: 130, endPoint x: 718, endPoint y: 127, distance: 74.8
click at [718, 127] on div "# Munchkins are attacking! # The swarms will come at regular intervals. # Whene…" at bounding box center [814, 144] width 264 height 241
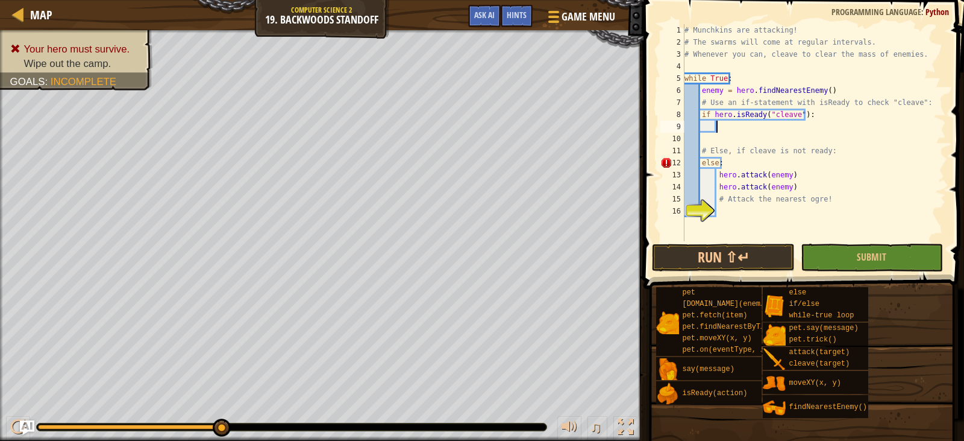
click at [703, 163] on div "# Munchkins are attacking! # The swarms will come at regular intervals. # Whene…" at bounding box center [814, 144] width 264 height 241
click at [705, 165] on div "# Munchkins are attacking! # The swarms will come at regular intervals. # Whene…" at bounding box center [814, 144] width 264 height 241
type textarea "Else:"
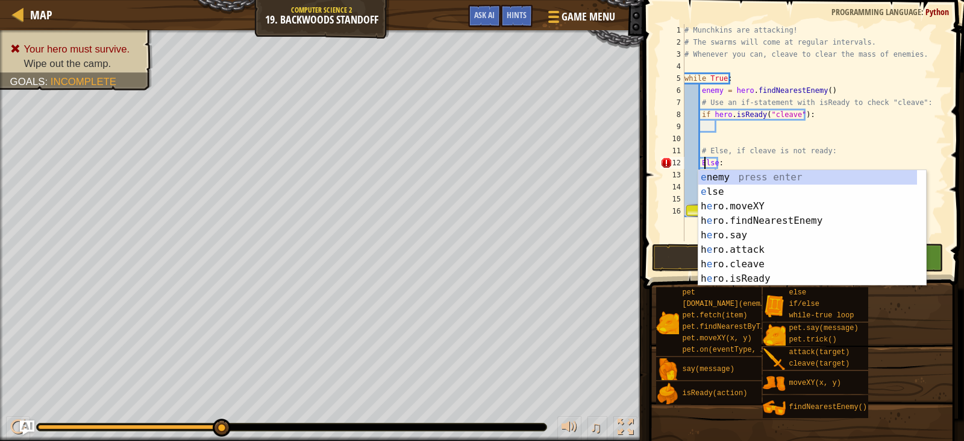
click at [727, 128] on div "# Munchkins are attacking! # The swarms will come at regular intervals. # Whene…" at bounding box center [814, 144] width 264 height 241
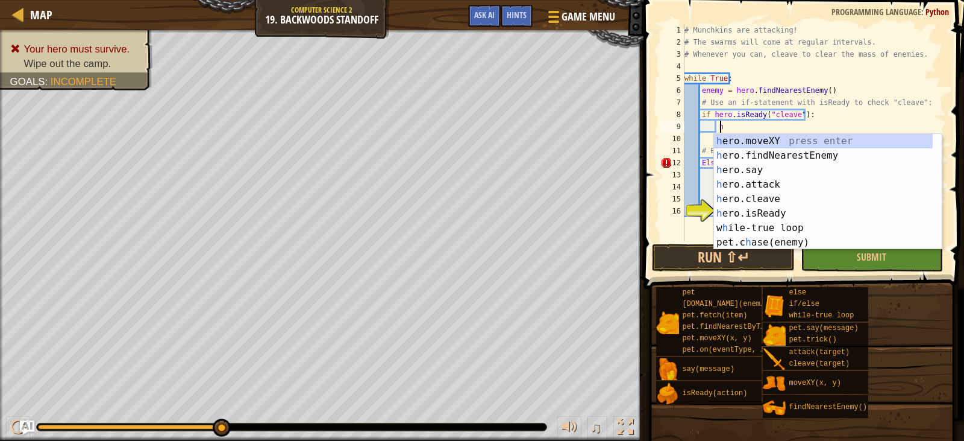
scroll to position [5, 3]
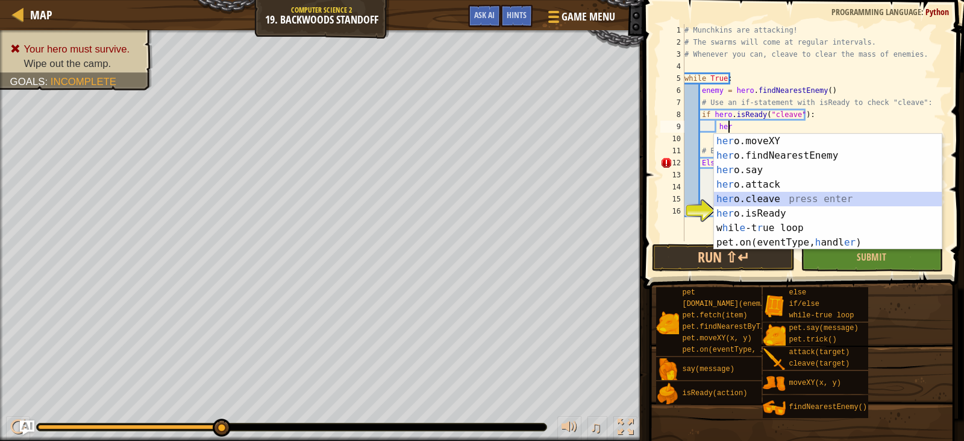
click at [773, 201] on div "her o.moveXY press enter her o.findNearestEnemy press enter her o.say press ent…" at bounding box center [828, 206] width 228 height 145
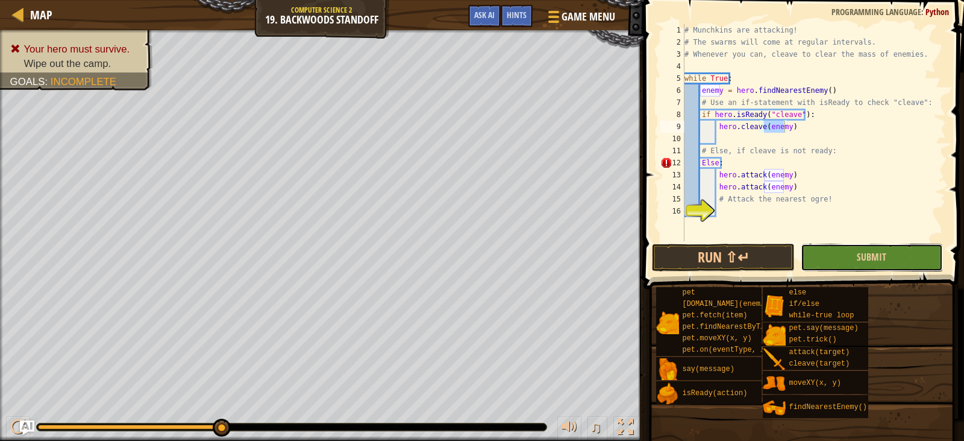
click at [828, 250] on button "Submit" at bounding box center [872, 257] width 142 height 28
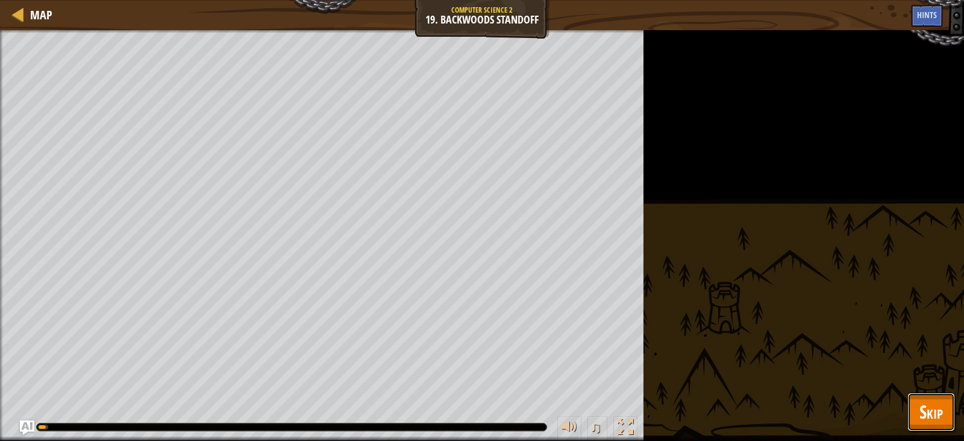
click at [944, 409] on button "Skip" at bounding box center [932, 411] width 48 height 39
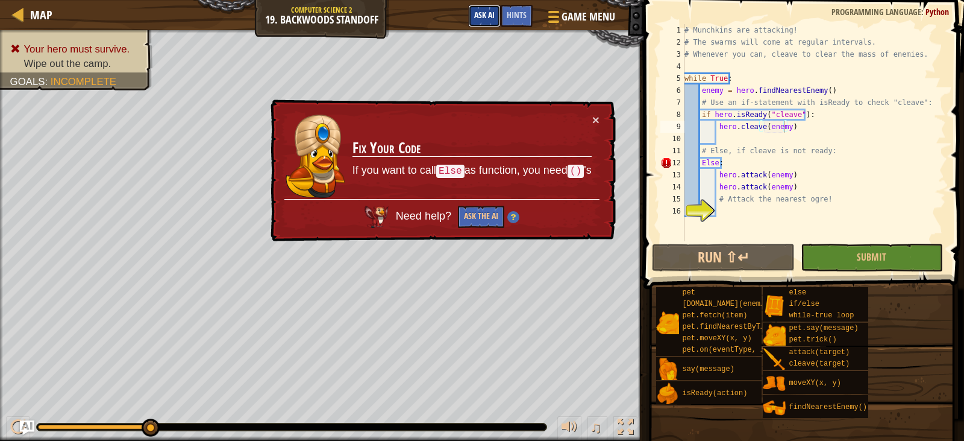
click at [490, 17] on span "Ask AI" at bounding box center [484, 14] width 20 height 11
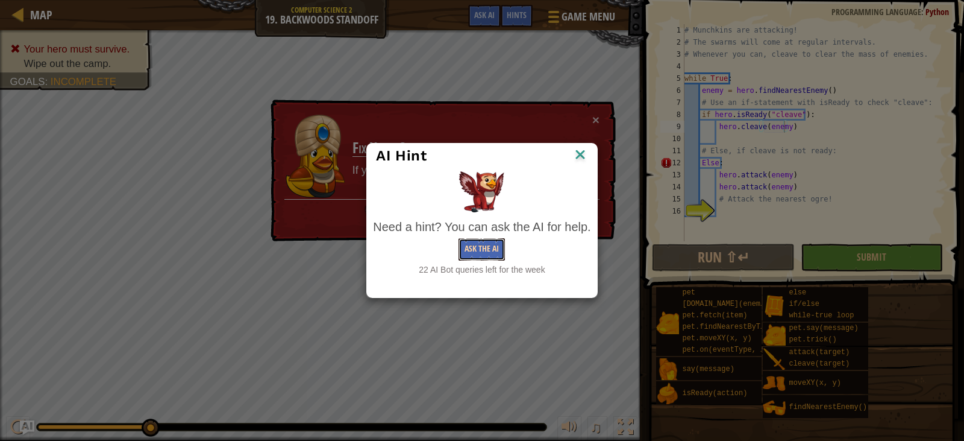
click at [490, 248] on button "Ask the AI" at bounding box center [482, 249] width 46 height 22
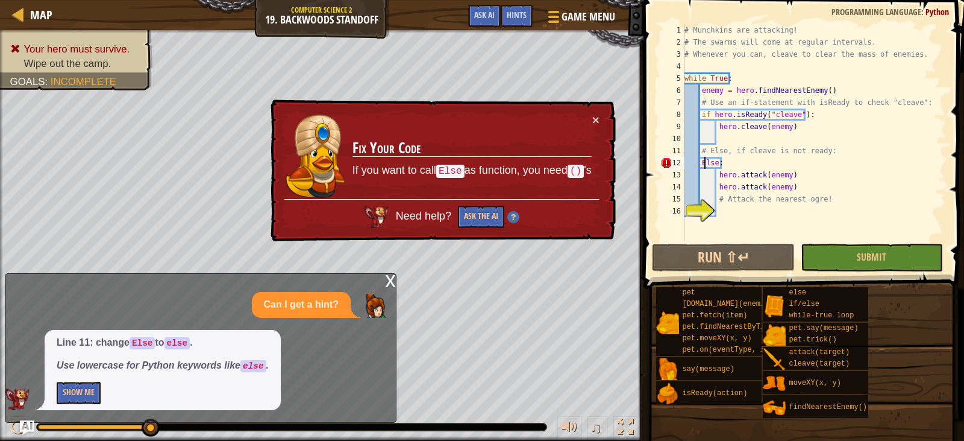
click at [705, 160] on div "# Munchkins are attacking! # The swarms will come at regular intervals. # Whene…" at bounding box center [814, 144] width 264 height 241
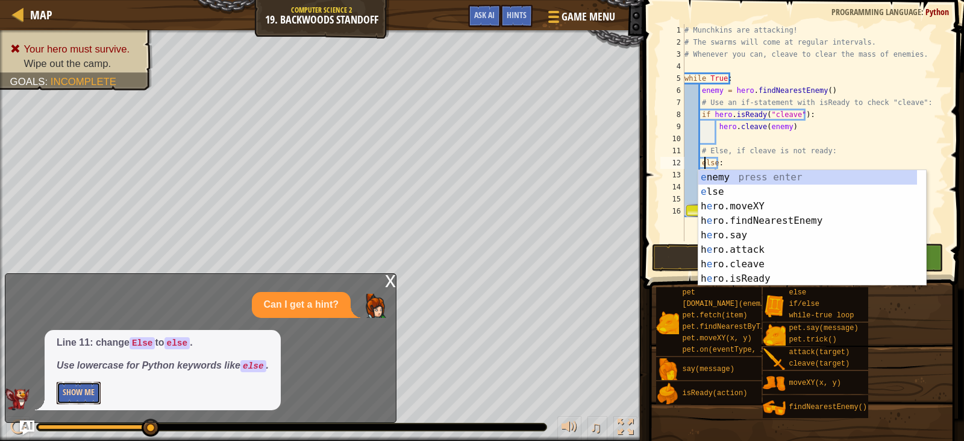
click at [95, 388] on button "Show Me" at bounding box center [79, 393] width 44 height 22
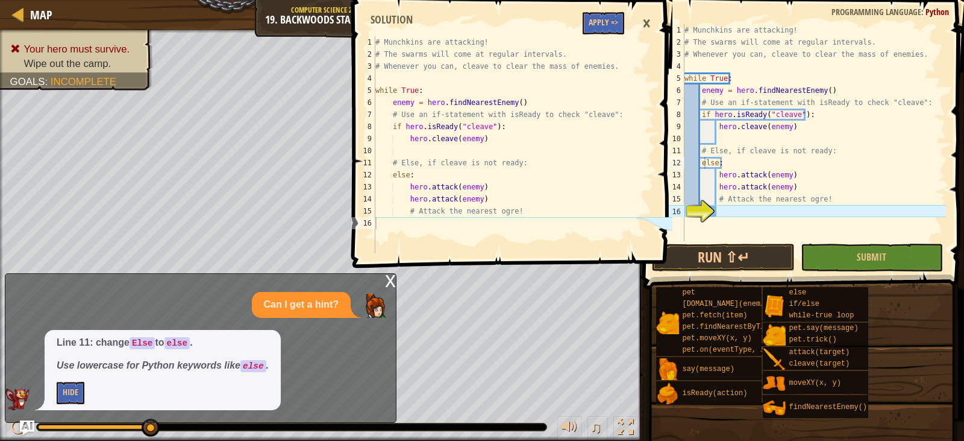
click at [388, 283] on div "1 2 3 4 5 6 7 8 9 10 11 12 13 14 15 16 # Munchkins are attacking! # The swarms …" at bounding box center [511, 220] width 324 height 441
click at [75, 389] on button "Hide" at bounding box center [71, 393] width 28 height 22
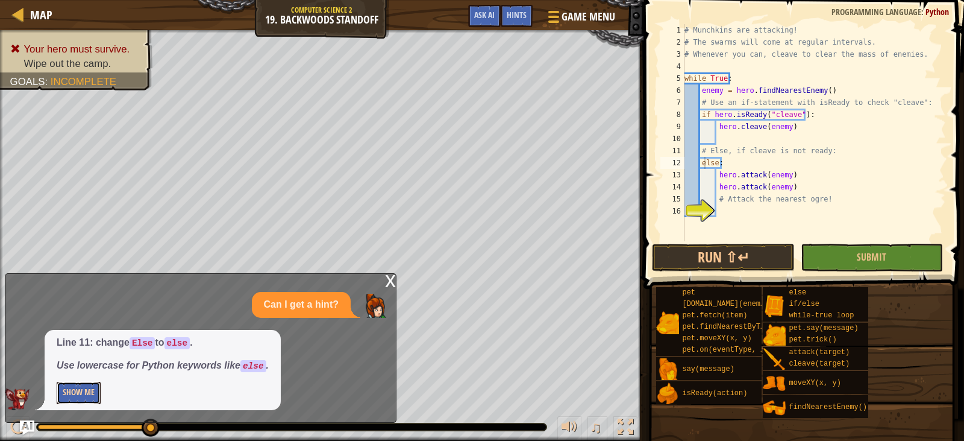
click at [74, 392] on button "Show Me" at bounding box center [79, 393] width 44 height 22
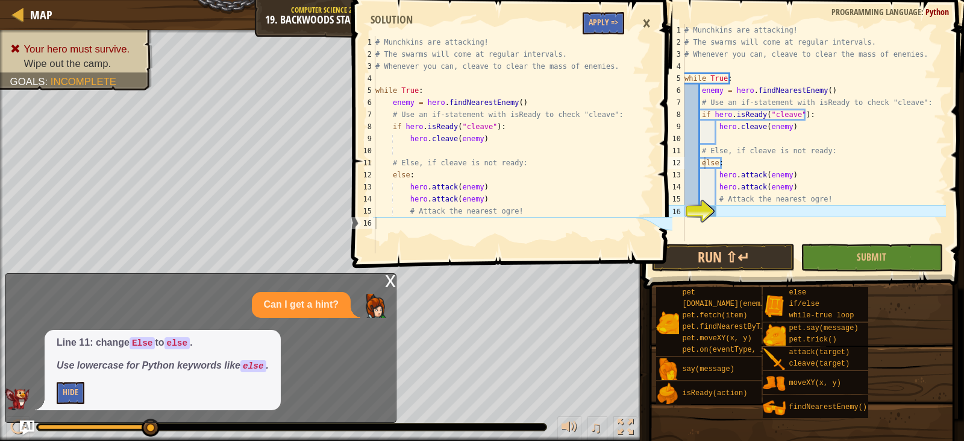
click at [393, 280] on div "1 2 3 4 5 6 7 8 9 10 11 12 13 14 15 16 # Munchkins are attacking! # The swarms …" at bounding box center [511, 220] width 324 height 441
click at [641, 20] on div "×" at bounding box center [646, 24] width 20 height 28
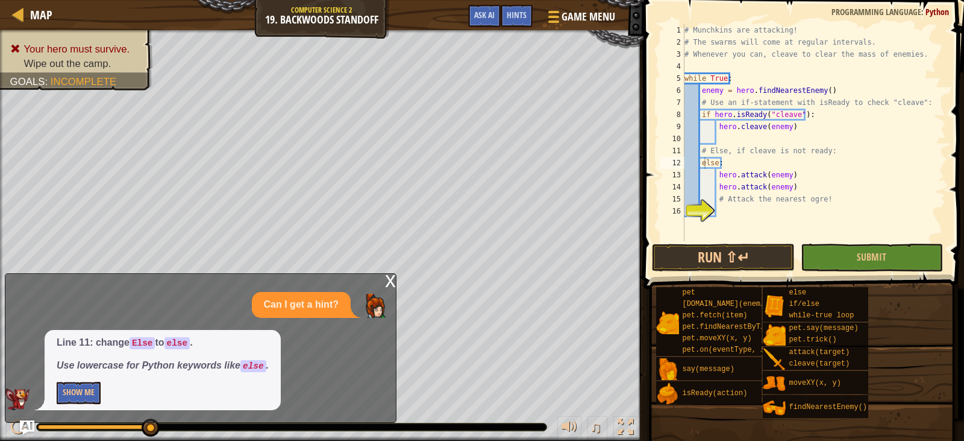
click at [389, 277] on div "Map Computer Science 2 19. Backwoods Standoff Game Menu Done Hints Ask AI 1 2 3…" at bounding box center [482, 220] width 964 height 441
click at [389, 282] on div "x" at bounding box center [390, 280] width 11 height 12
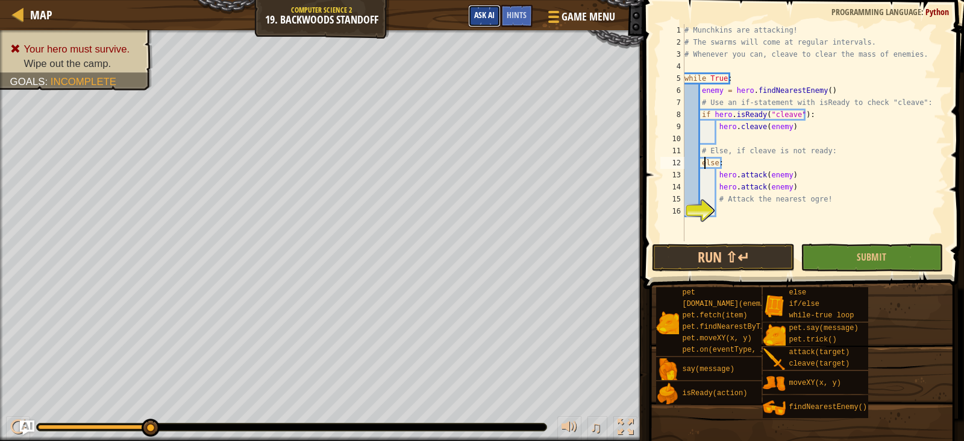
click at [489, 18] on span "Ask AI" at bounding box center [484, 14] width 20 height 11
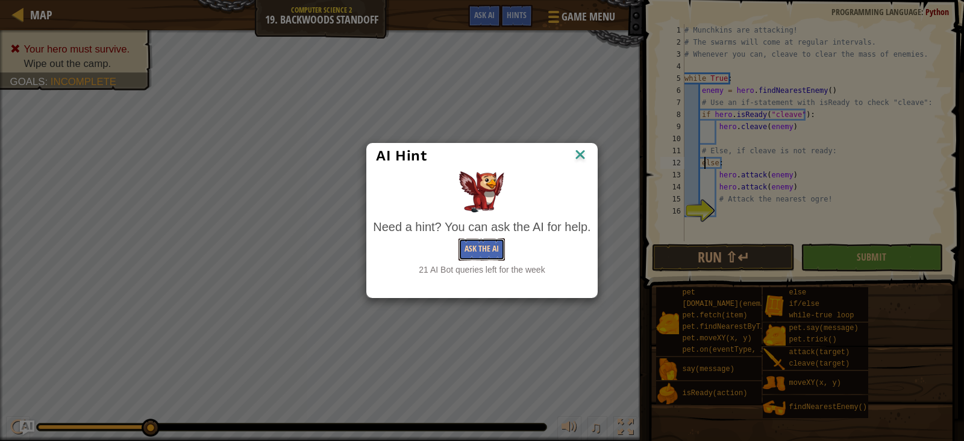
click at [482, 251] on button "Ask the AI" at bounding box center [482, 249] width 46 height 22
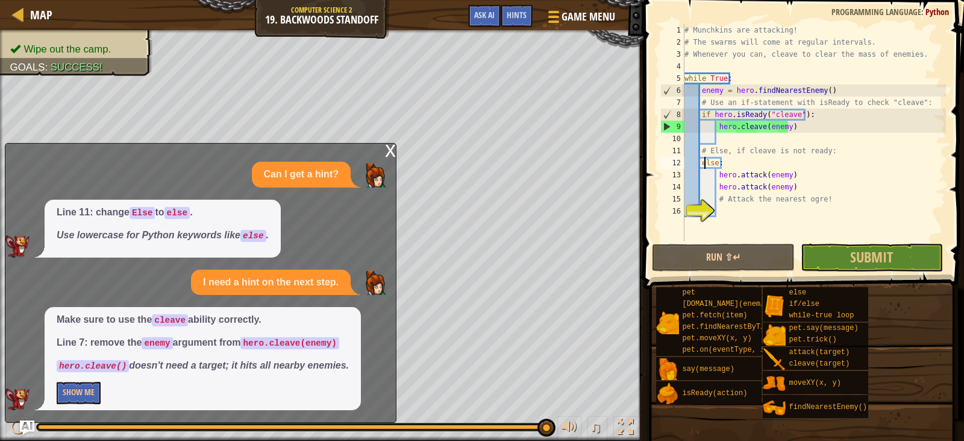
click at [785, 125] on div "# Munchkins are attacking! # The swarms will come at regular intervals. # Whene…" at bounding box center [814, 144] width 264 height 241
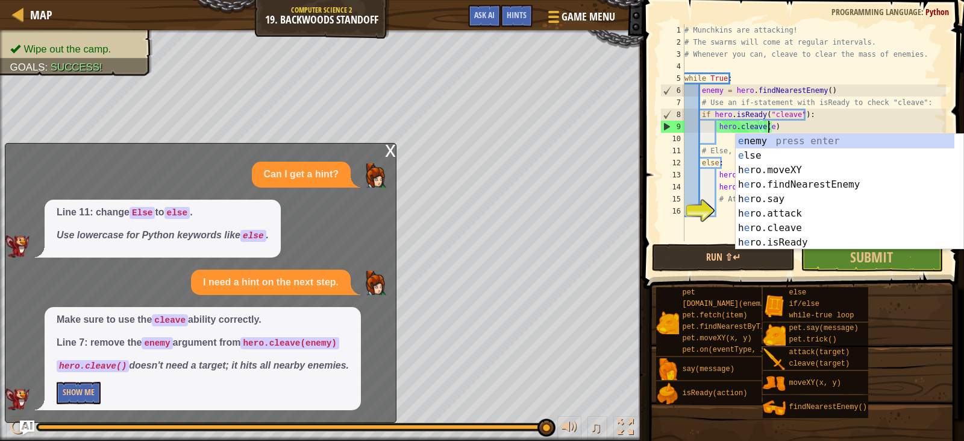
type textarea "hero.cleave()"
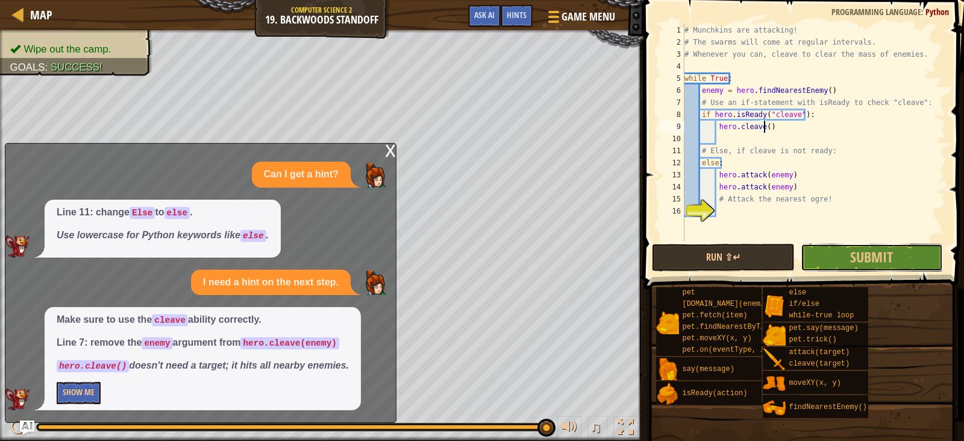
click at [837, 254] on button "Submit" at bounding box center [872, 257] width 142 height 28
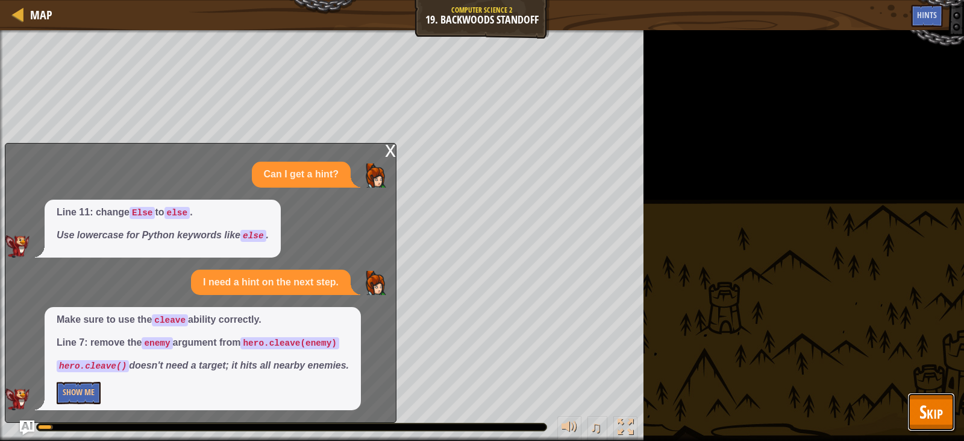
drag, startPoint x: 935, startPoint y: 406, endPoint x: 922, endPoint y: 410, distance: 14.1
click at [935, 406] on span "Skip" at bounding box center [932, 411] width 24 height 25
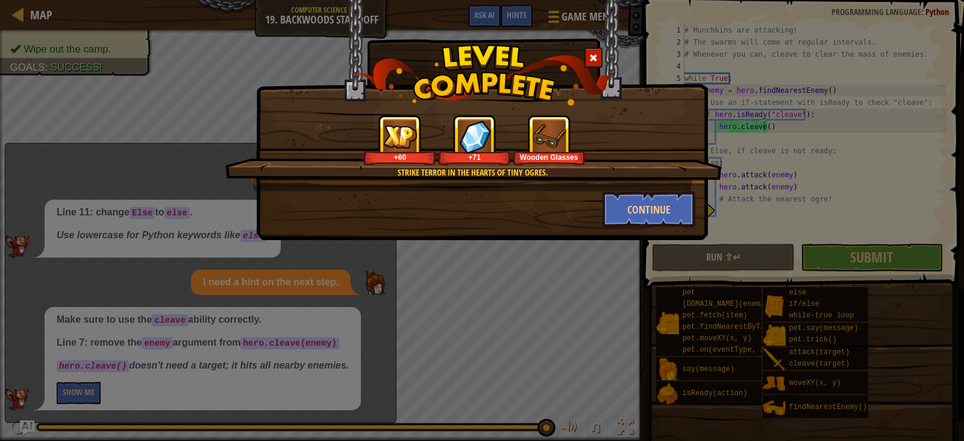
click at [597, 59] on span at bounding box center [593, 58] width 8 height 8
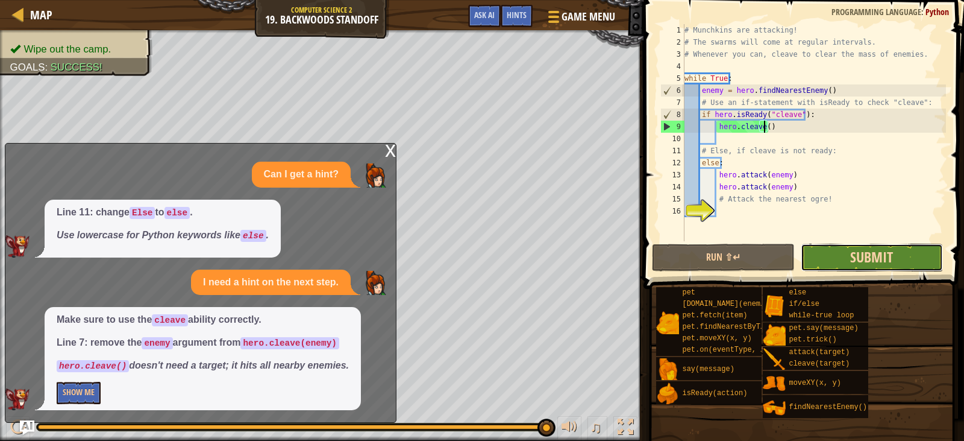
click at [877, 254] on span "Submit" at bounding box center [871, 256] width 43 height 19
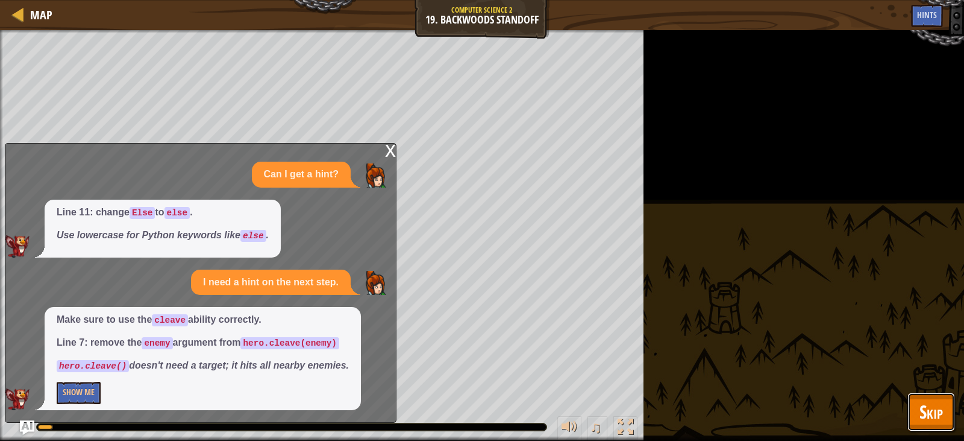
click at [929, 406] on span "Skip" at bounding box center [932, 411] width 24 height 25
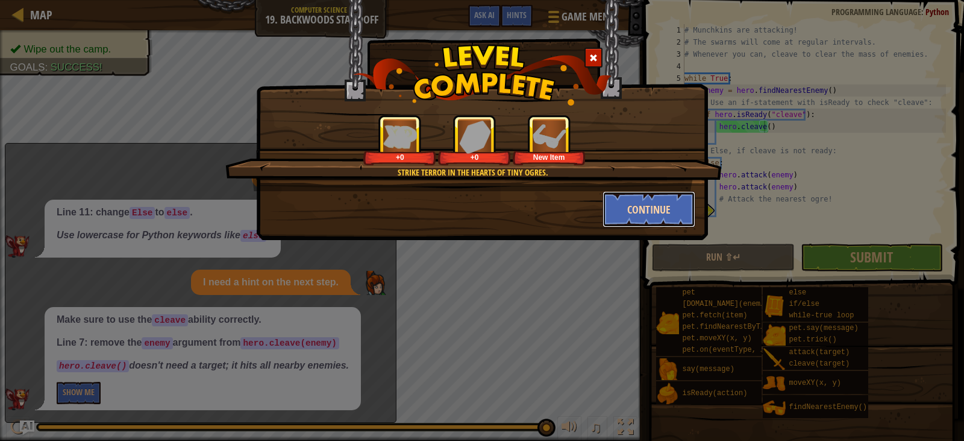
click at [649, 217] on button "Continue" at bounding box center [649, 209] width 93 height 36
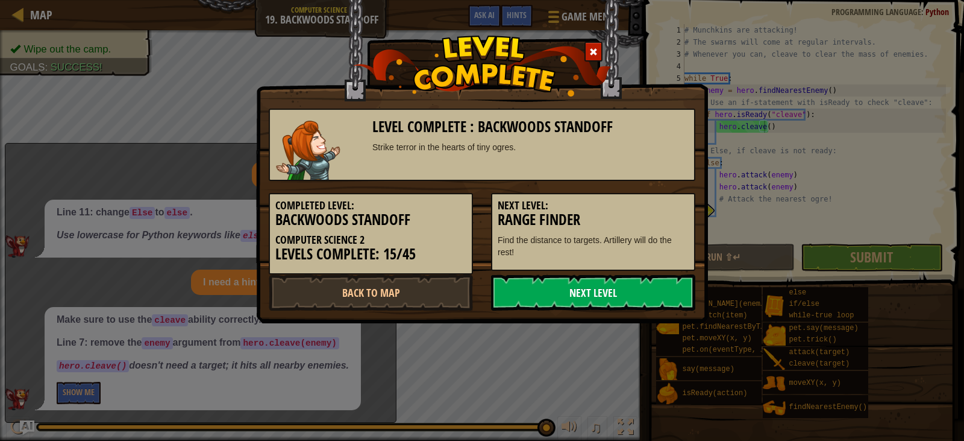
click at [683, 290] on link "Next Level" at bounding box center [593, 292] width 204 height 36
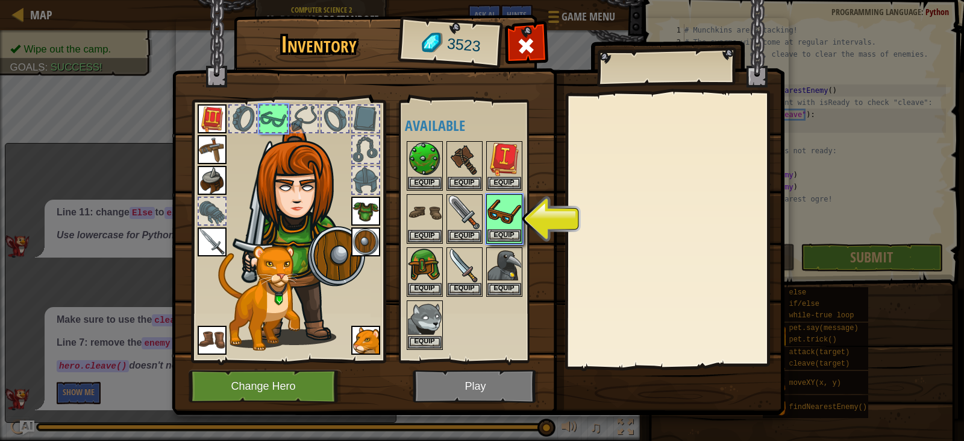
click at [517, 222] on img at bounding box center [505, 212] width 34 height 34
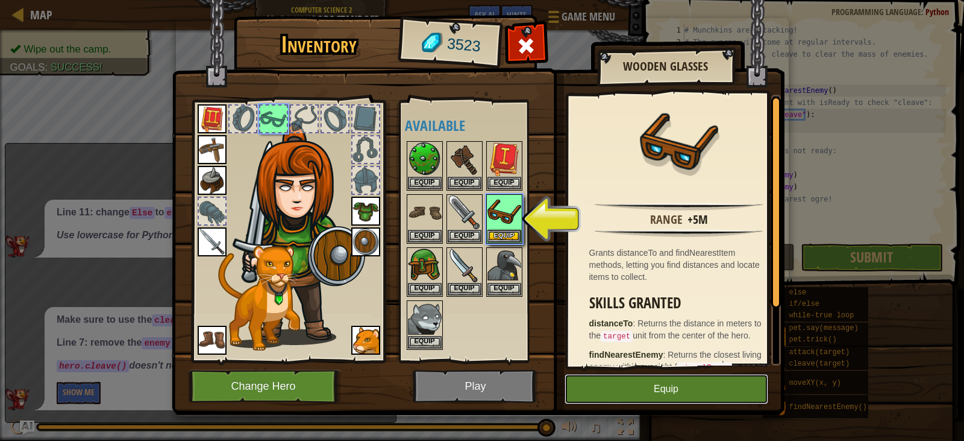
click at [635, 388] on button "Equip" at bounding box center [667, 389] width 204 height 30
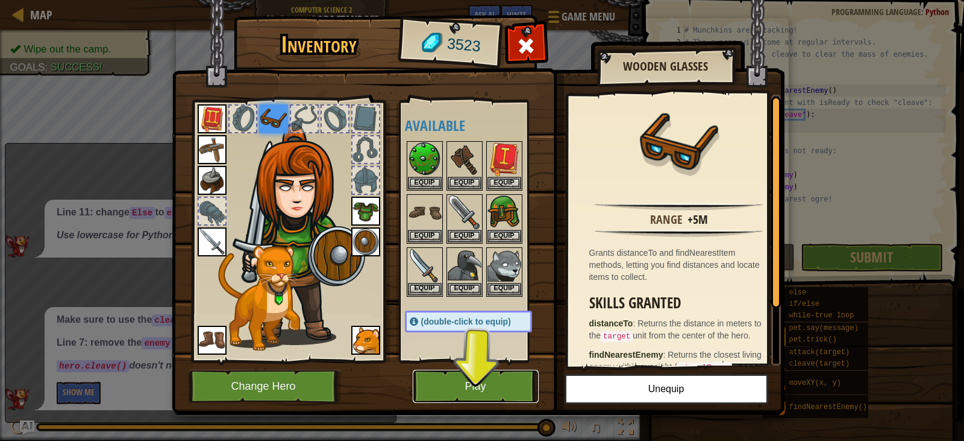
click at [493, 377] on button "Play" at bounding box center [476, 385] width 126 height 33
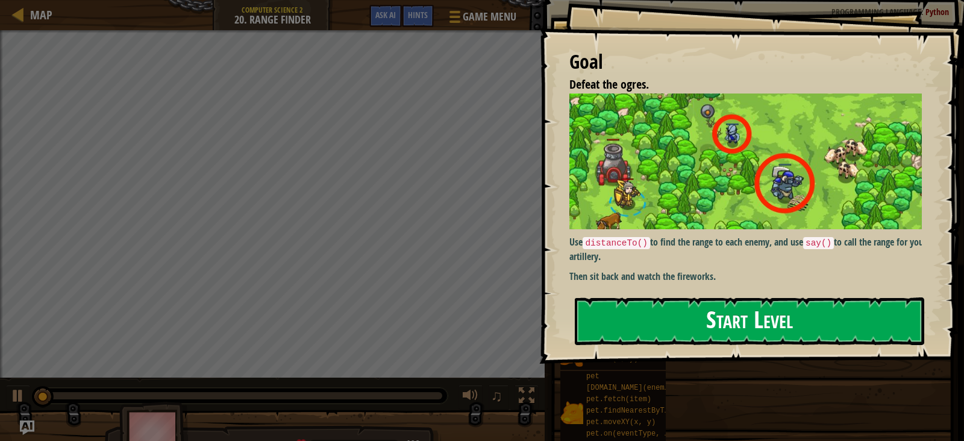
click at [738, 338] on button "Start Level" at bounding box center [750, 321] width 350 height 48
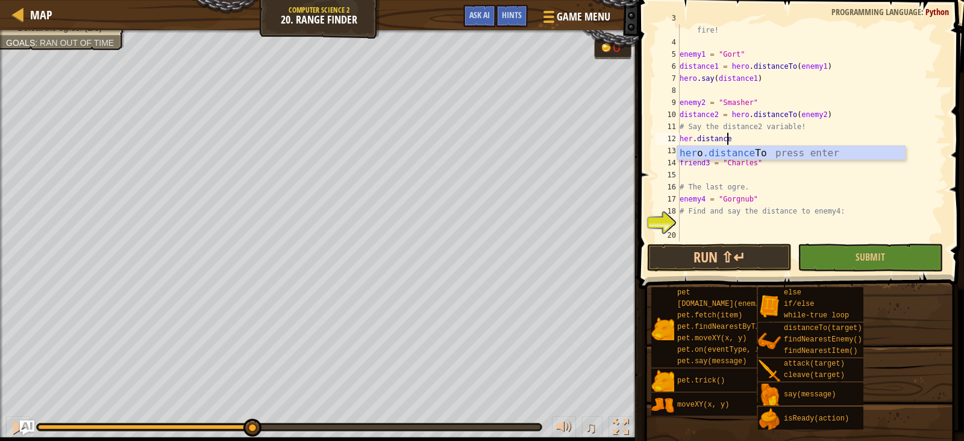
scroll to position [5, 4]
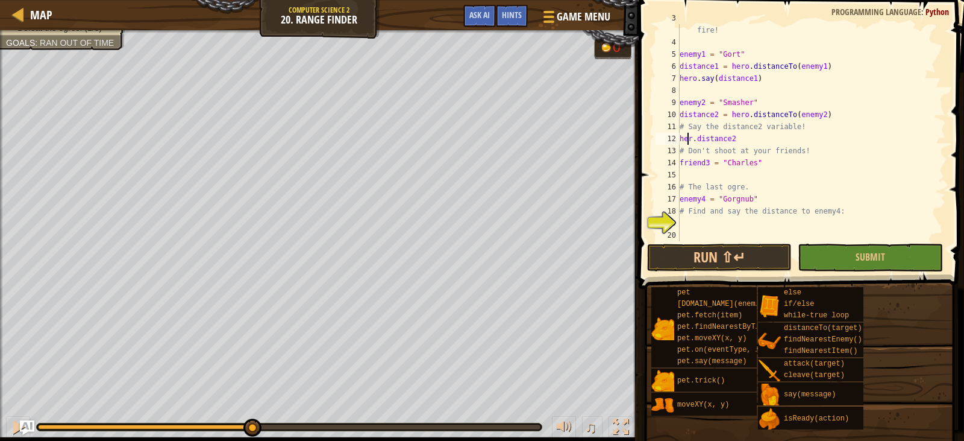
click at [689, 138] on div "# Say the distance for each enemy to tell the artillery where to fire! enemy1 =…" at bounding box center [807, 138] width 260 height 253
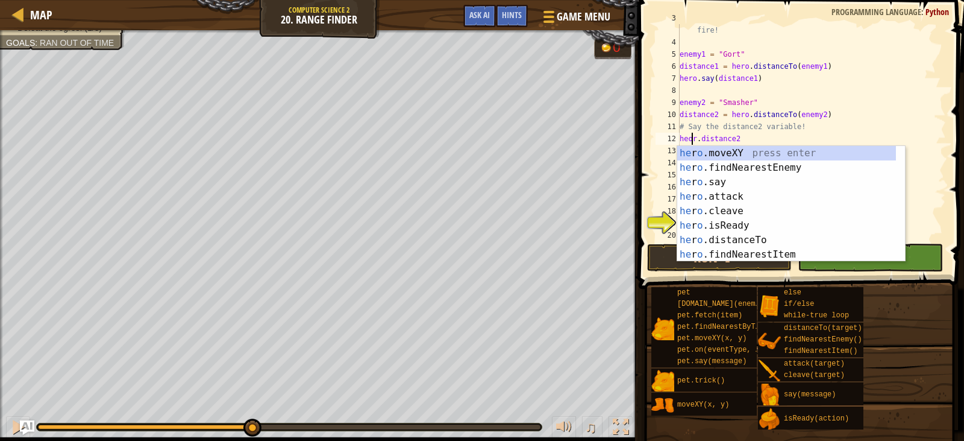
scroll to position [5, 1]
click at [692, 135] on div "# Say the distance for each enemy to tell the artillery where to fire! enemy1 =…" at bounding box center [807, 138] width 260 height 253
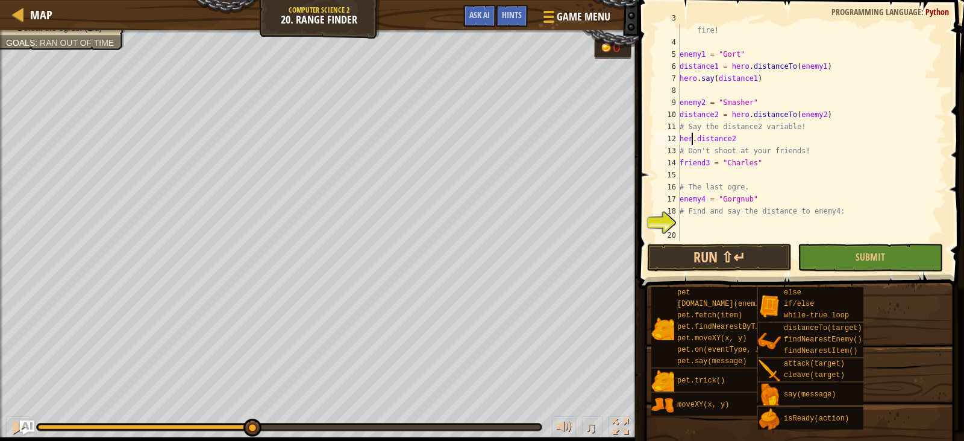
scroll to position [5, 1]
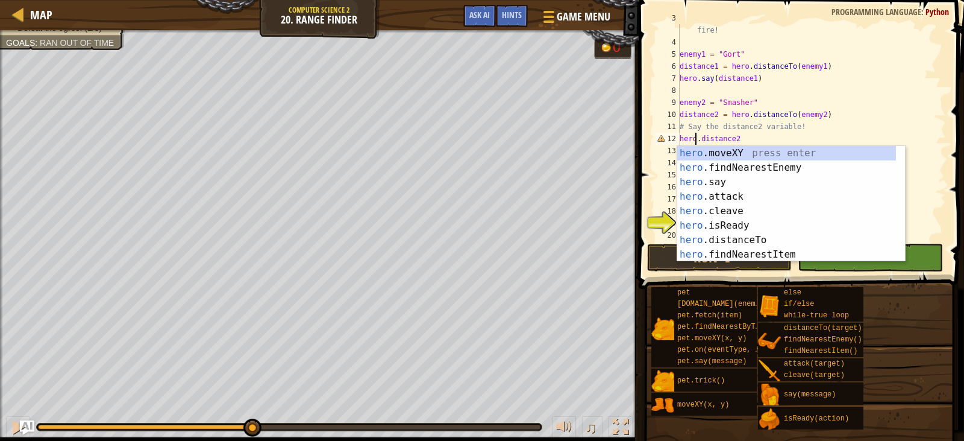
click at [833, 126] on div "# Say the distance for each enemy to tell the artillery where to fire! enemy1 =…" at bounding box center [807, 138] width 260 height 253
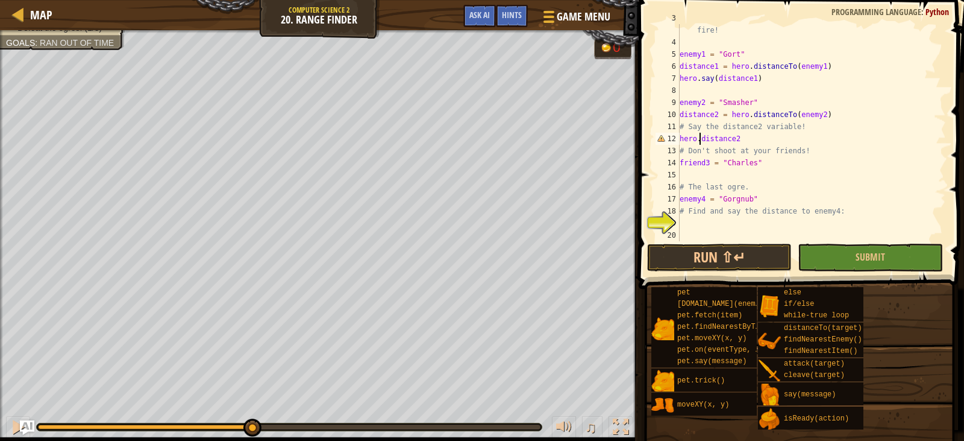
click at [699, 139] on div "# Say the distance for each enemy to tell the artillery where to fire! enemy1 =…" at bounding box center [807, 138] width 260 height 253
click at [723, 139] on div "# Say the distance for each enemy to tell the artillery where to fire! enemy1 =…" at bounding box center [807, 138] width 260 height 253
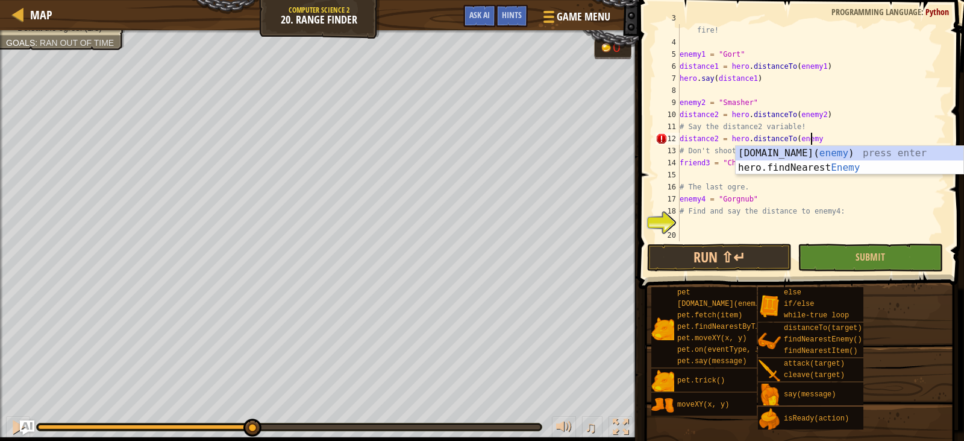
scroll to position [5, 10]
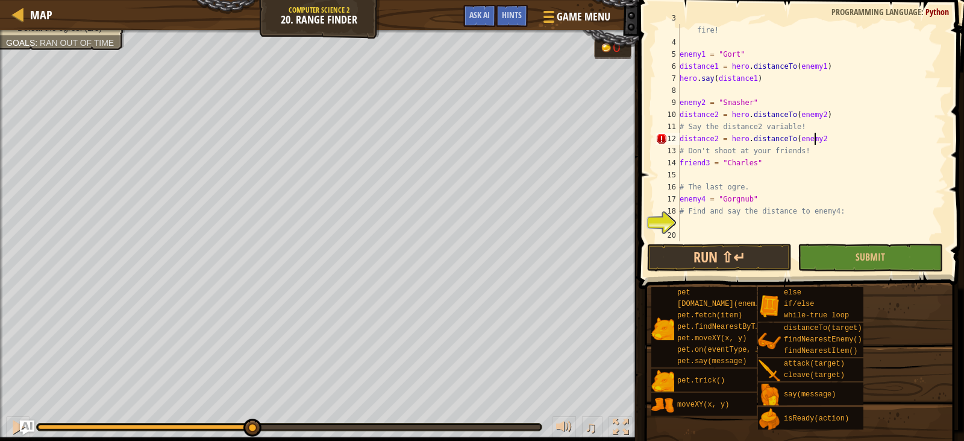
type textarea "distance2 = hero.distanceTo(enemy2)"
click at [752, 234] on div "# Say the distance for each enemy to tell the artillery where to fire! enemy1 =…" at bounding box center [807, 138] width 260 height 253
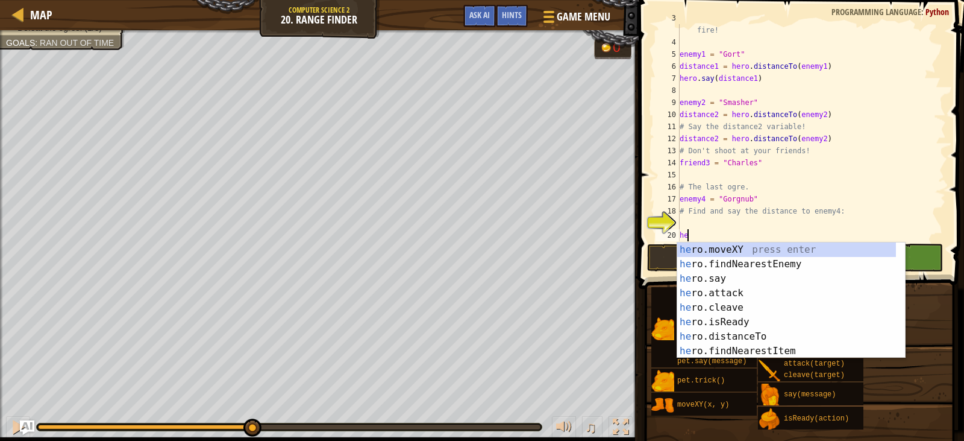
type textarea "her"
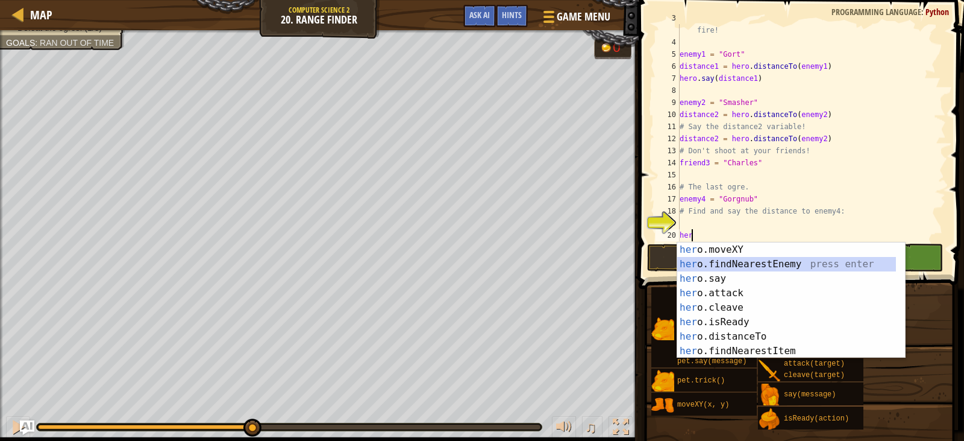
click at [764, 260] on div "her o.moveXY press enter her o.findNearestEnemy press enter her o.say press ent…" at bounding box center [786, 314] width 219 height 145
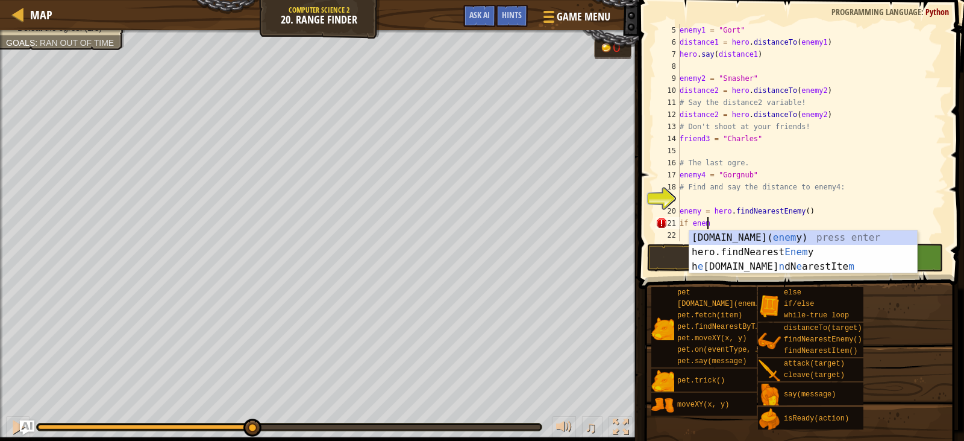
scroll to position [5, 2]
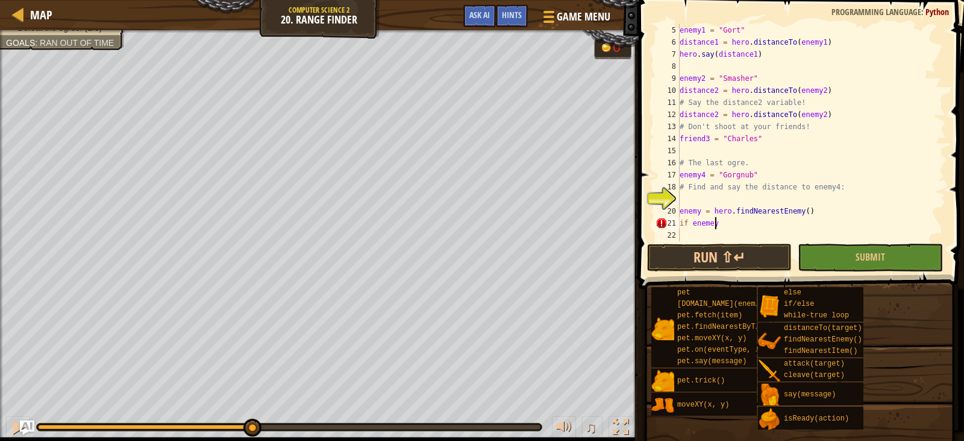
type textarea "if enemey:"
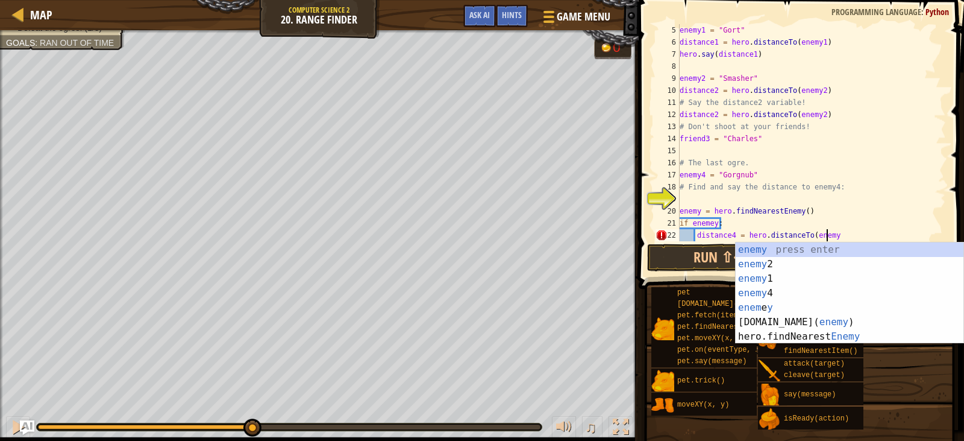
scroll to position [5, 11]
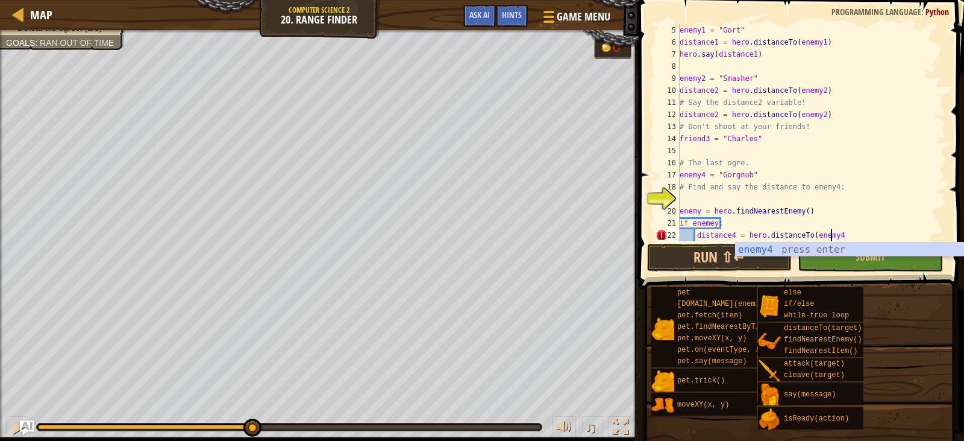
type textarea "distance4 = hero.distanceTo(enemy4)"
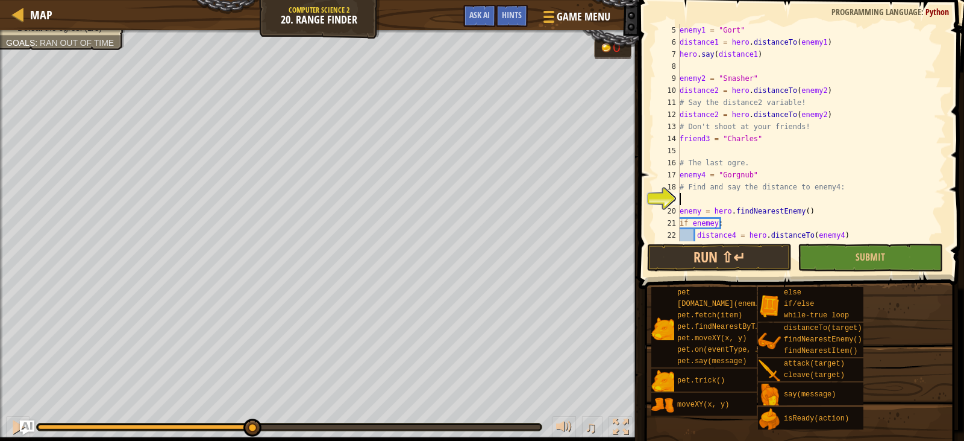
click at [769, 201] on div "enemy1 = "Gort" distance1 = hero . distanceTo ( enemy1 ) hero . say ( distance1…" at bounding box center [807, 144] width 260 height 241
click at [826, 263] on button "Submit" at bounding box center [870, 257] width 145 height 28
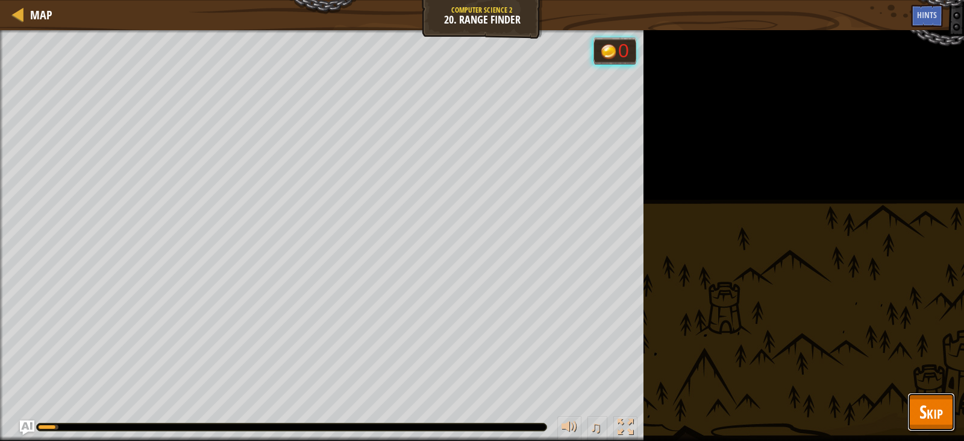
click at [912, 401] on button "Skip" at bounding box center [932, 411] width 48 height 39
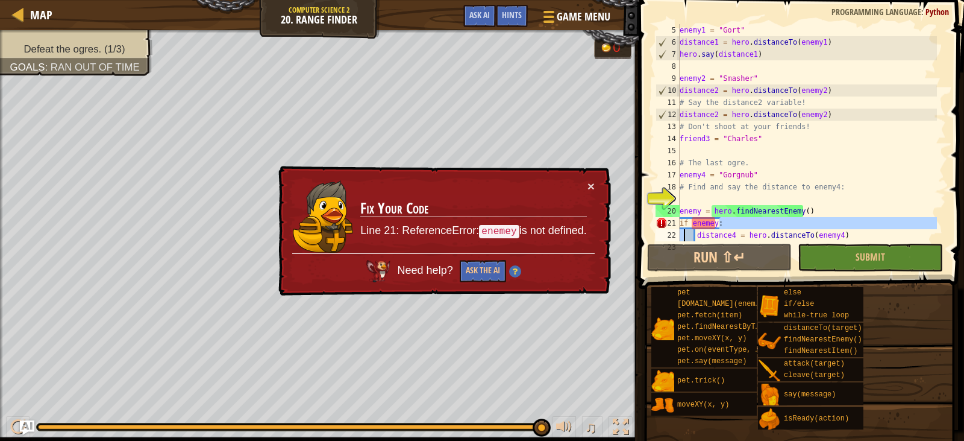
drag, startPoint x: 727, startPoint y: 227, endPoint x: 669, endPoint y: 242, distance: 60.5
click at [669, 241] on div "if enemey: 5 6 7 8 9 10 11 12 13 14 15 16 17 18 19 20 21 22 23 enemy1 = "Gort" …" at bounding box center [799, 132] width 293 height 217
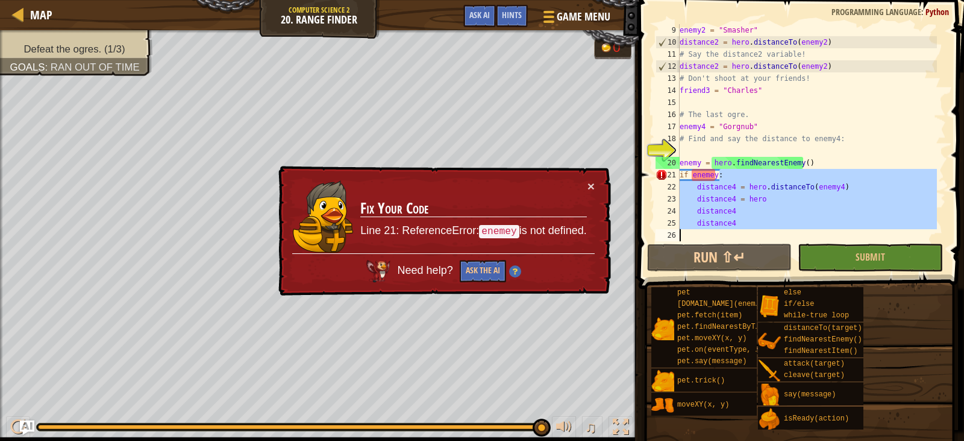
type textarea "if enemey:"
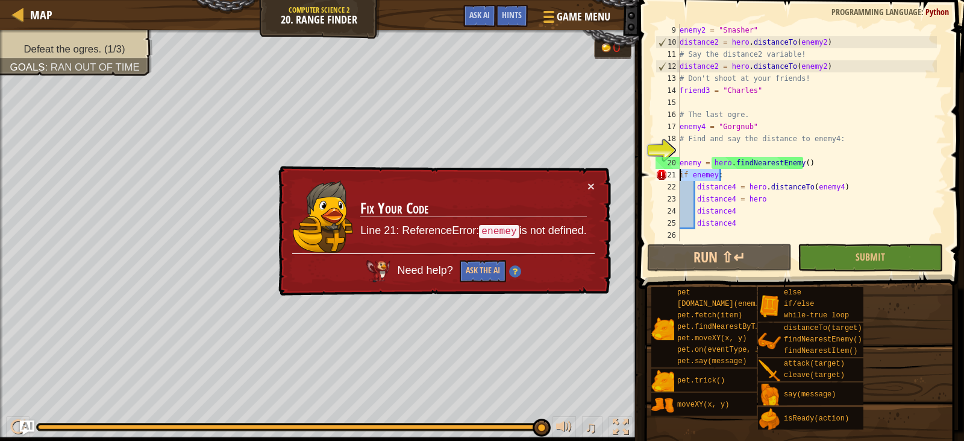
drag, startPoint x: 722, startPoint y: 177, endPoint x: 679, endPoint y: 174, distance: 43.5
click at [679, 174] on div "if enemey: 9 10 11 12 13 14 15 16 17 18 19 20 21 22 23 24 25 26 enemy2 = "Smash…" at bounding box center [799, 132] width 293 height 217
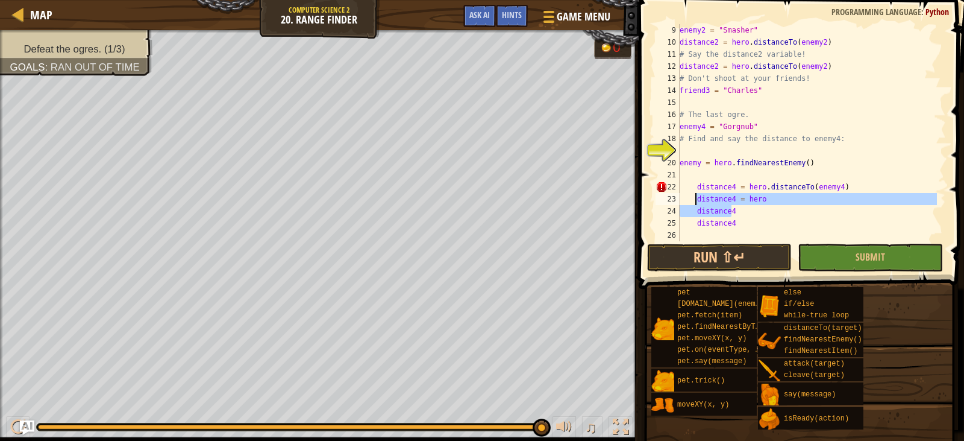
drag, startPoint x: 738, startPoint y: 215, endPoint x: 697, endPoint y: 198, distance: 44.3
click at [697, 198] on div "enemy2 = "Smasher" distance2 = hero . distanceTo ( enemy2 ) # Say the distance2…" at bounding box center [807, 144] width 260 height 241
type textarea "distance4 = hero distance4"
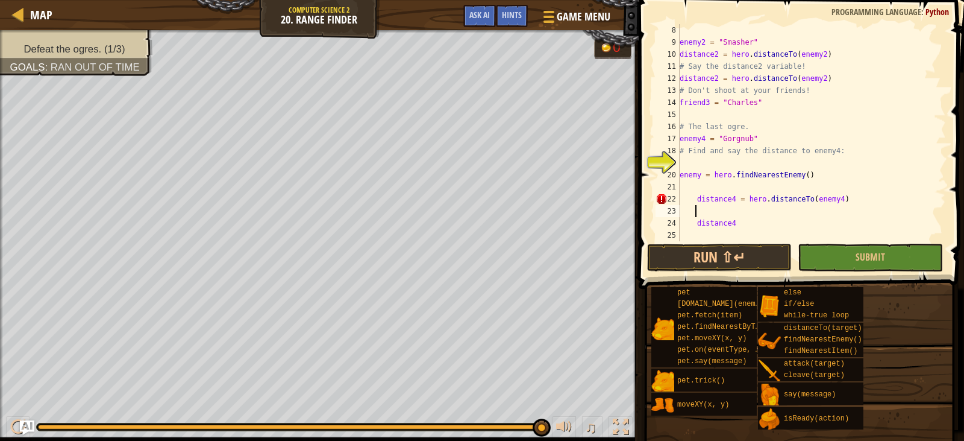
scroll to position [96, 0]
drag, startPoint x: 736, startPoint y: 219, endPoint x: 696, endPoint y: 218, distance: 39.8
click at [696, 218] on div "enemy2 = "Smasher" distance2 = hero . distanceTo ( enemy2 ) # Say the distance2…" at bounding box center [807, 144] width 260 height 241
type textarea "distance4"
click at [740, 213] on div "enemy2 = "Smasher" distance2 = hero . distanceTo ( enemy2 ) # Say the distance2…" at bounding box center [807, 144] width 260 height 241
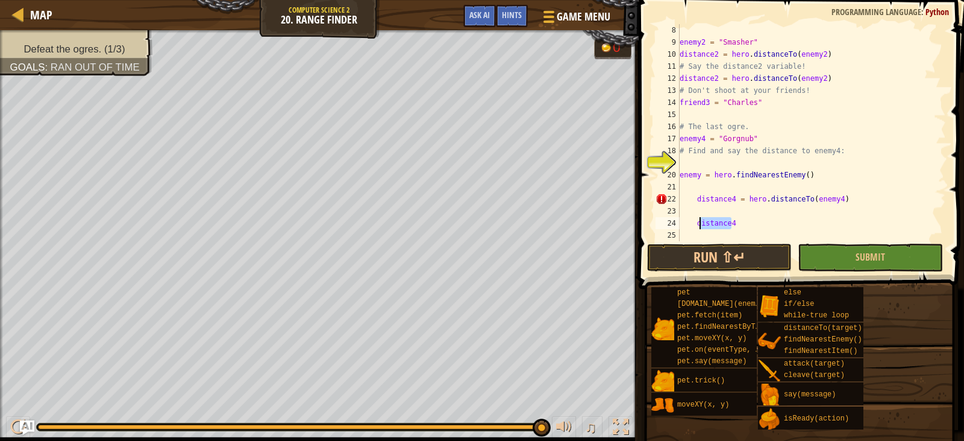
drag, startPoint x: 735, startPoint y: 224, endPoint x: 699, endPoint y: 226, distance: 35.6
click at [699, 226] on div "enemy2 = "Smasher" distance2 = hero . distanceTo ( enemy2 ) # Say the distance2…" at bounding box center [807, 144] width 260 height 241
type textarea "d"
click at [828, 254] on button "Submit" at bounding box center [870, 257] width 145 height 28
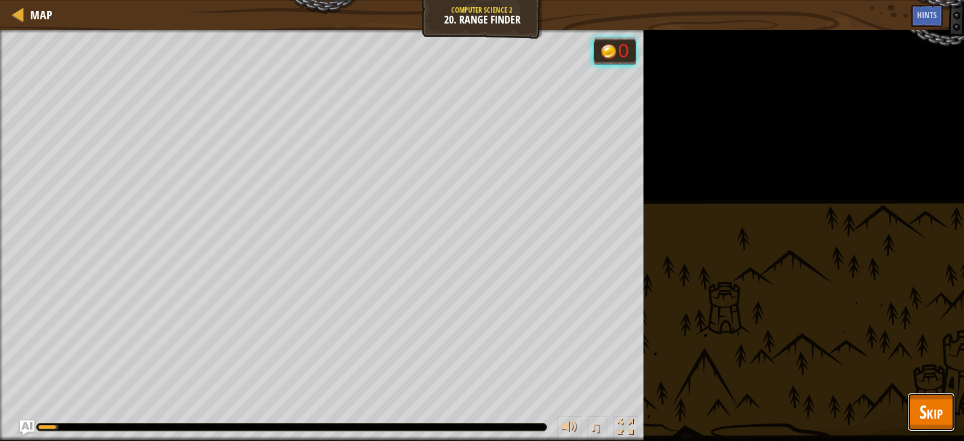
click at [949, 409] on button "Skip" at bounding box center [932, 411] width 48 height 39
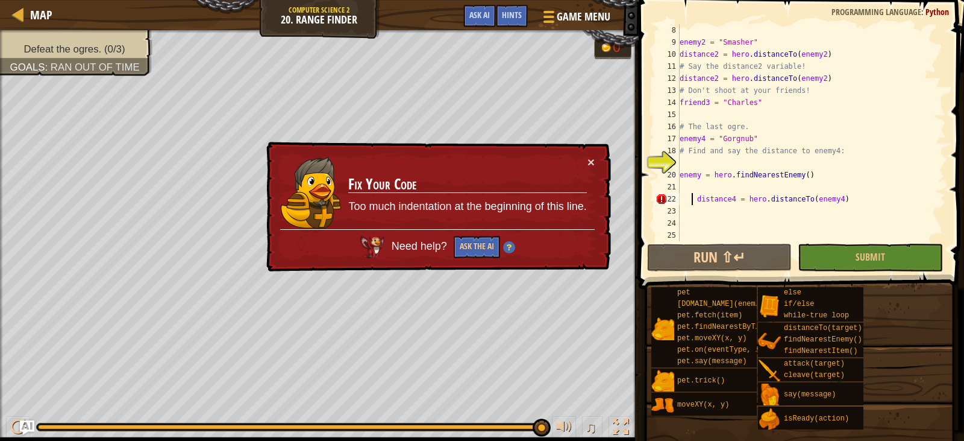
click at [691, 199] on div "enemy2 = "Smasher" distance2 = hero . distanceTo ( enemy2 ) # Say the distance2…" at bounding box center [807, 144] width 260 height 241
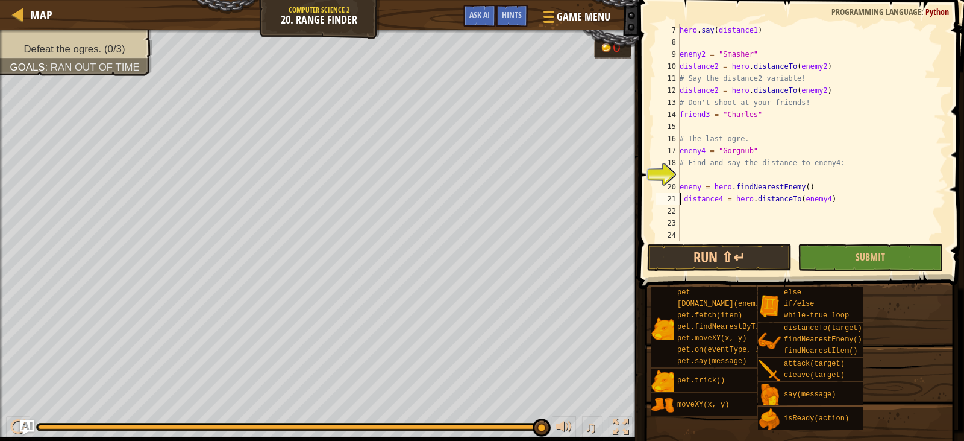
scroll to position [84, 0]
click at [686, 200] on div "hero . say ( distance1 ) enemy2 = "Smasher" distance2 = hero . distanceTo ( ene…" at bounding box center [807, 144] width 260 height 241
click at [682, 198] on div "hero . say ( distance1 ) enemy2 = "Smasher" distance2 = hero . distanceTo ( ene…" at bounding box center [807, 144] width 260 height 241
type textarea "distance4 = hero.distanceTo(enemy4)"
click at [835, 256] on button "Submit" at bounding box center [870, 257] width 145 height 28
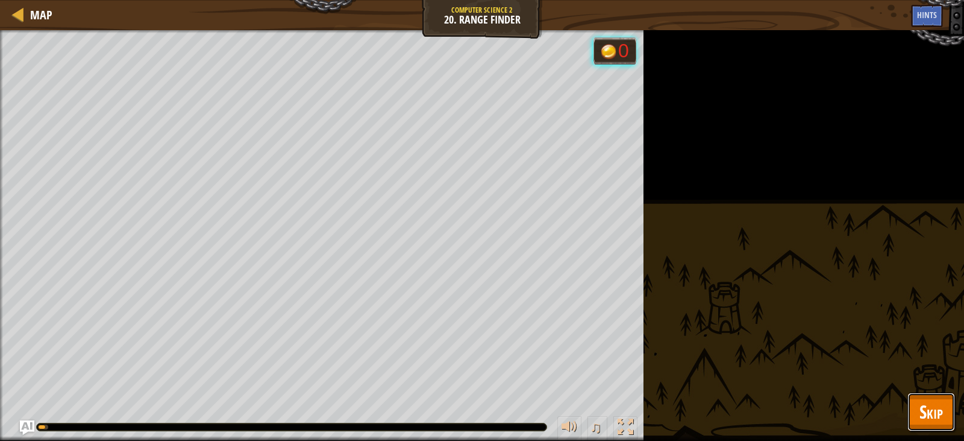
click at [928, 407] on span "Skip" at bounding box center [932, 411] width 24 height 25
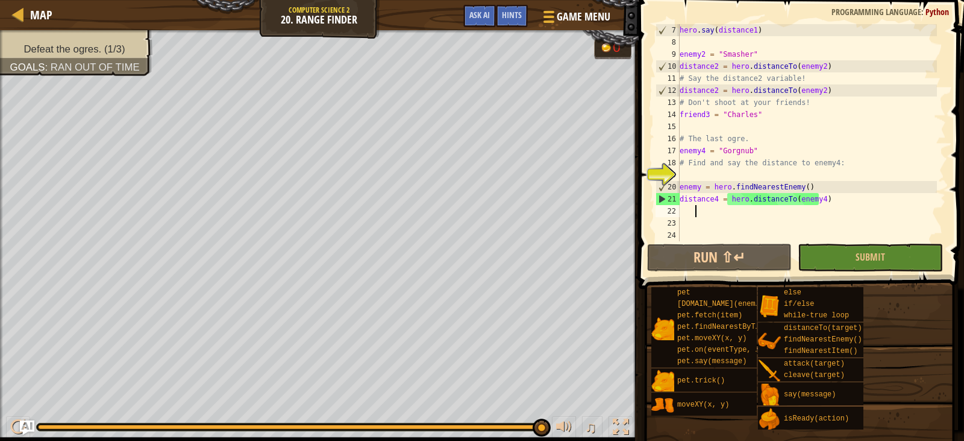
click at [711, 215] on div "hero . say ( distance1 ) enemy2 = "Smasher" distance2 = hero . distanceTo ( ene…" at bounding box center [807, 144] width 260 height 241
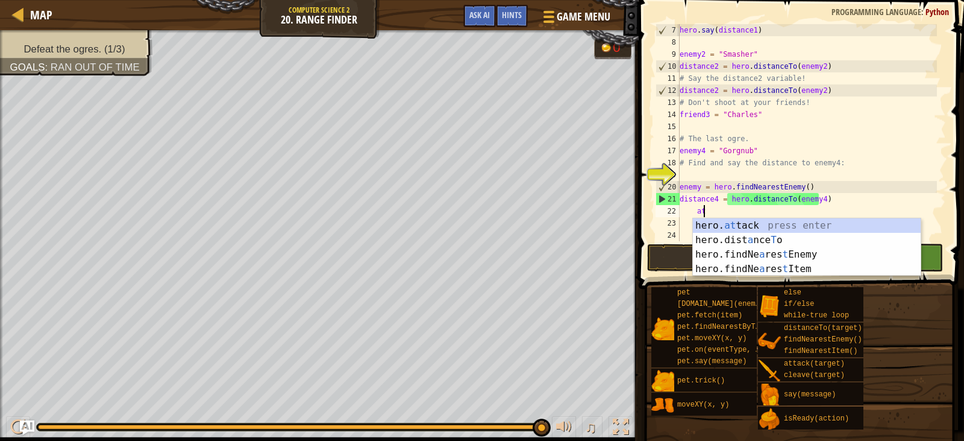
scroll to position [5, 1]
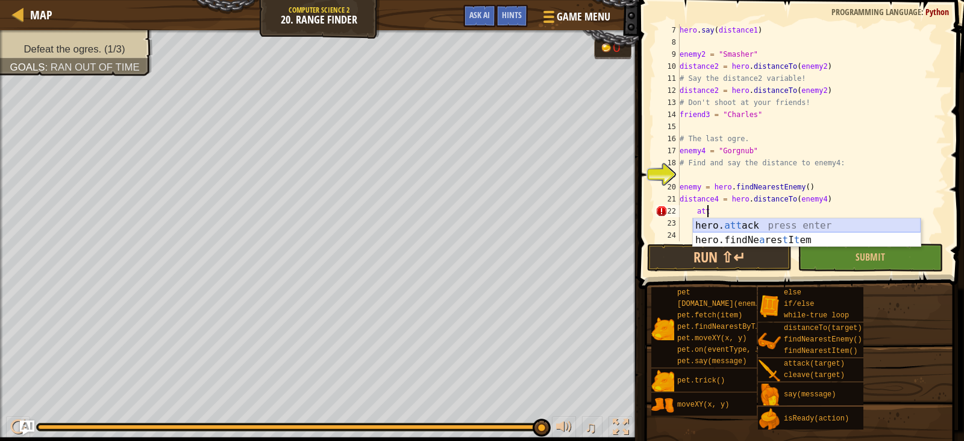
click at [740, 224] on div "hero. att ack press enter hero.findNe a res t I t em press enter" at bounding box center [807, 247] width 228 height 58
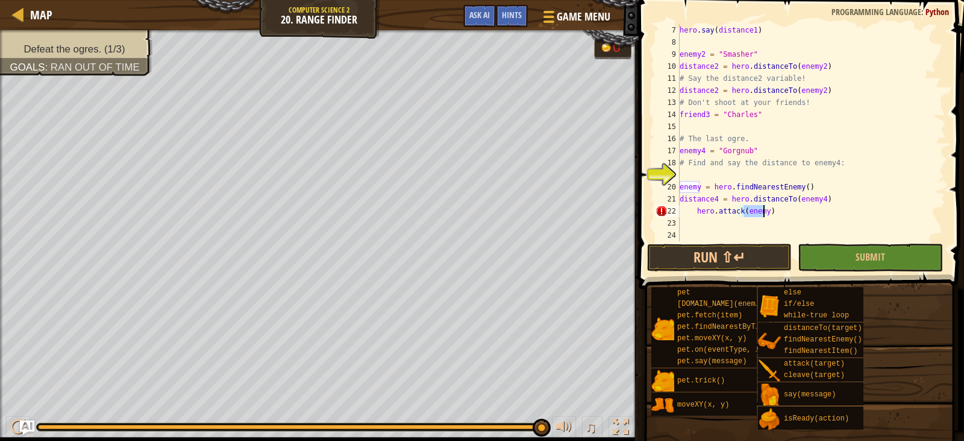
click at [696, 212] on div "hero . say ( distance1 ) enemy2 = "Smasher" distance2 = hero . distanceTo ( ene…" at bounding box center [807, 144] width 260 height 241
type textarea "hero.attack(enemy)"
click at [688, 218] on div "hero . say ( distance1 ) enemy2 = "Smasher" distance2 = hero . distanceTo ( ene…" at bounding box center [807, 144] width 260 height 241
type textarea "h"
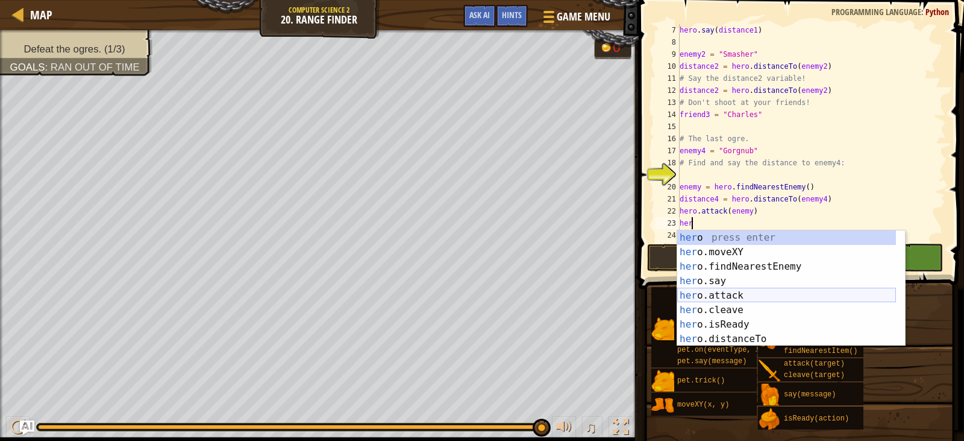
click at [739, 294] on div "her o press enter her o.moveXY press enter her o.findNearestEnemy press enter h…" at bounding box center [786, 302] width 219 height 145
type textarea "hero.attack(enemy)"
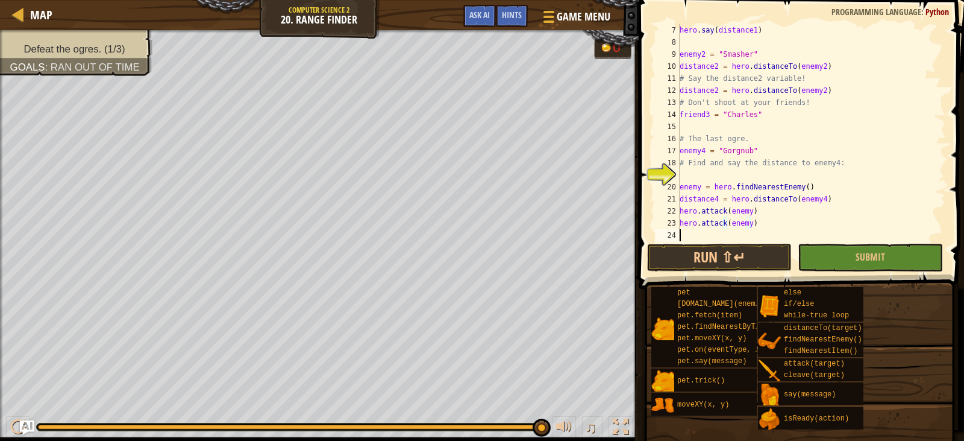
click at [767, 230] on div "hero . say ( distance1 ) enemy2 = "Smasher" distance2 = hero . distanceTo ( ene…" at bounding box center [807, 144] width 260 height 241
click at [850, 253] on button "Submit" at bounding box center [870, 257] width 145 height 28
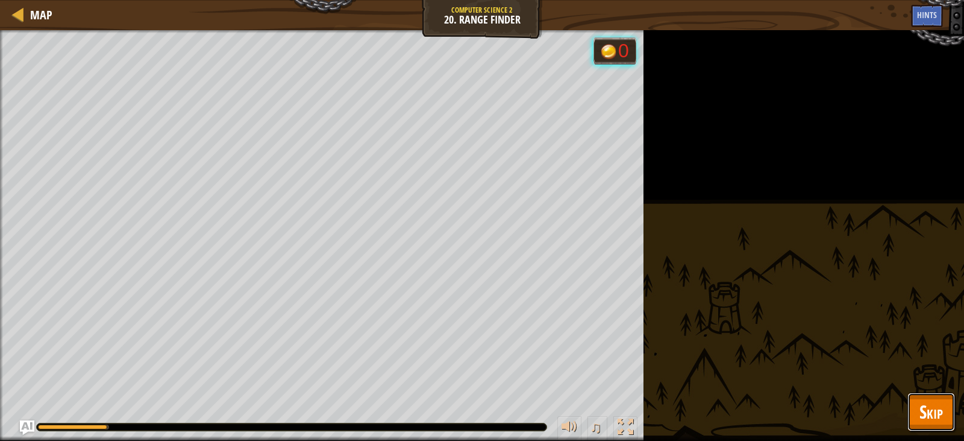
click at [941, 414] on span "Skip" at bounding box center [932, 411] width 24 height 25
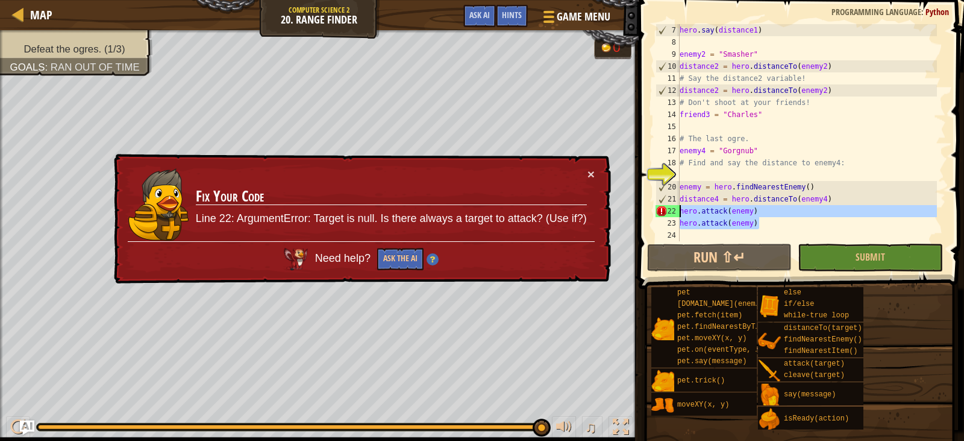
drag, startPoint x: 758, startPoint y: 221, endPoint x: 671, endPoint y: 215, distance: 87.0
click at [671, 215] on div "hero.attack(enemy) 7 8 9 10 11 12 13 14 15 16 17 18 19 20 21 22 23 24 hero . sa…" at bounding box center [799, 132] width 293 height 217
type textarea "hero.attack(enemy) hero.attack(enemy)"
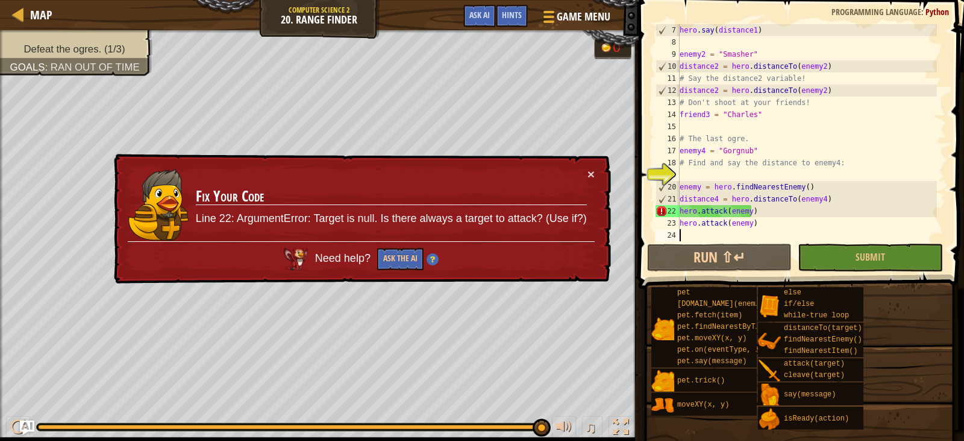
click at [810, 231] on div "hero . say ( distance1 ) enemy2 = "Smasher" distance2 = hero . distanceTo ( ene…" at bounding box center [807, 144] width 260 height 241
click at [702, 187] on div "hero . say ( distance1 ) enemy2 = "Smasher" distance2 = hero . distanceTo ( ene…" at bounding box center [807, 144] width 260 height 241
click at [699, 184] on div "hero . say ( distance1 ) enemy2 = "Smasher" distance2 = hero . distanceTo ( ene…" at bounding box center [807, 144] width 260 height 241
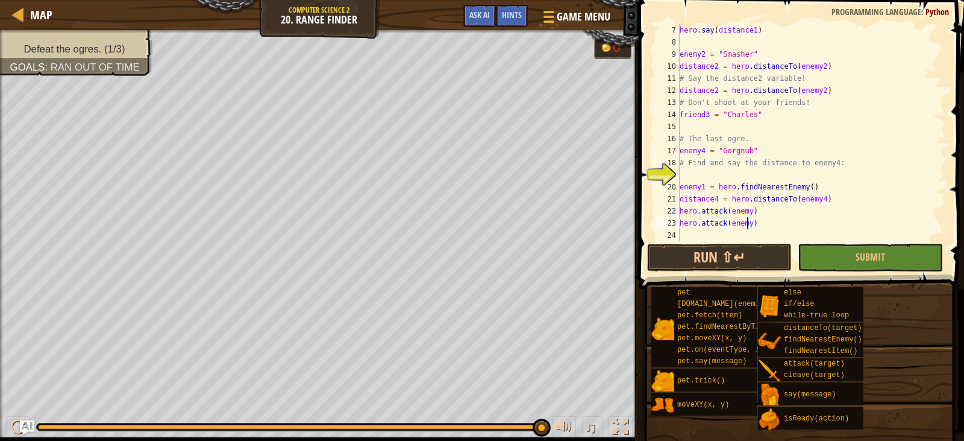
click at [746, 221] on div "hero . say ( distance1 ) enemy2 = "Smasher" distance2 = hero . distanceTo ( ene…" at bounding box center [807, 144] width 260 height 241
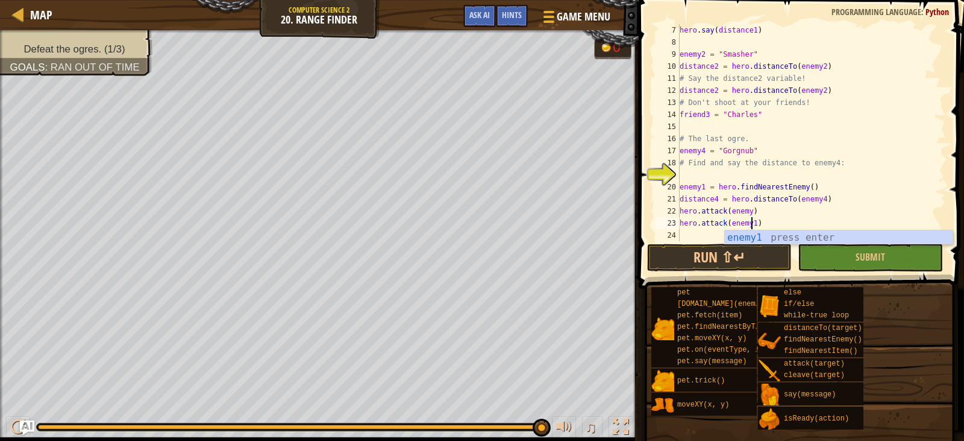
scroll to position [5, 5]
click at [771, 225] on div "hero . say ( distance1 ) enemy2 = "Smasher" distance2 = hero . distanceTo ( ene…" at bounding box center [807, 144] width 260 height 241
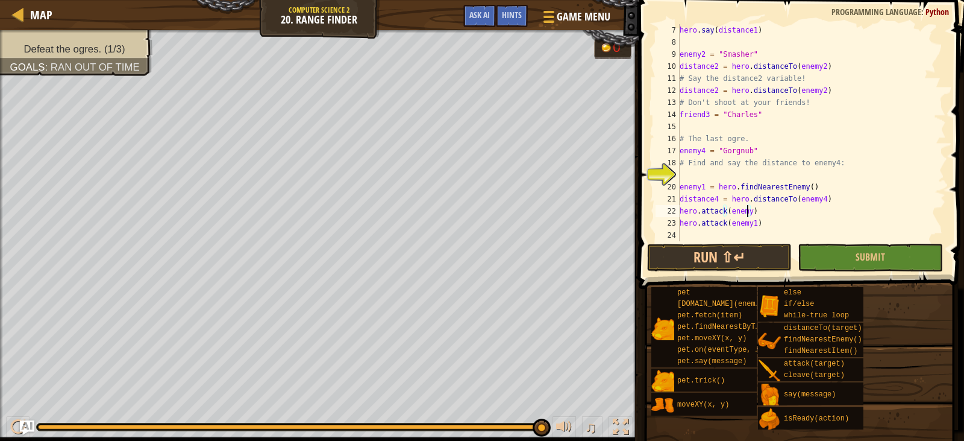
click at [746, 210] on div "hero . say ( distance1 ) enemy2 = "Smasher" distance2 = hero . distanceTo ( ene…" at bounding box center [807, 144] width 260 height 241
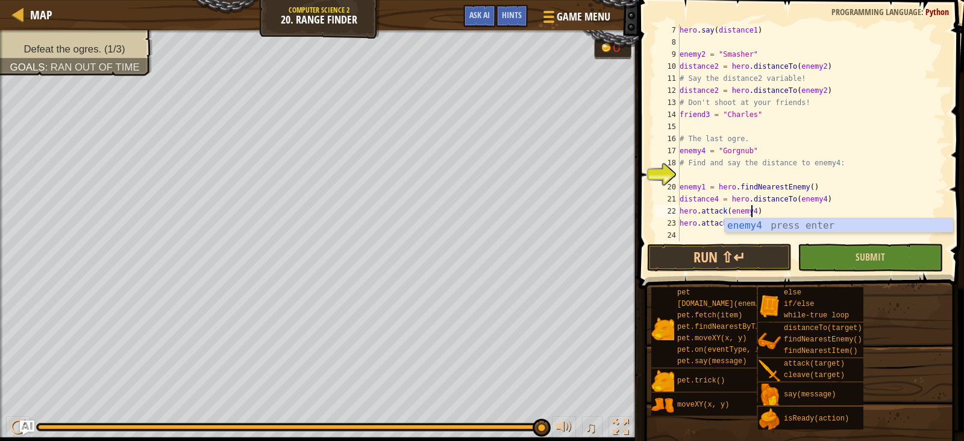
type textarea "hero.attack(enemy4)"
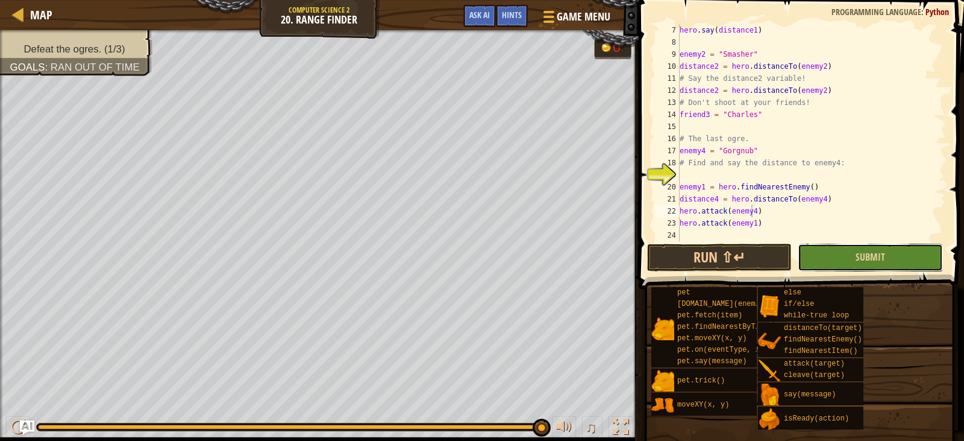
click at [831, 253] on button "Submit" at bounding box center [870, 257] width 145 height 28
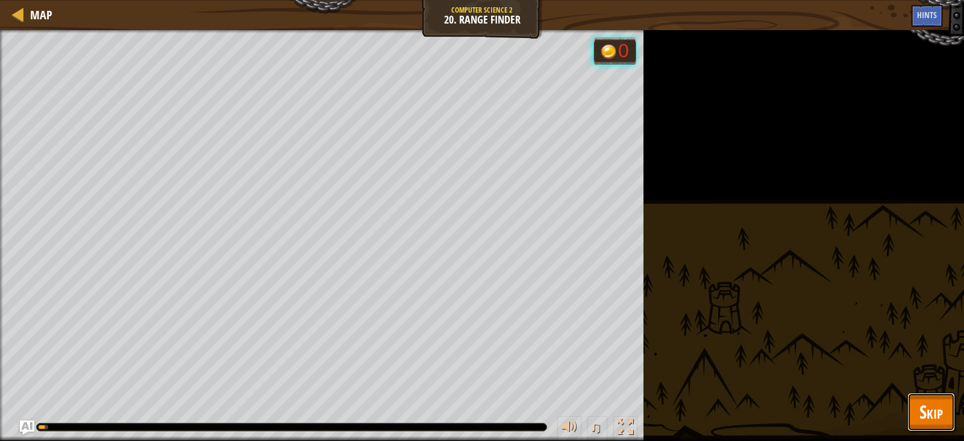
click at [925, 401] on span "Skip" at bounding box center [932, 411] width 24 height 25
